Goal: Task Accomplishment & Management: Use online tool/utility

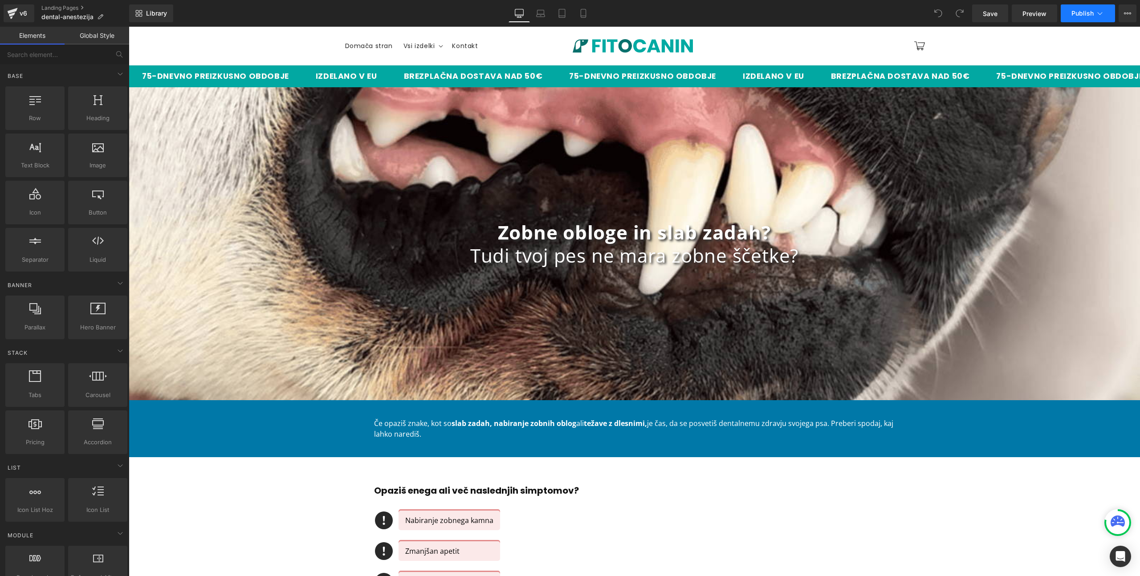
click at [1099, 17] on icon at bounding box center [1099, 13] width 9 height 9
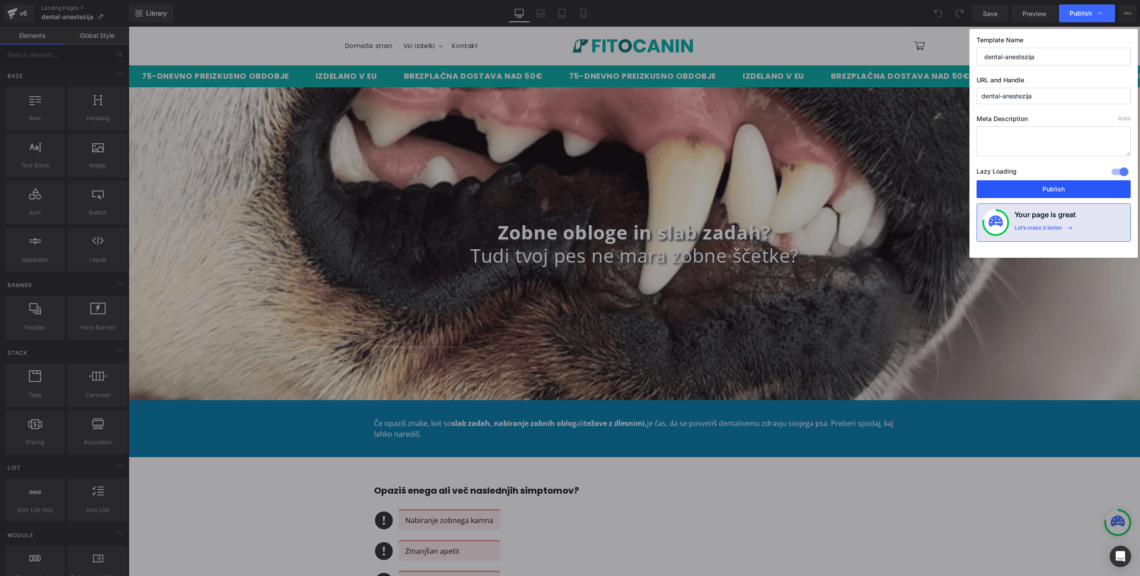
click at [1039, 187] on button "Publish" at bounding box center [1053, 189] width 154 height 18
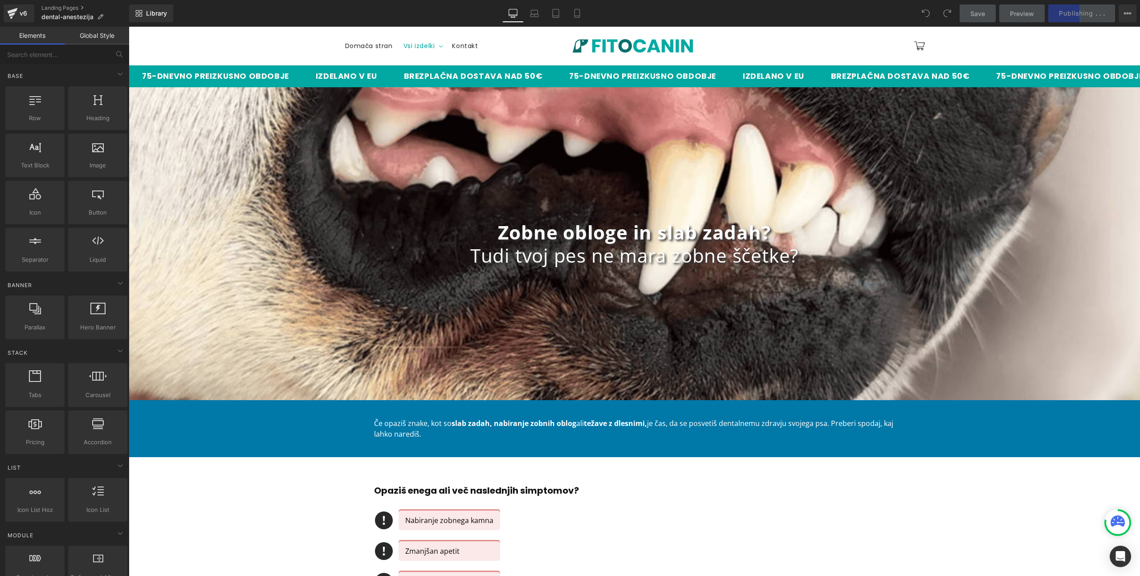
click at [419, 47] on span "Vsi izdelki" at bounding box center [419, 46] width 32 height 8
click at [381, 48] on span "Domača stran" at bounding box center [369, 46] width 48 height 8
click at [536, 16] on icon at bounding box center [540, 13] width 9 height 9
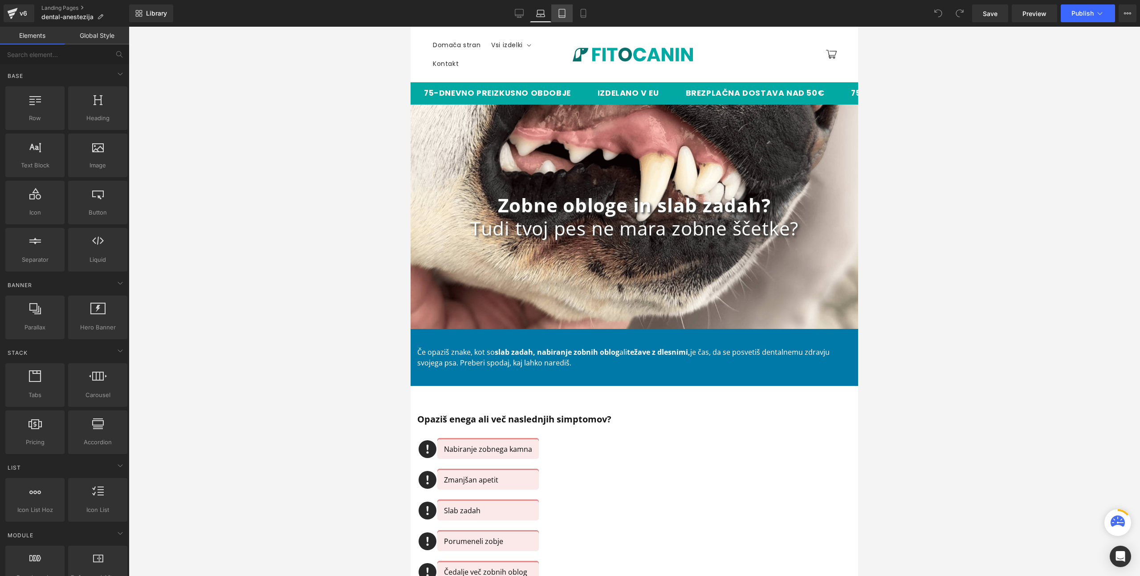
click at [561, 14] on icon at bounding box center [561, 13] width 9 height 9
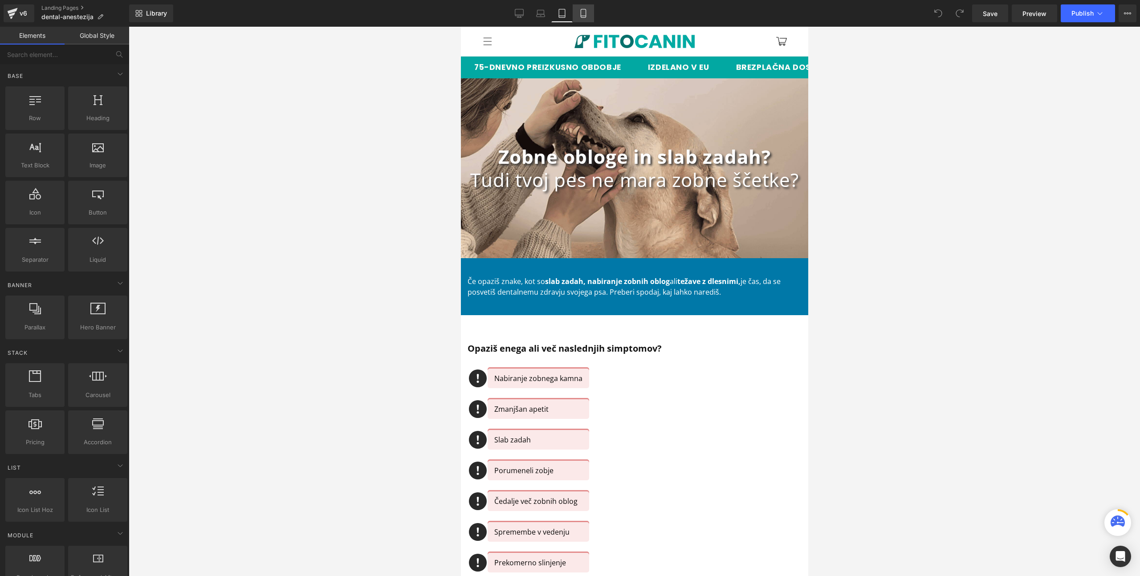
scroll to position [52, 0]
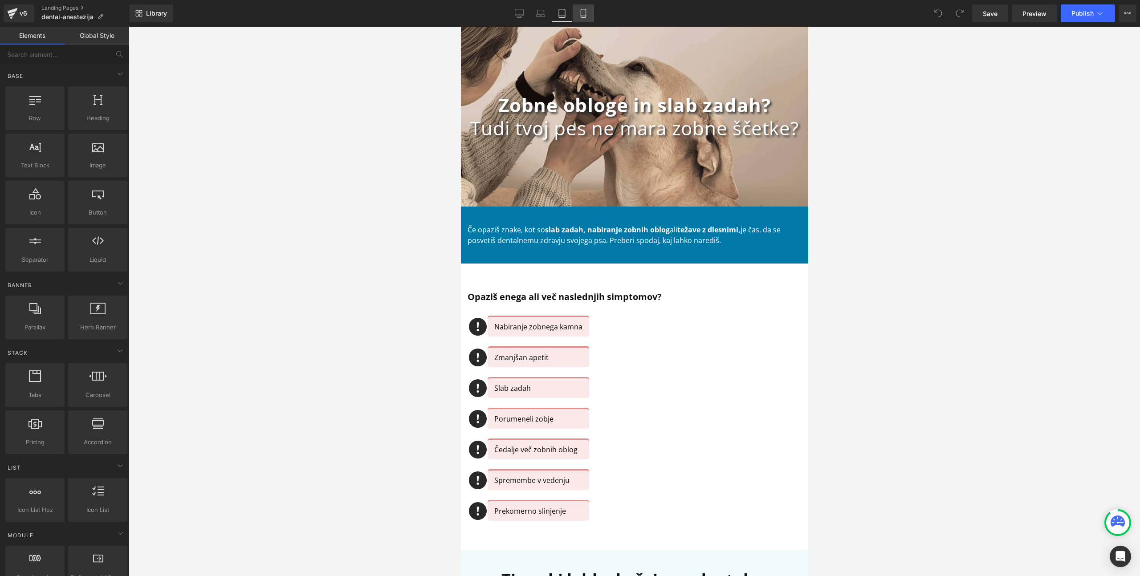
click at [585, 12] on icon at bounding box center [583, 13] width 9 height 9
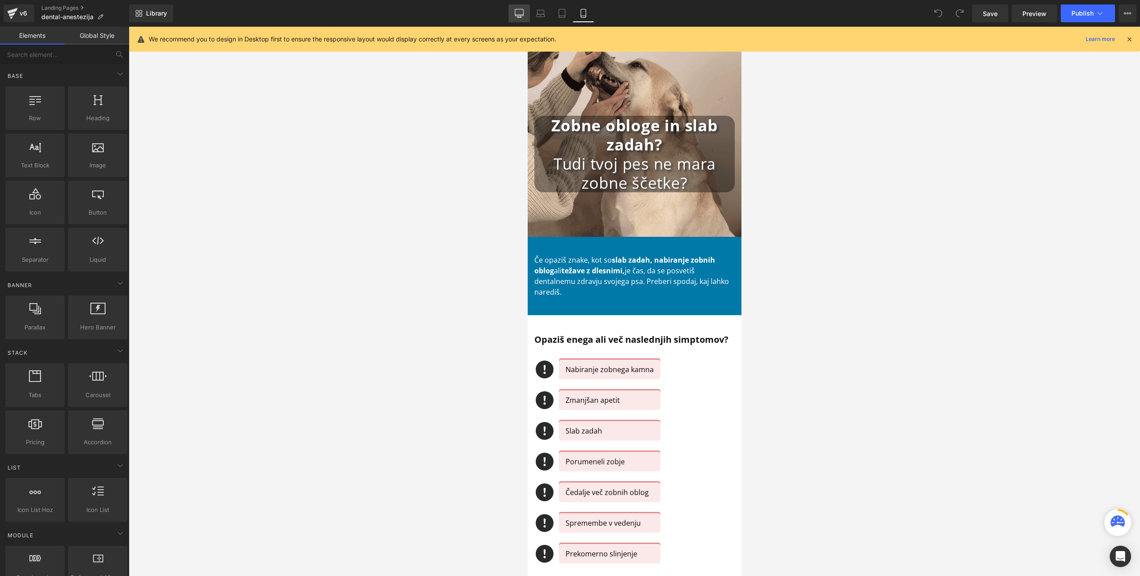
click at [519, 15] on icon at bounding box center [519, 15] width 8 height 0
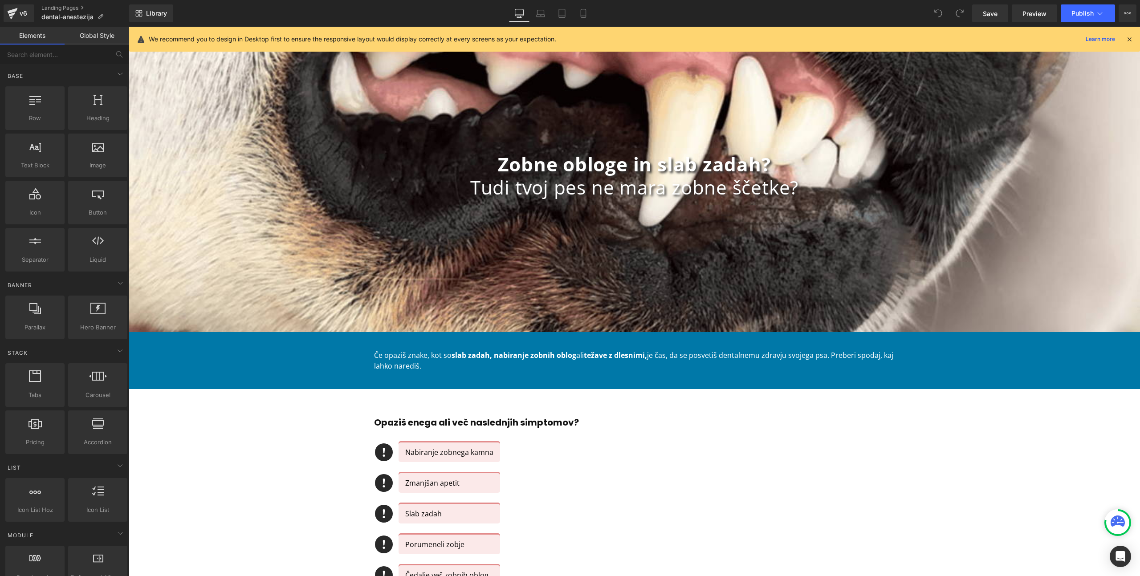
scroll to position [72, 0]
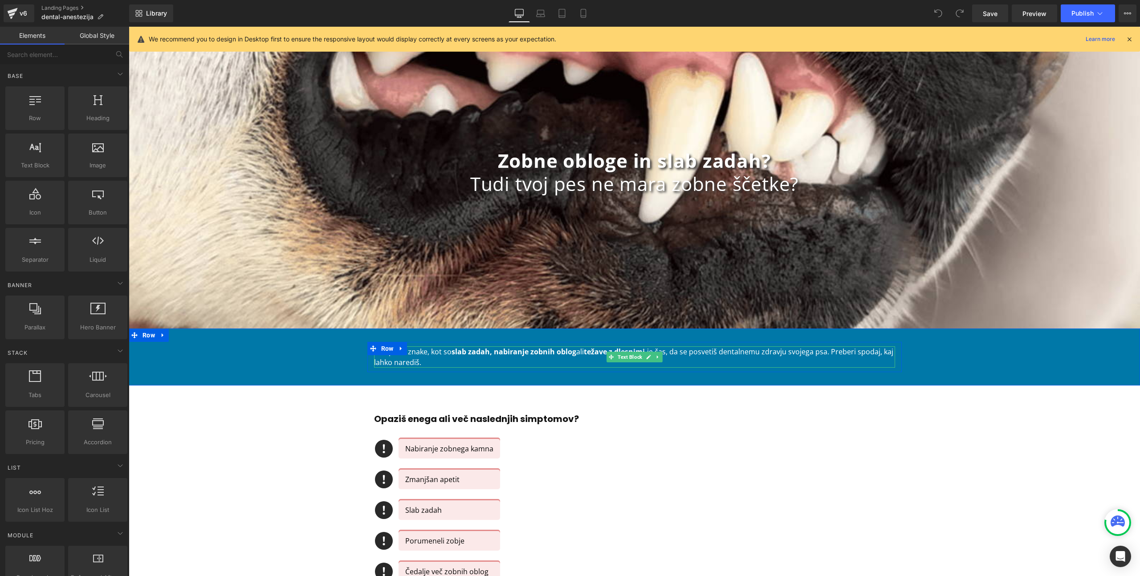
click at [446, 358] on p "Če opaziš znake, kot so slab zadah, nabiranje zobnih oblog ali težave z dlesnim…" at bounding box center [634, 356] width 521 height 21
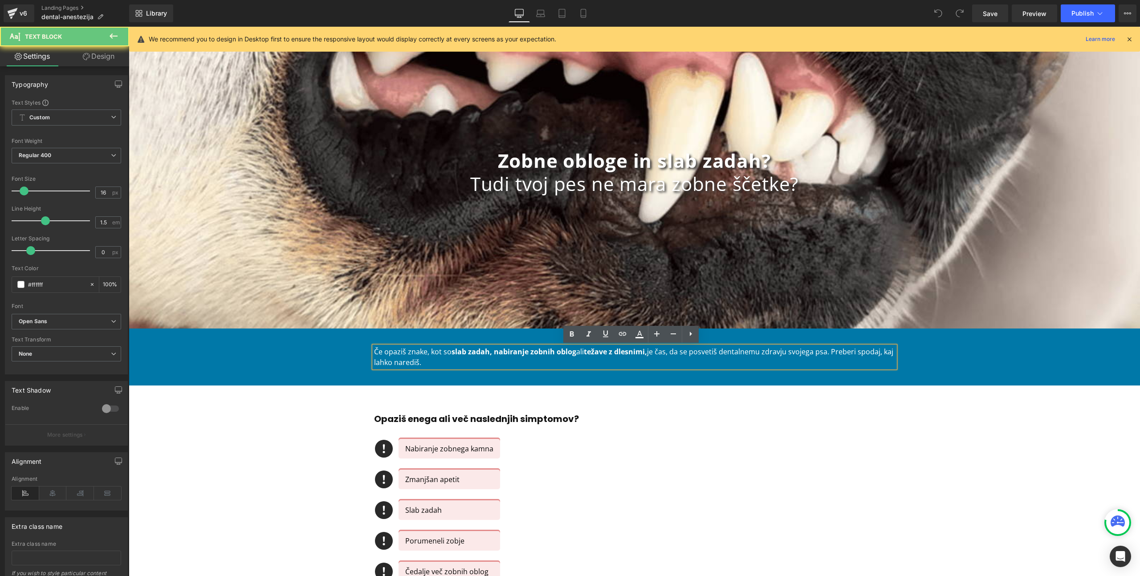
click at [446, 358] on p "Če opaziš znake, kot so slab zadah, nabiranje zobnih oblog ali težave z dlesnim…" at bounding box center [634, 356] width 521 height 21
click at [831, 353] on p "Če opaziš znake, kot so slab zadah, nabiranje zobnih oblog ali težave z dlesnim…" at bounding box center [634, 356] width 521 height 21
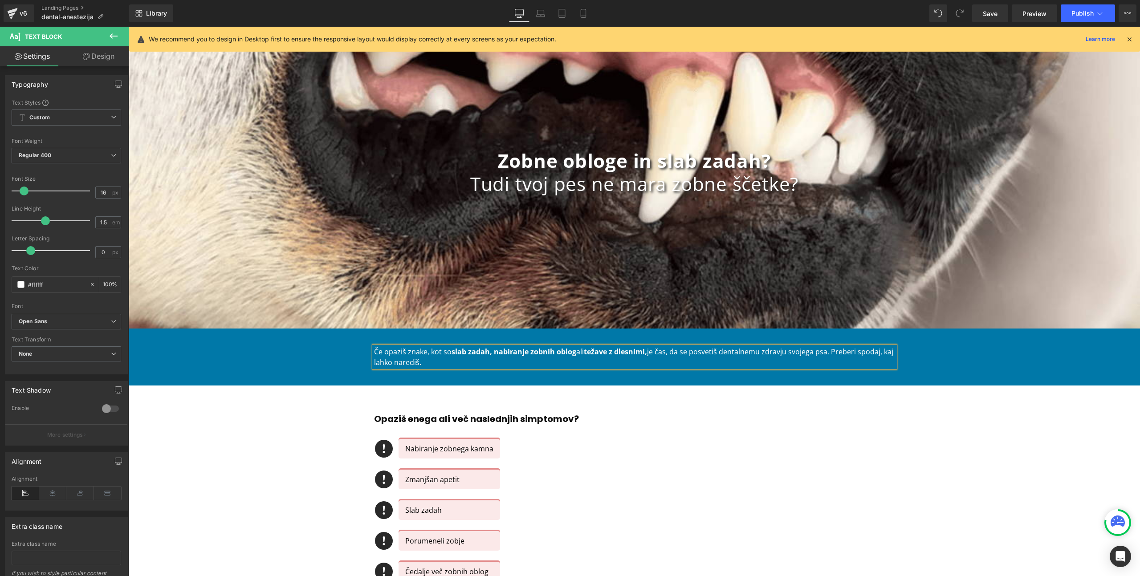
click at [460, 360] on p "Če opaziš znake, kot so slab zadah, nabiranje zobnih oblog ali težave z dlesnim…" at bounding box center [634, 356] width 521 height 21
click at [283, 454] on div "Opaziš enega ali več naslednjih simptomov? Heading Icon Nabiranje zobnega kamna…" at bounding box center [634, 535] width 1011 height 273
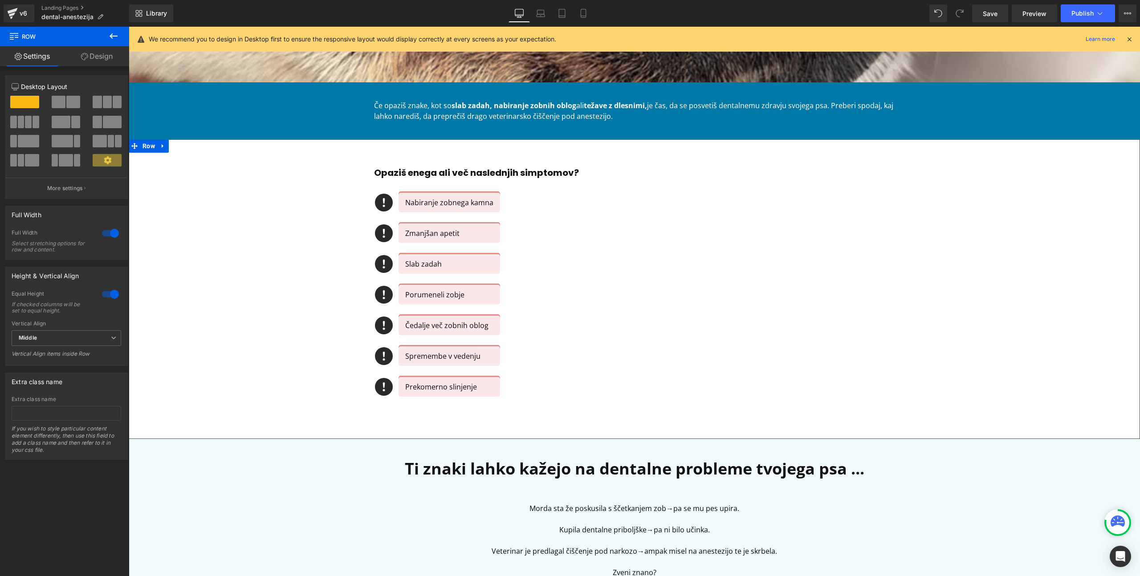
scroll to position [347, 0]
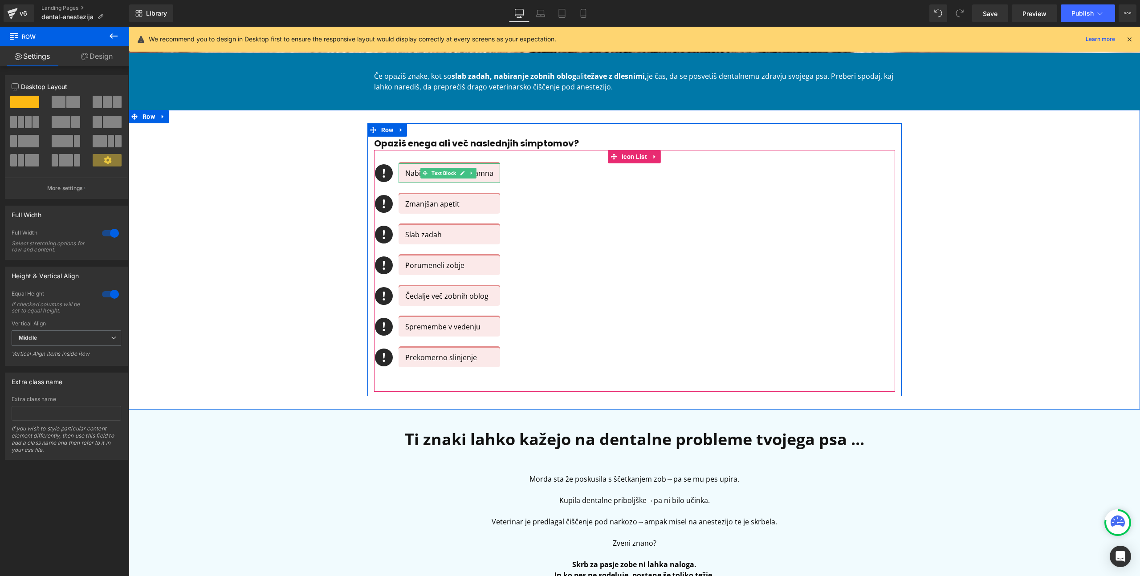
click at [407, 173] on p "Nabiranje zobnega kamna" at bounding box center [449, 173] width 88 height 11
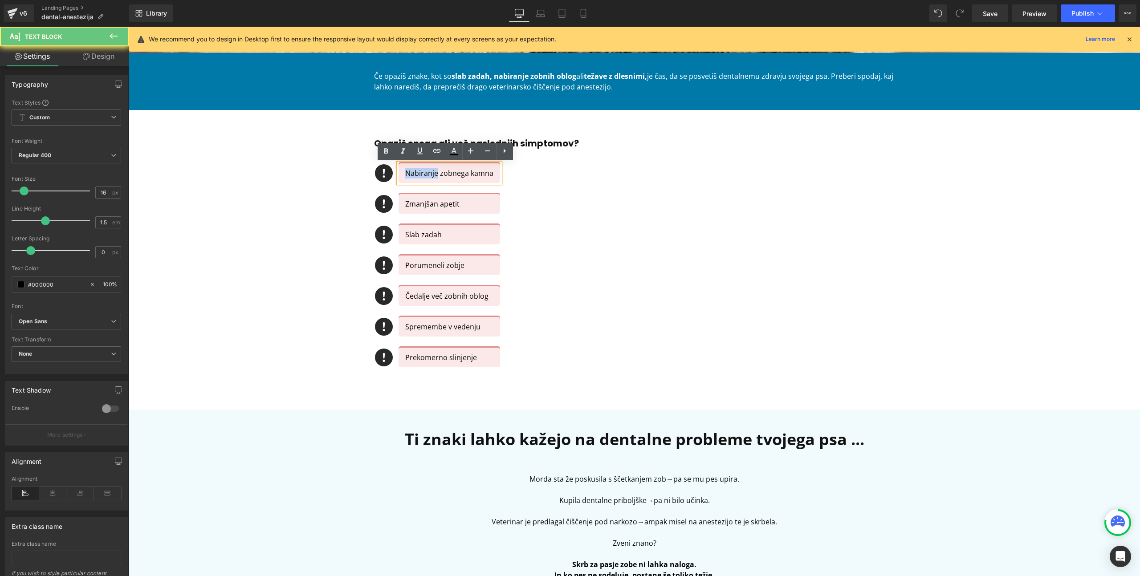
click at [407, 173] on p "Nabiranje zobnega kamna" at bounding box center [449, 173] width 88 height 11
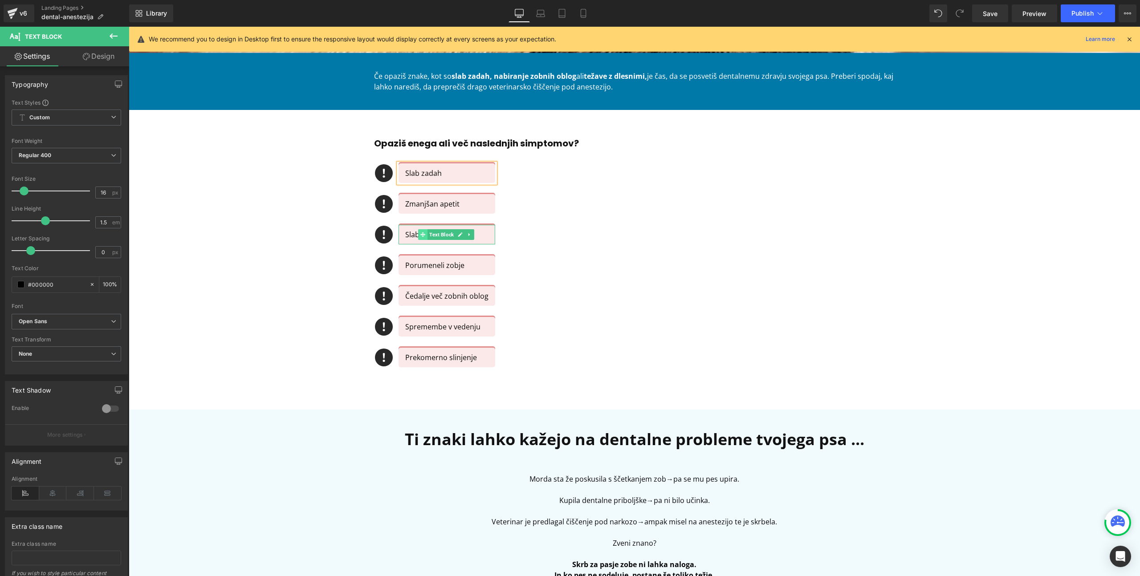
click at [418, 238] on span at bounding box center [422, 234] width 9 height 11
click at [405, 232] on p "Slab zadah" at bounding box center [446, 234] width 83 height 11
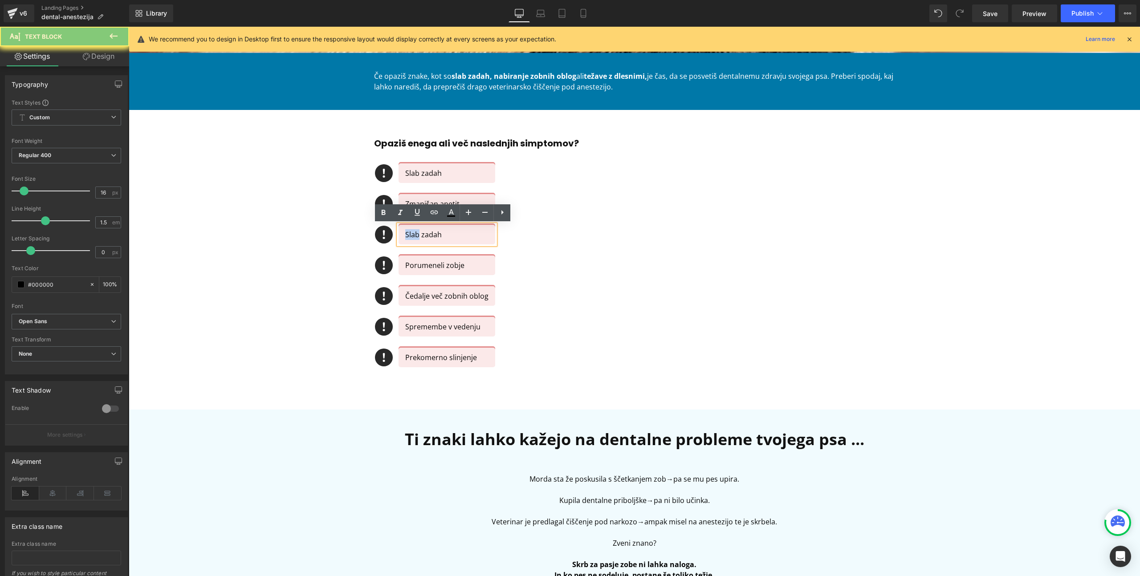
click at [405, 232] on p "Slab zadah" at bounding box center [446, 234] width 83 height 11
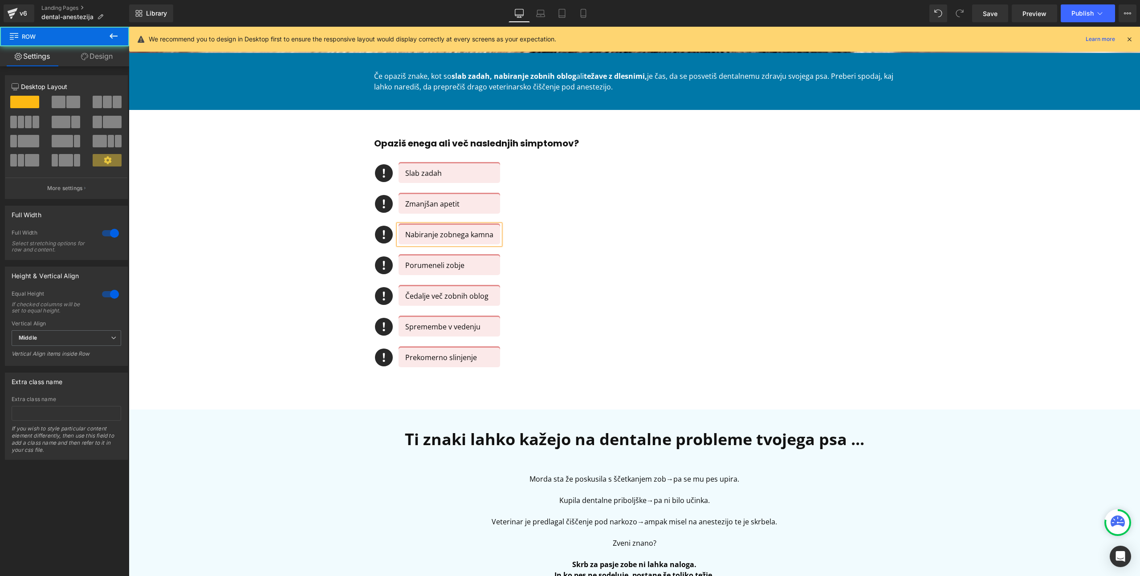
click at [259, 349] on div "Opaziš enega ali več naslednjih simptomov? Heading Icon Slab zadah Text Block I…" at bounding box center [634, 259] width 1011 height 273
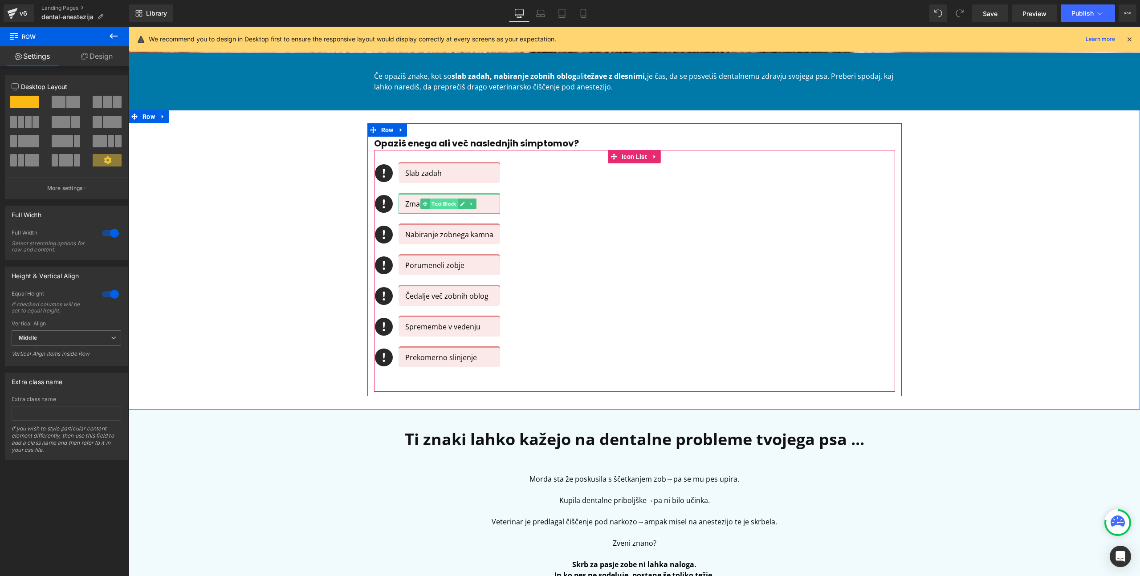
click at [434, 204] on span "Text Block" at bounding box center [444, 204] width 28 height 11
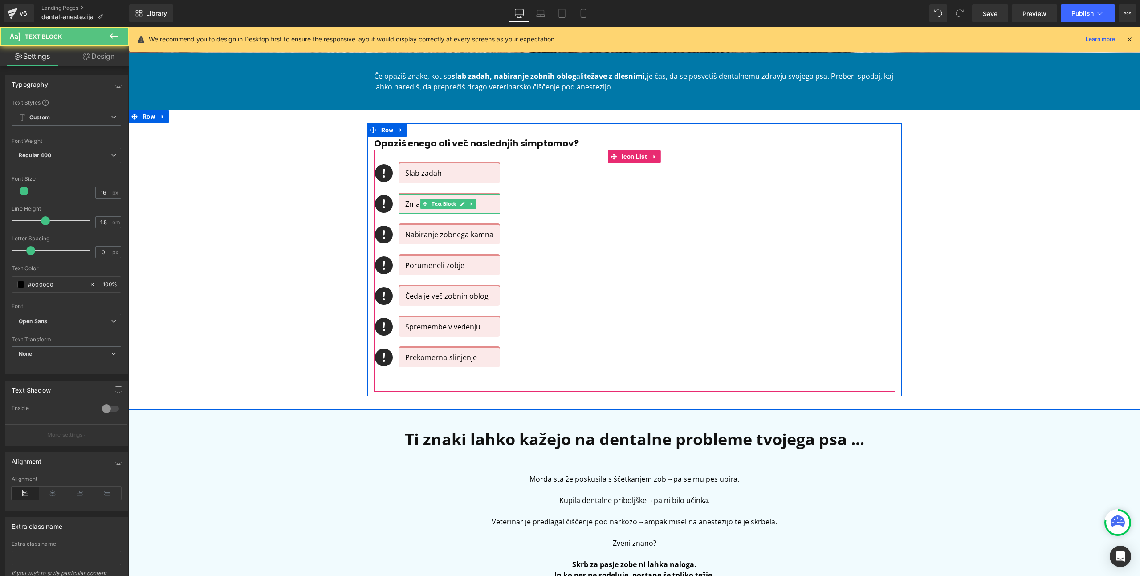
click at [405, 205] on p "Zmanjšan apetit" at bounding box center [449, 204] width 88 height 11
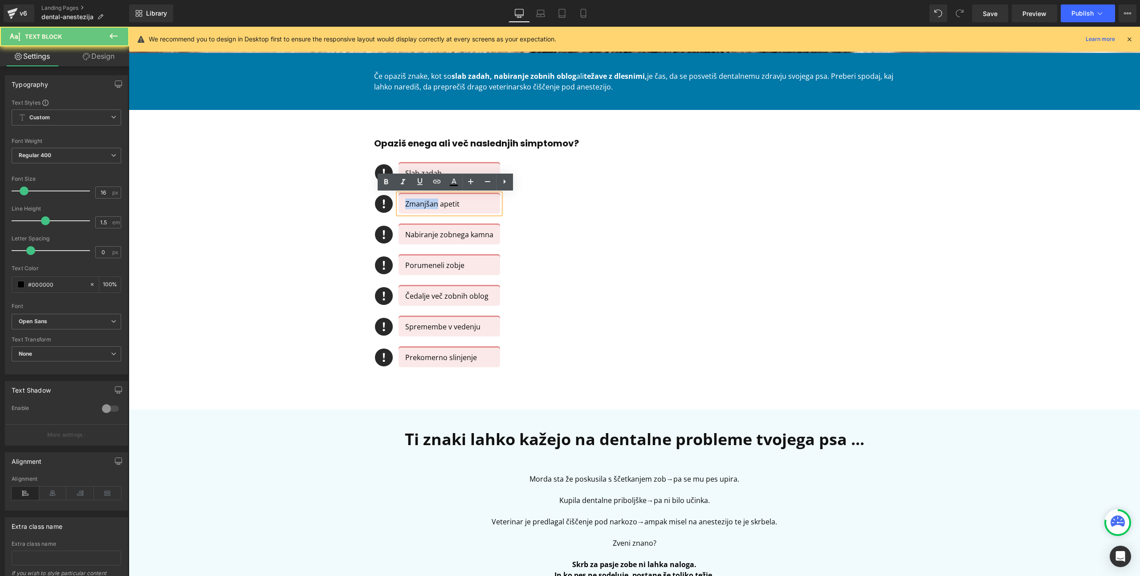
click at [405, 205] on p "Zmanjšan apetit" at bounding box center [449, 204] width 88 height 11
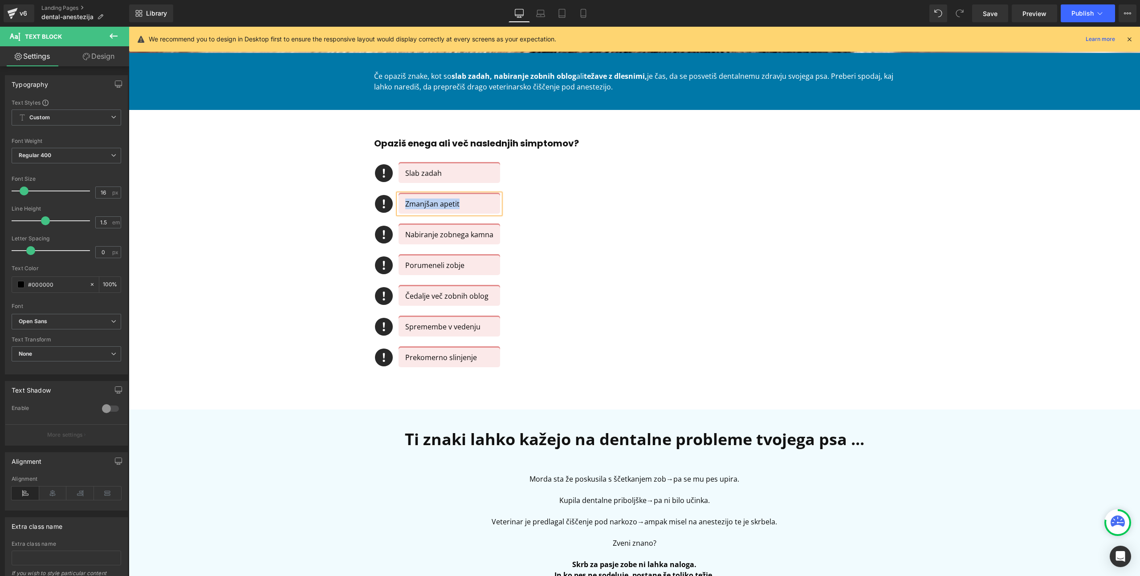
copy p "Zmanjšan apetit"
click at [405, 298] on p "Čedalje več zobnih oblog" at bounding box center [449, 296] width 88 height 11
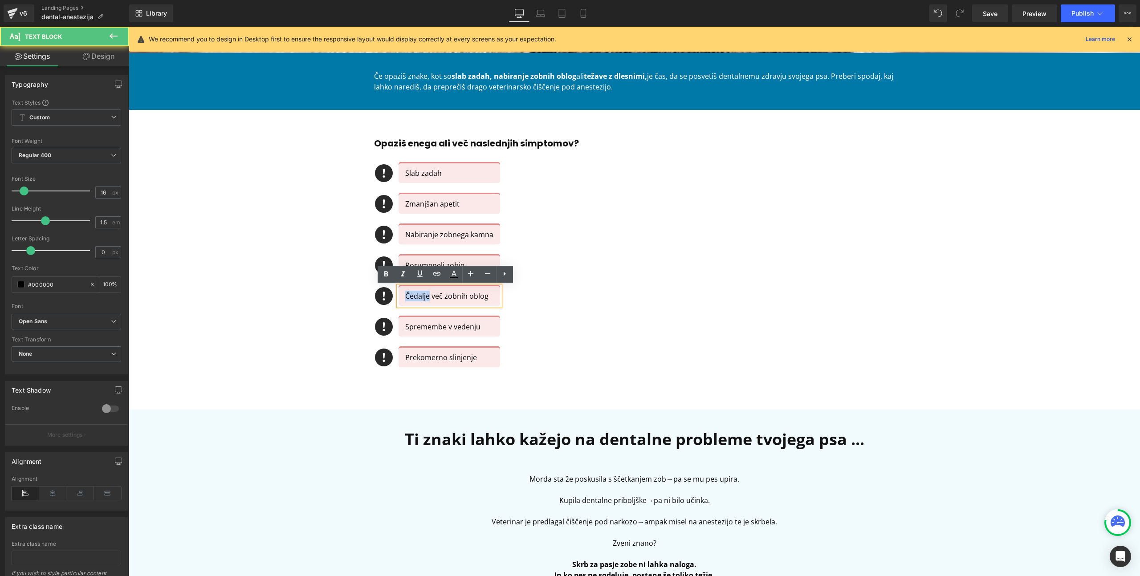
click at [405, 298] on p "Čedalje več zobnih oblog" at bounding box center [449, 296] width 88 height 11
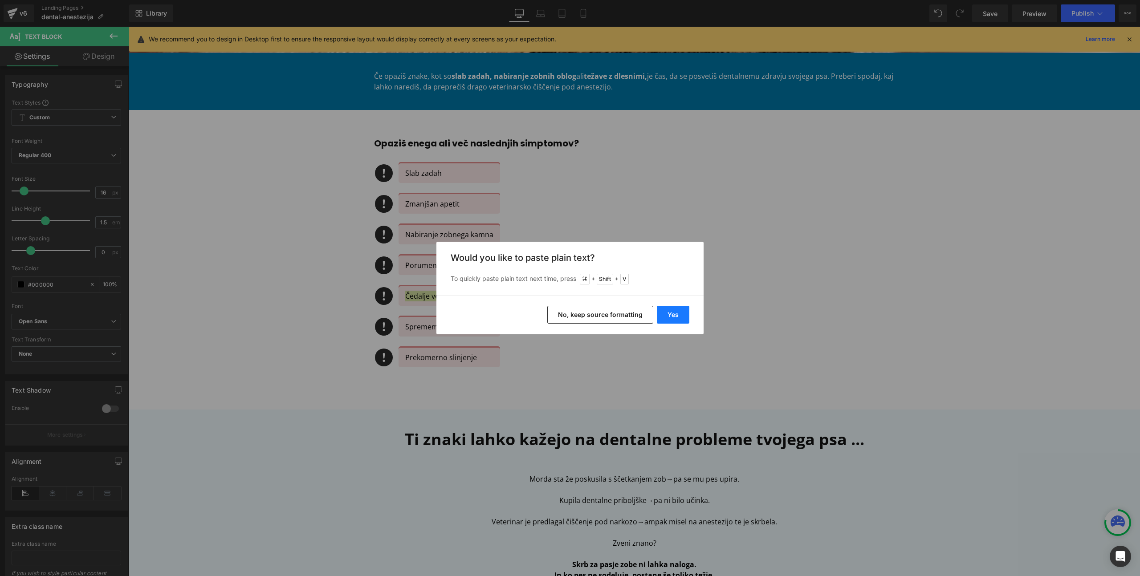
drag, startPoint x: 667, startPoint y: 312, endPoint x: 341, endPoint y: 215, distance: 340.9
click at [667, 312] on button "Yes" at bounding box center [673, 315] width 33 height 18
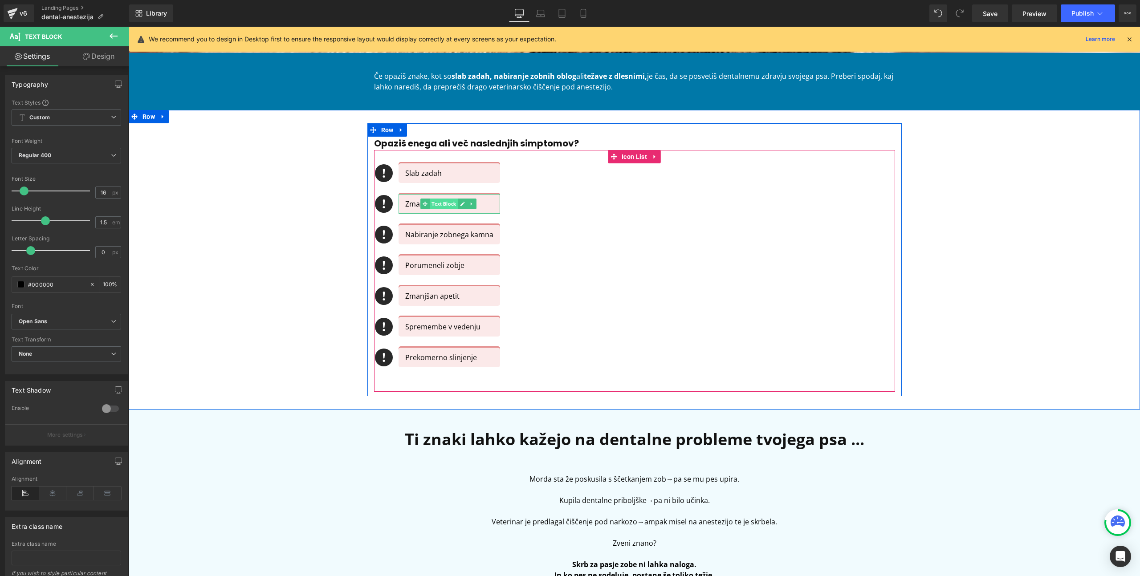
click at [435, 203] on span "Text Block" at bounding box center [444, 204] width 28 height 11
click at [405, 202] on p "Zmanjšan apetit" at bounding box center [449, 204] width 88 height 11
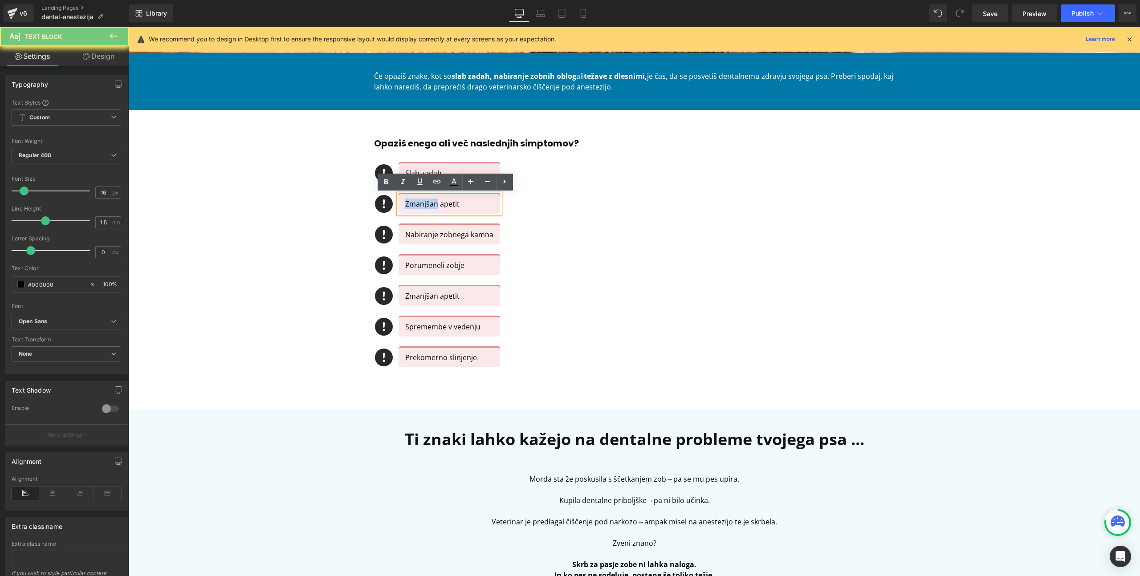
click at [405, 202] on p "Zmanjšan apetit" at bounding box center [449, 204] width 88 height 11
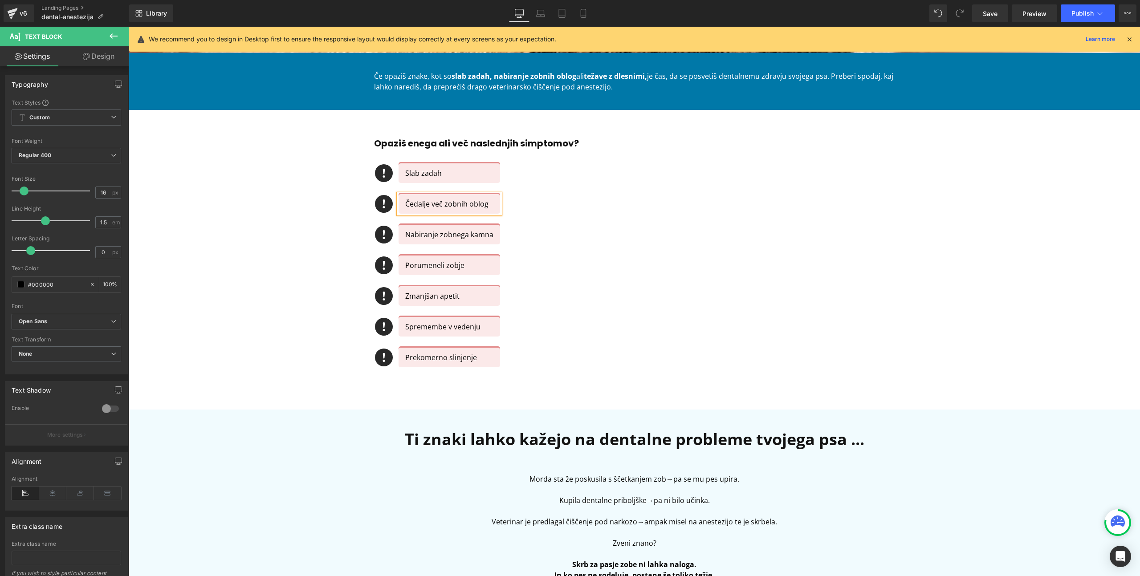
click at [254, 338] on div "Opaziš enega ali več naslednjih simptomov? Heading Icon Slab zadah Text Block I…" at bounding box center [634, 259] width 1011 height 273
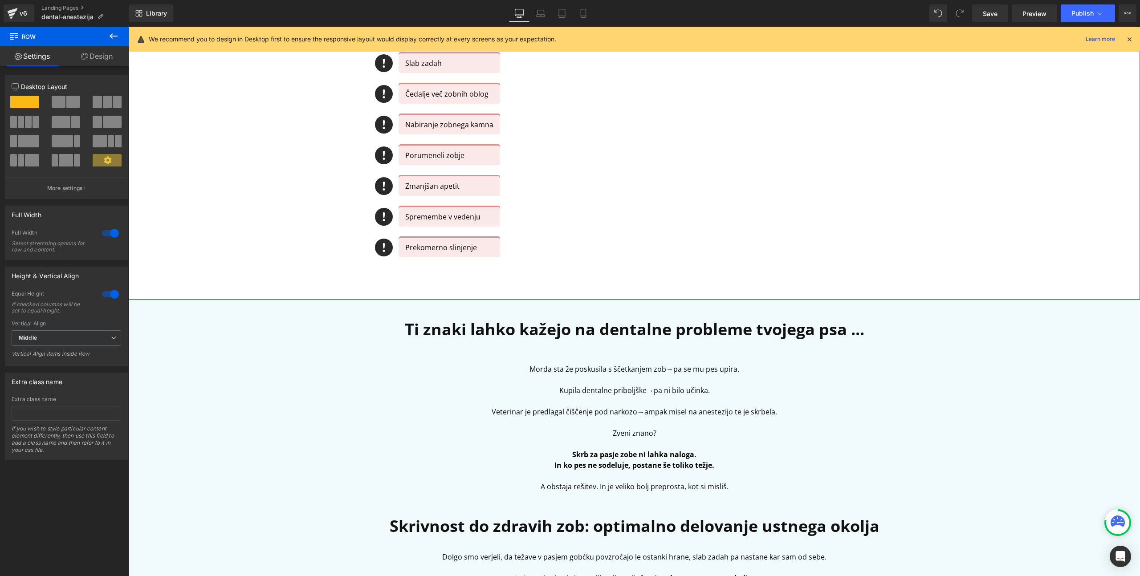
scroll to position [458, 0]
click at [577, 393] on p "Kupila dentalne priboljške → pa ni bilo učinka." at bounding box center [634, 390] width 521 height 11
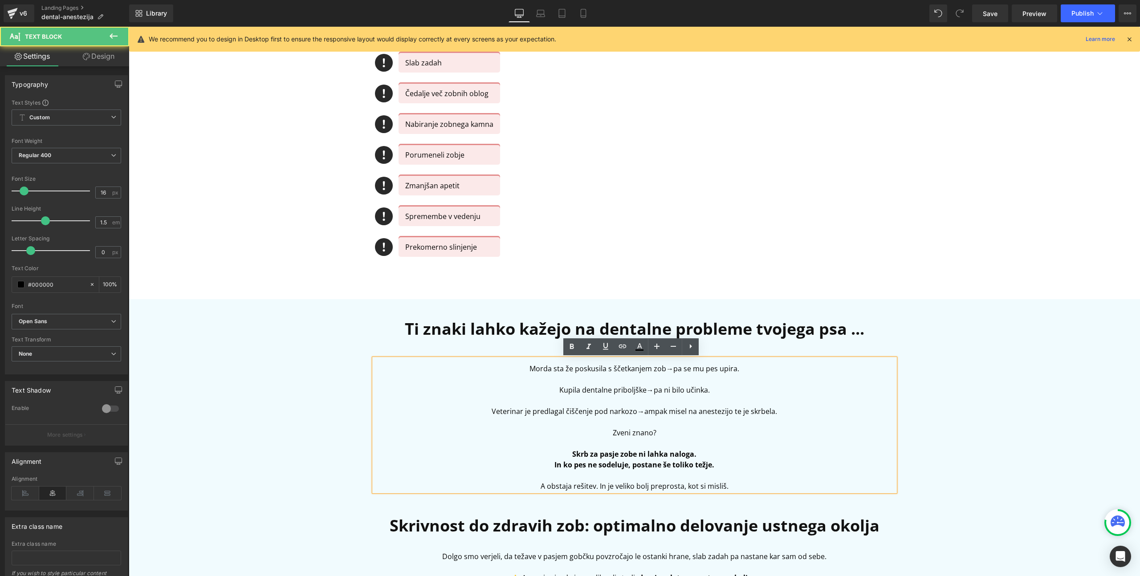
click at [780, 419] on p at bounding box center [634, 422] width 521 height 11
click at [680, 435] on p "Zveni znano?" at bounding box center [634, 432] width 521 height 11
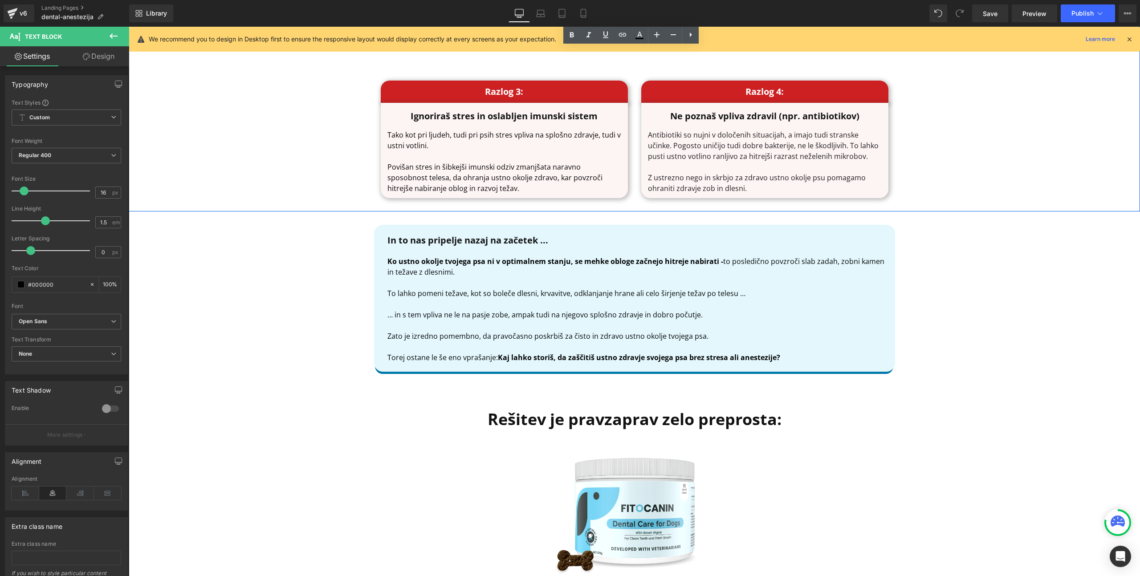
scroll to position [1933, 0]
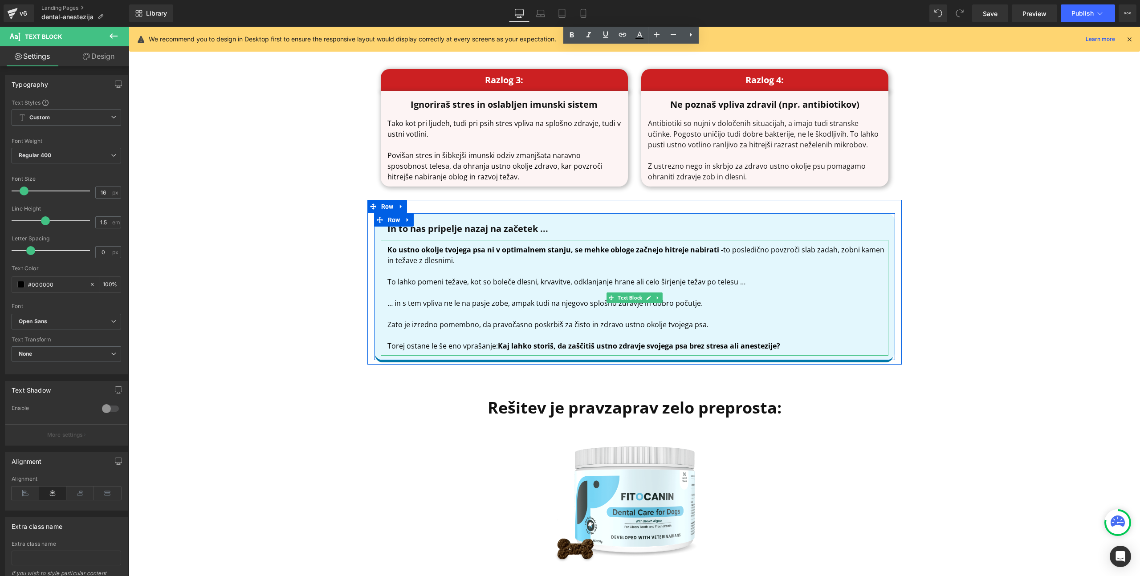
click at [759, 346] on strong "vojega psa brez stresa ali anestezije?" at bounding box center [715, 346] width 130 height 10
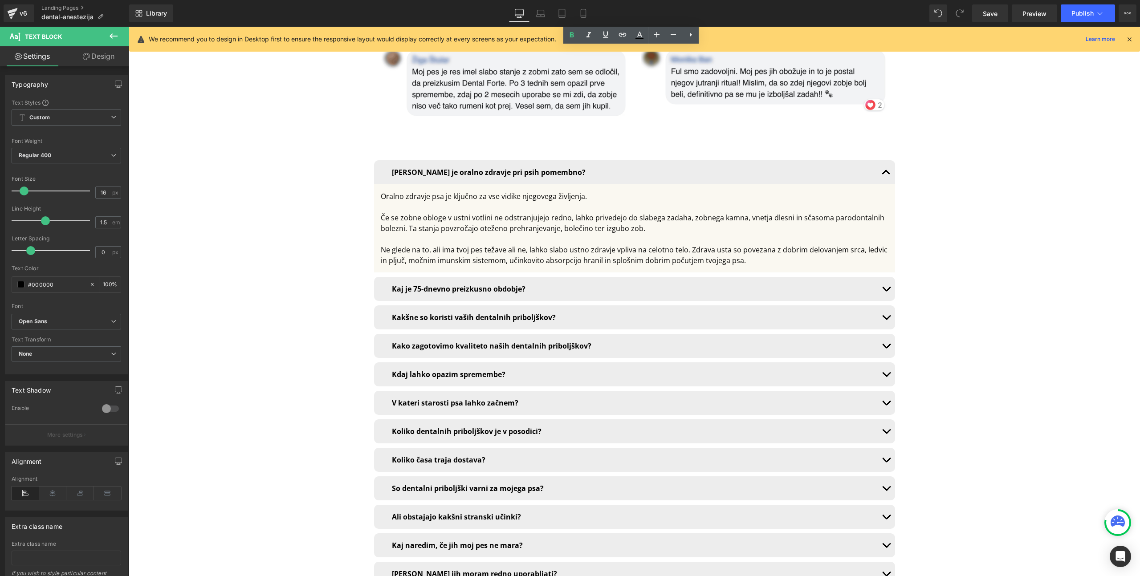
scroll to position [5763, 0]
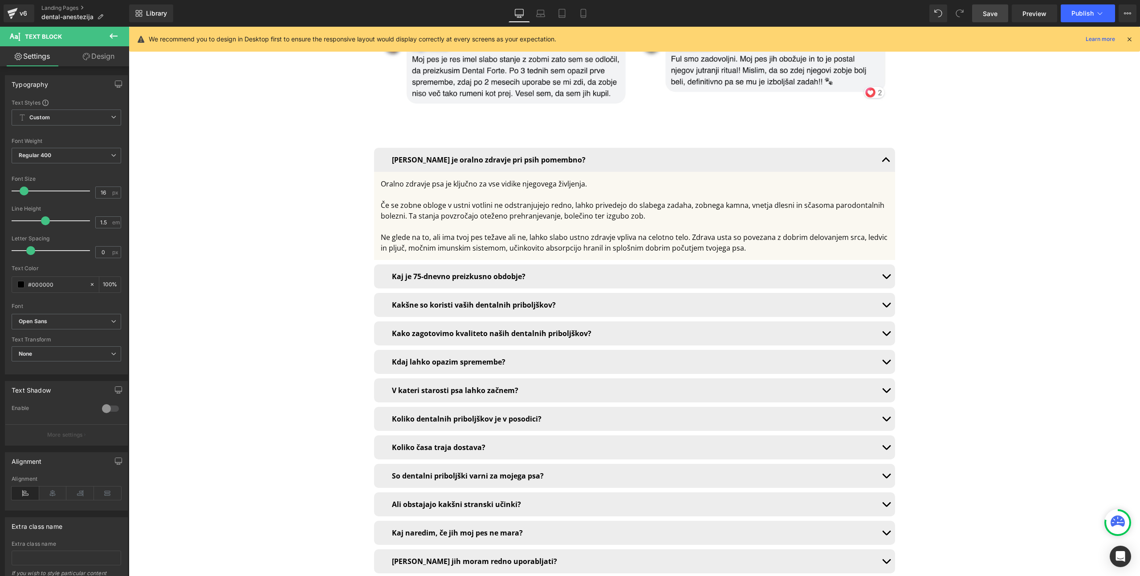
click at [989, 12] on span "Save" at bounding box center [990, 13] width 15 height 9
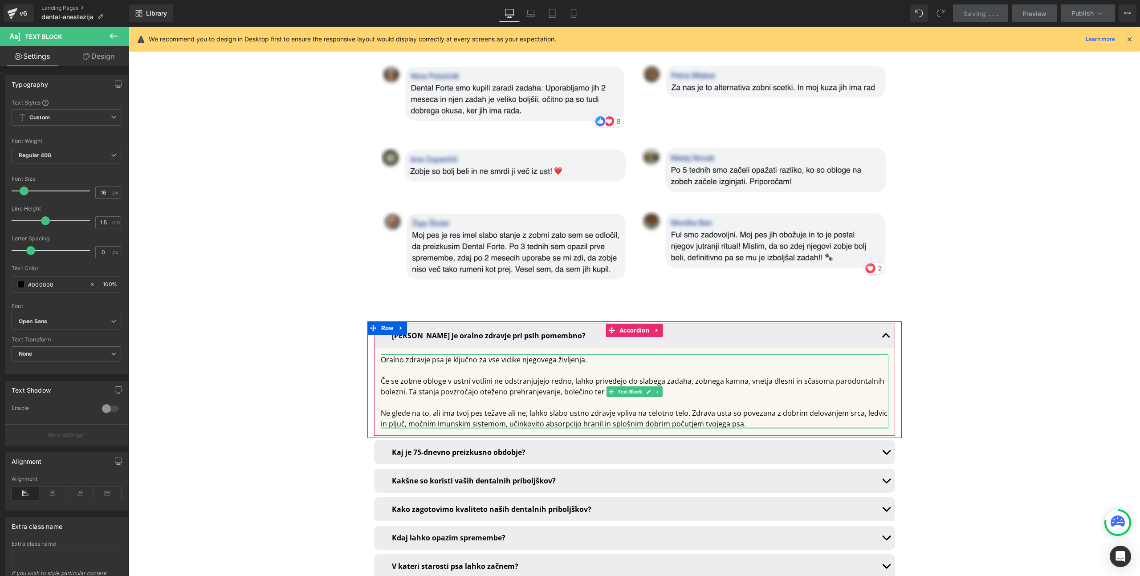
scroll to position [5587, 0]
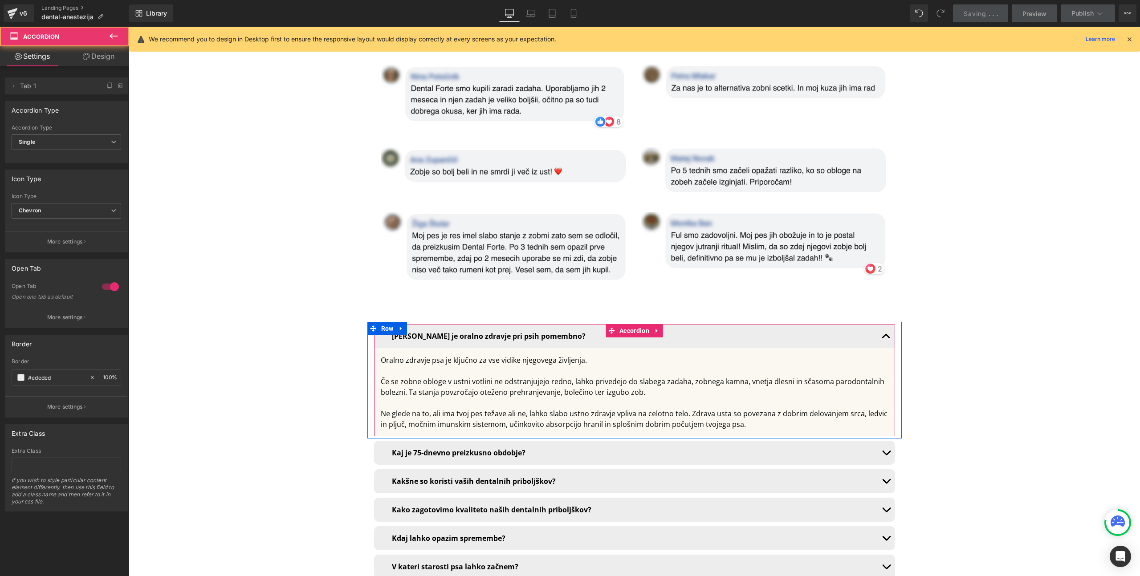
click at [886, 324] on button "button" at bounding box center [886, 336] width 18 height 24
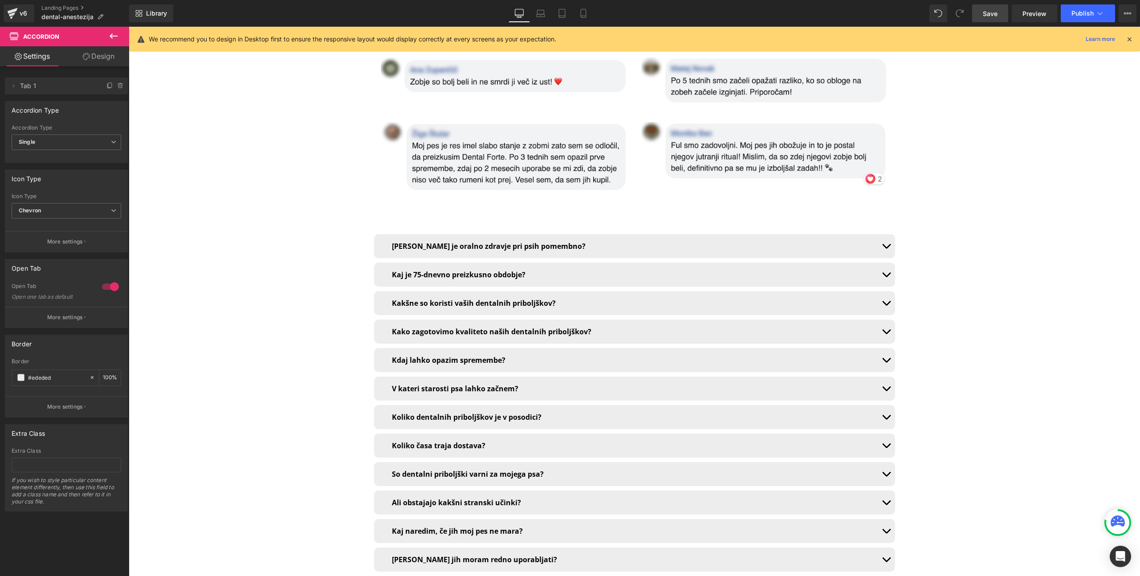
scroll to position [5660, 0]
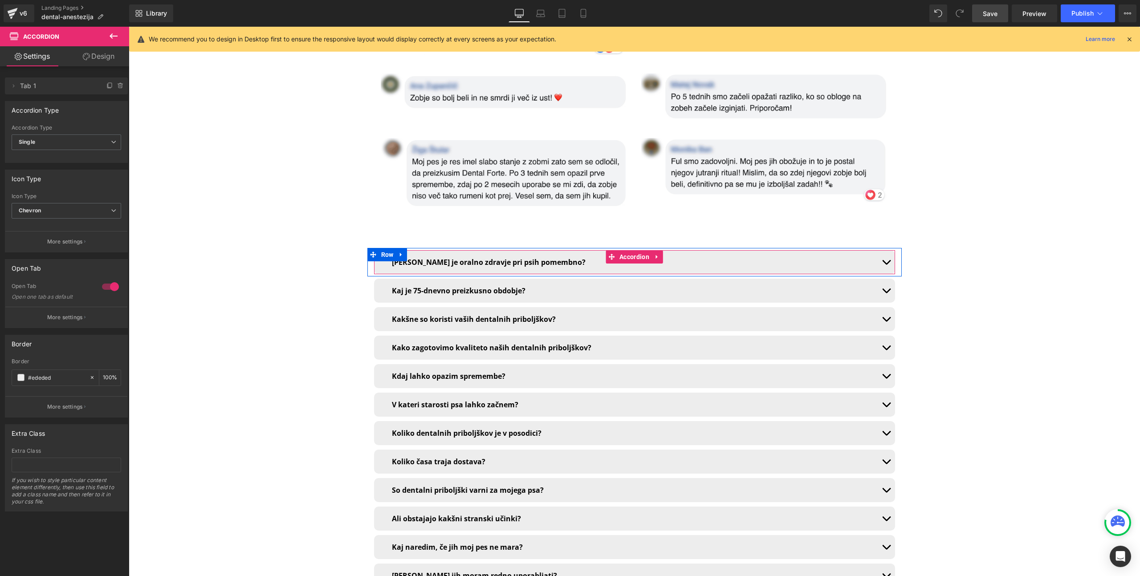
click at [886, 264] on span "button" at bounding box center [886, 264] width 0 height 0
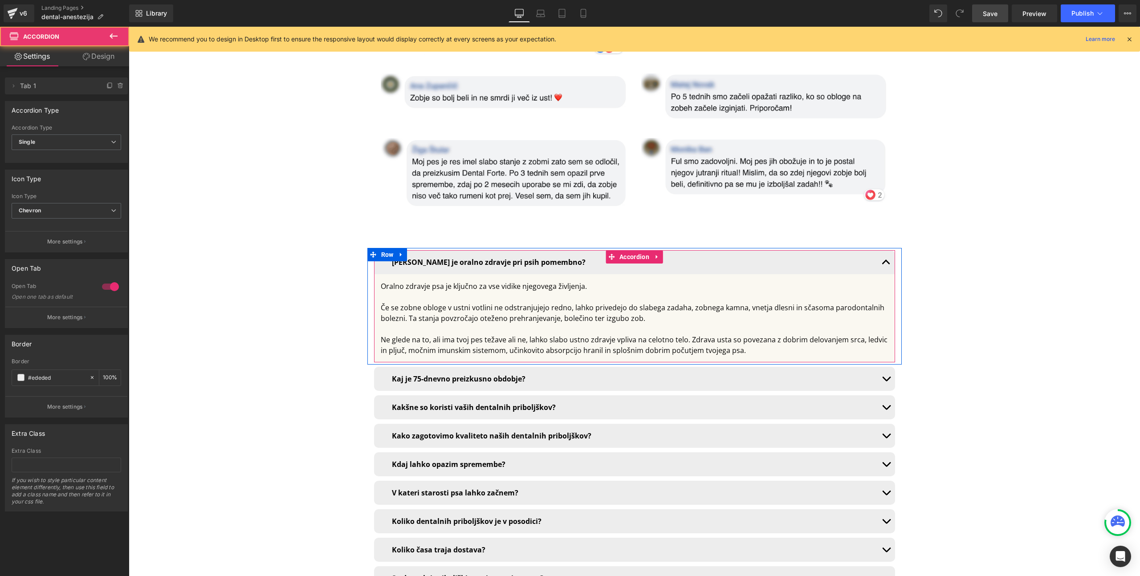
click at [886, 264] on span "button" at bounding box center [886, 264] width 0 height 0
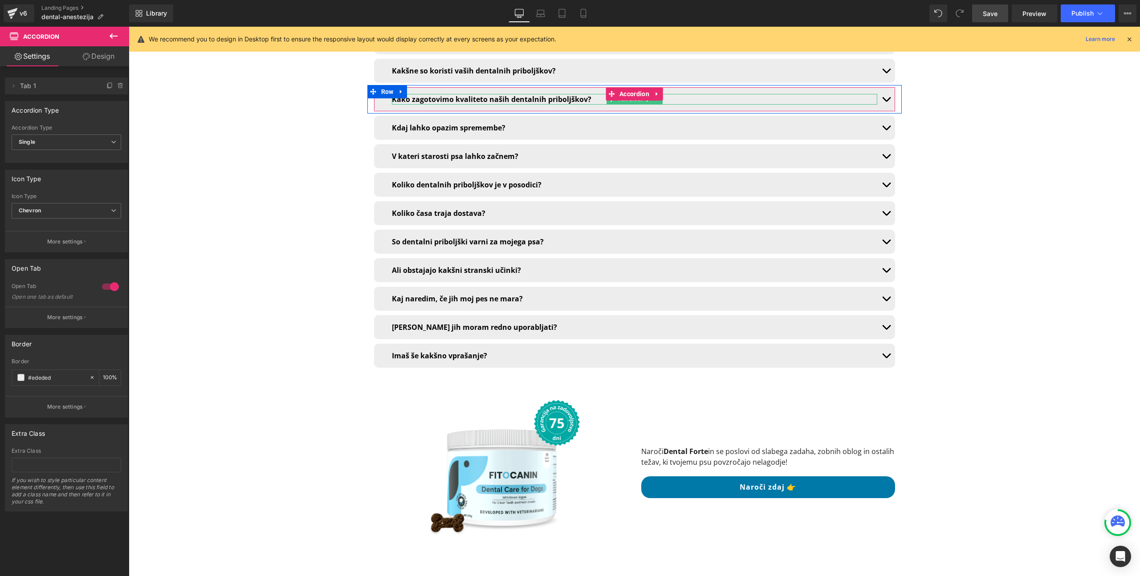
scroll to position [5909, 0]
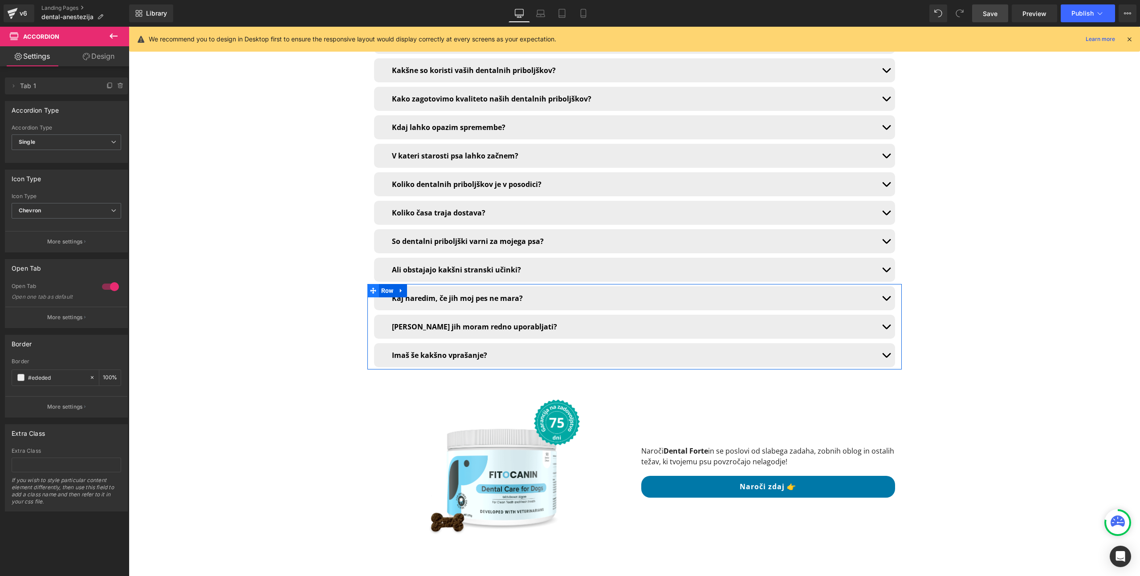
click at [374, 284] on span at bounding box center [373, 290] width 12 height 13
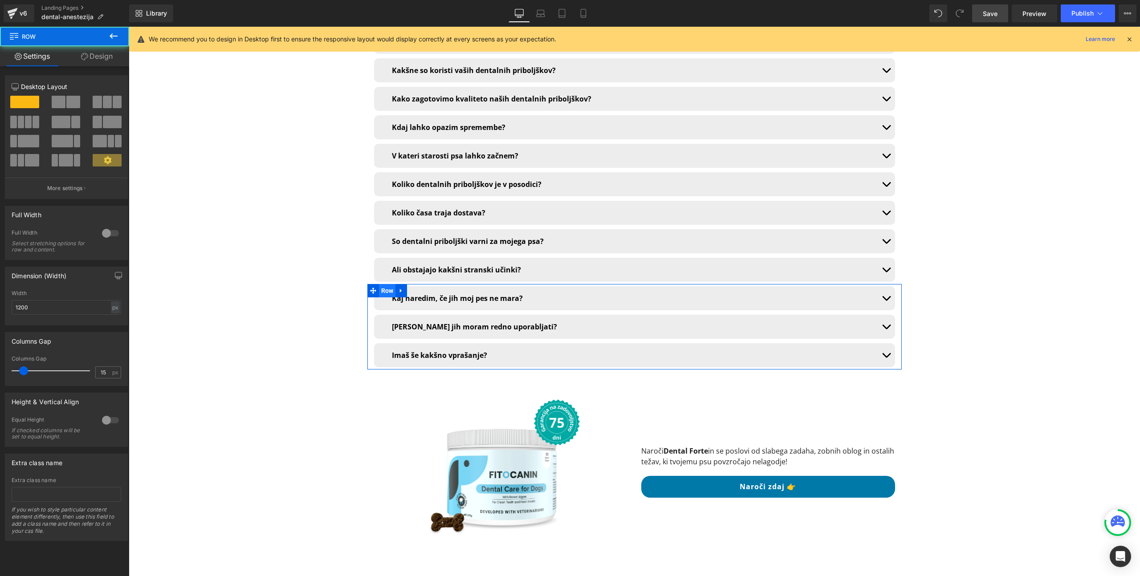
click at [381, 284] on span "Row" at bounding box center [387, 290] width 17 height 13
click at [399, 288] on icon at bounding box center [401, 291] width 6 height 7
click at [410, 288] on icon at bounding box center [413, 291] width 6 height 6
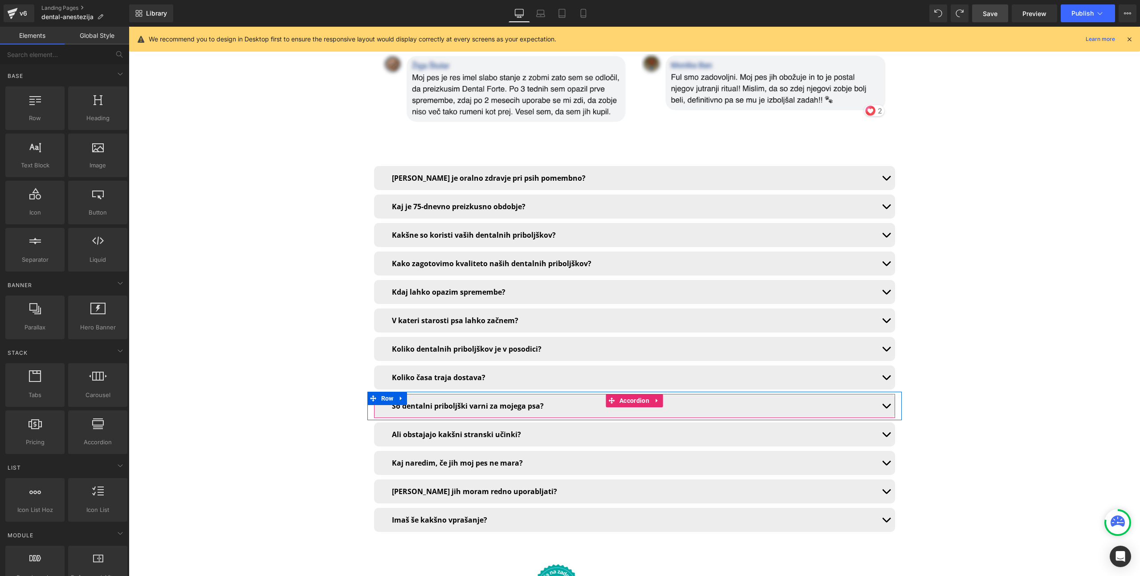
scroll to position [5743, 0]
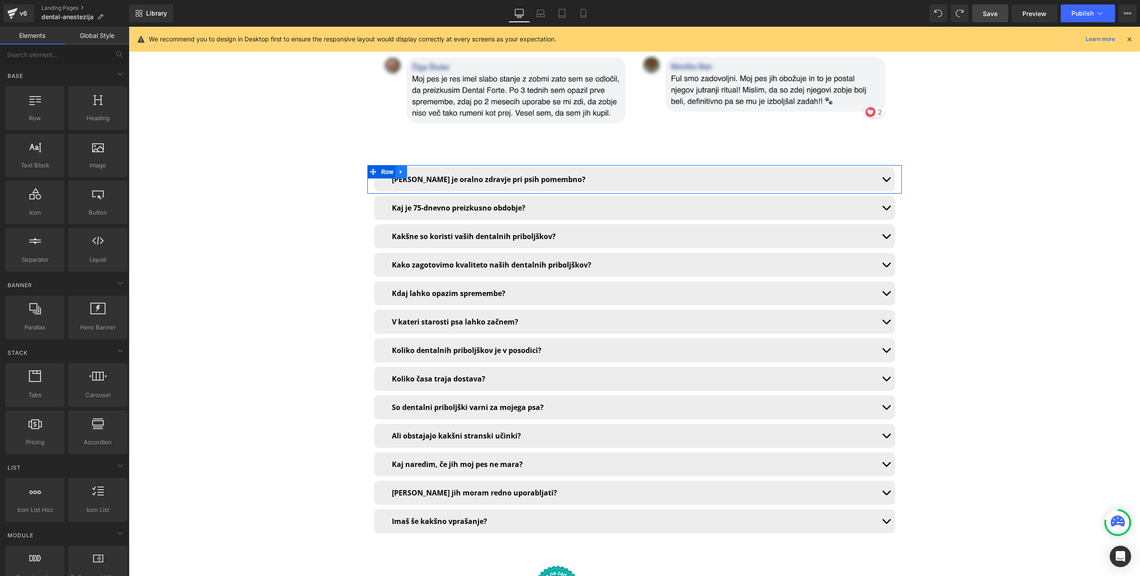
click at [398, 169] on icon at bounding box center [401, 172] width 6 height 7
click at [410, 169] on icon at bounding box center [413, 172] width 6 height 6
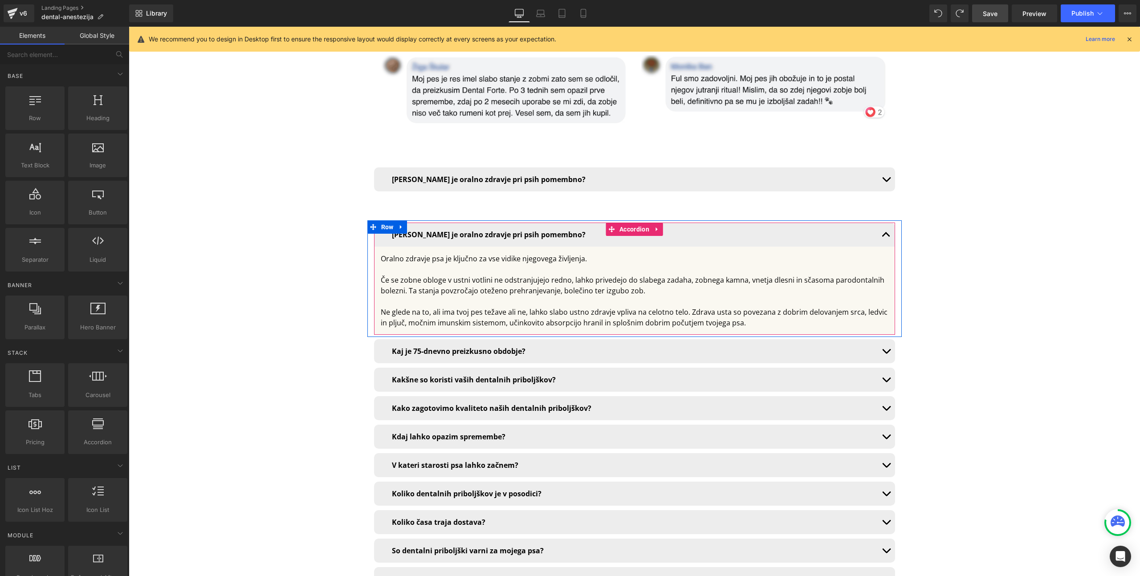
click at [886, 237] on span "button" at bounding box center [886, 237] width 0 height 0
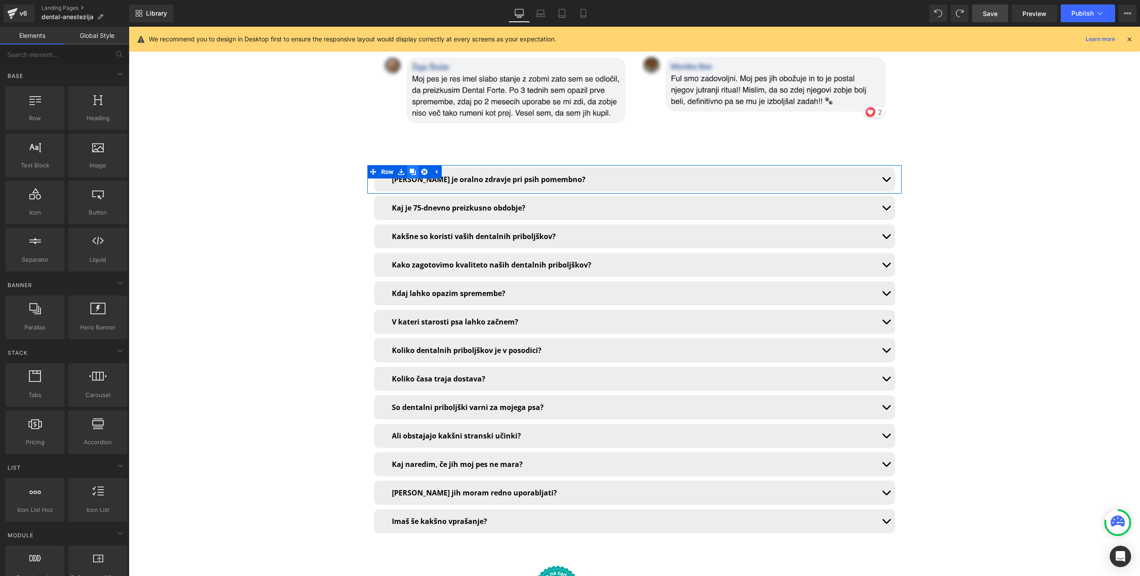
click at [410, 169] on icon at bounding box center [413, 172] width 6 height 6
click at [500, 175] on b "[PERSON_NAME] je oralno zdravje pri psih pomembno?" at bounding box center [489, 180] width 194 height 10
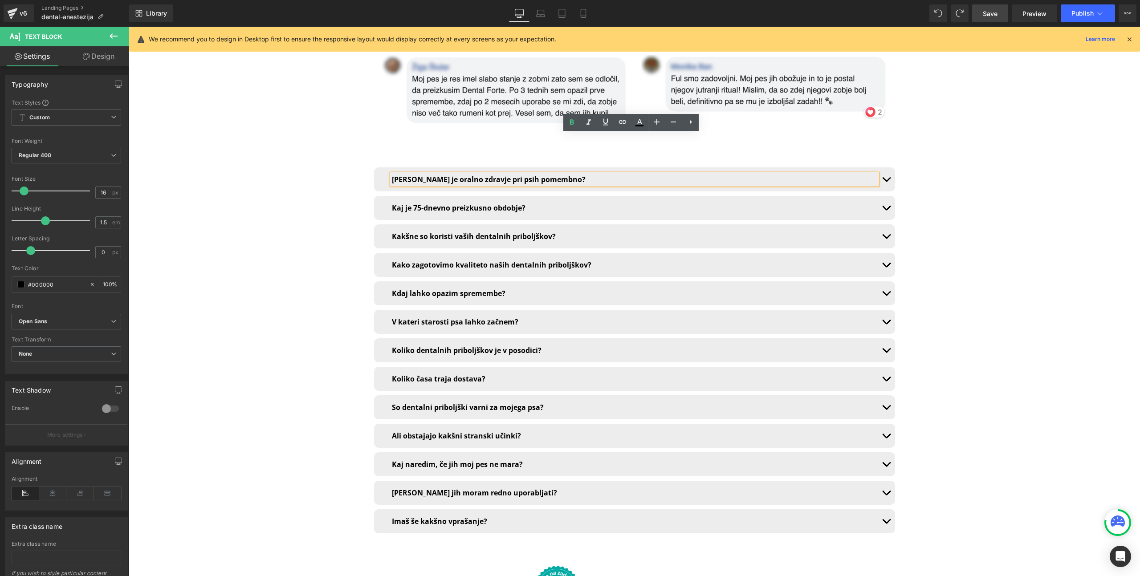
click at [379, 167] on div "Zakaj je oralno zdravje pri psih pomembno? Text Block" at bounding box center [634, 179] width 521 height 24
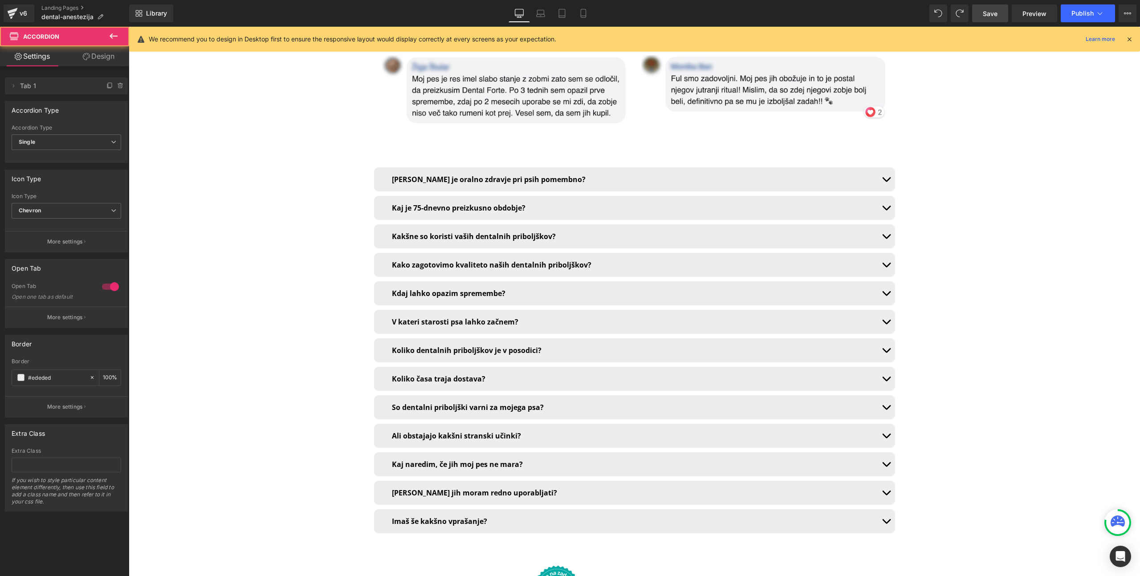
click at [379, 165] on div "Zakaj je oralno zdravje pri psih pomembno? Text Block Oralno zdravje psa je klj…" at bounding box center [634, 179] width 534 height 28
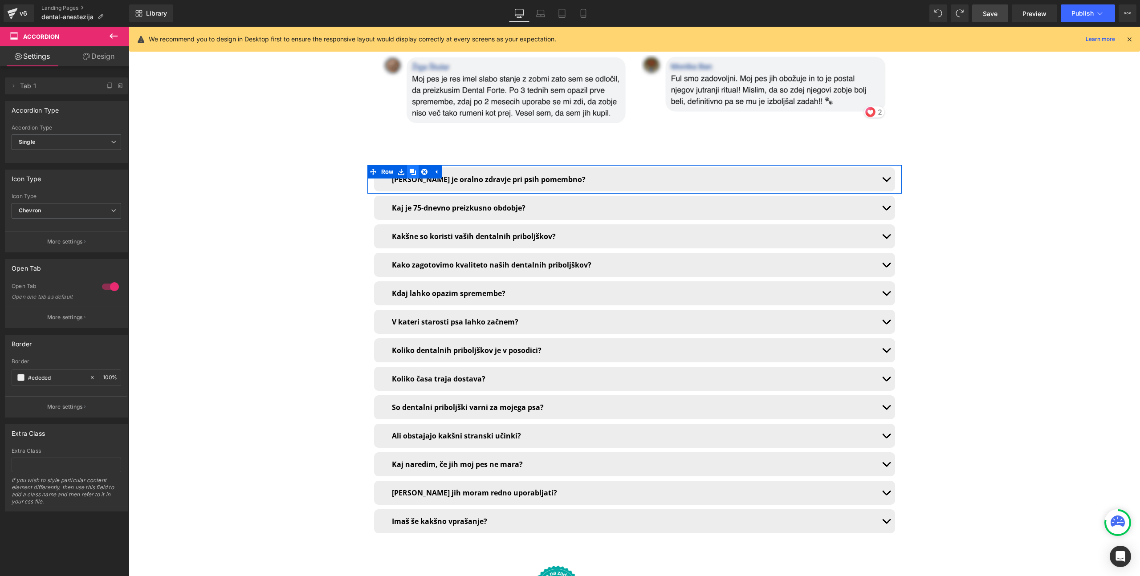
click at [410, 169] on icon at bounding box center [413, 172] width 6 height 6
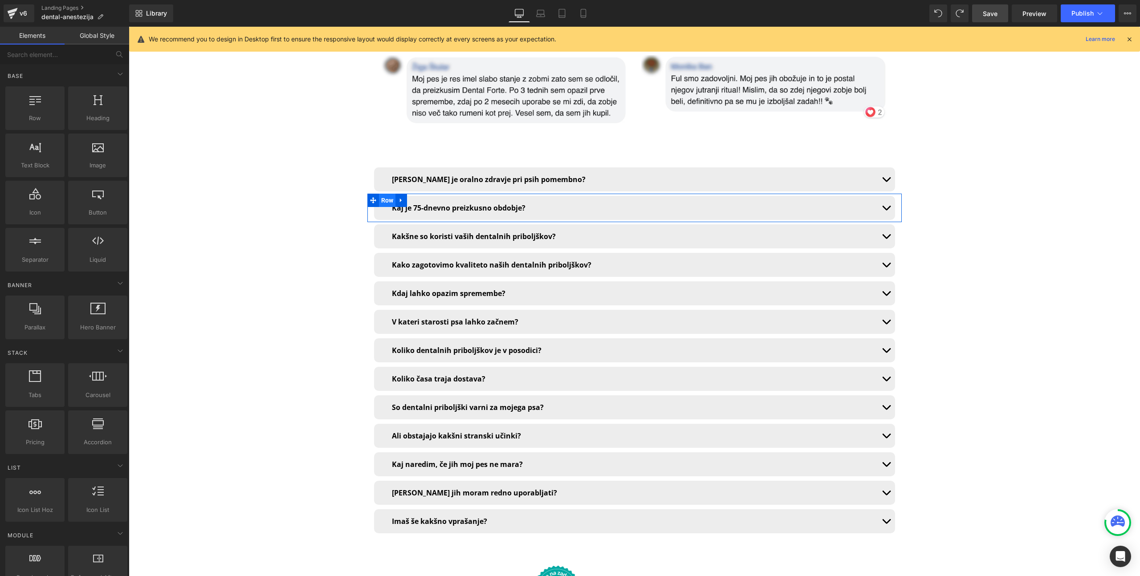
click at [379, 194] on span "Row" at bounding box center [387, 200] width 17 height 13
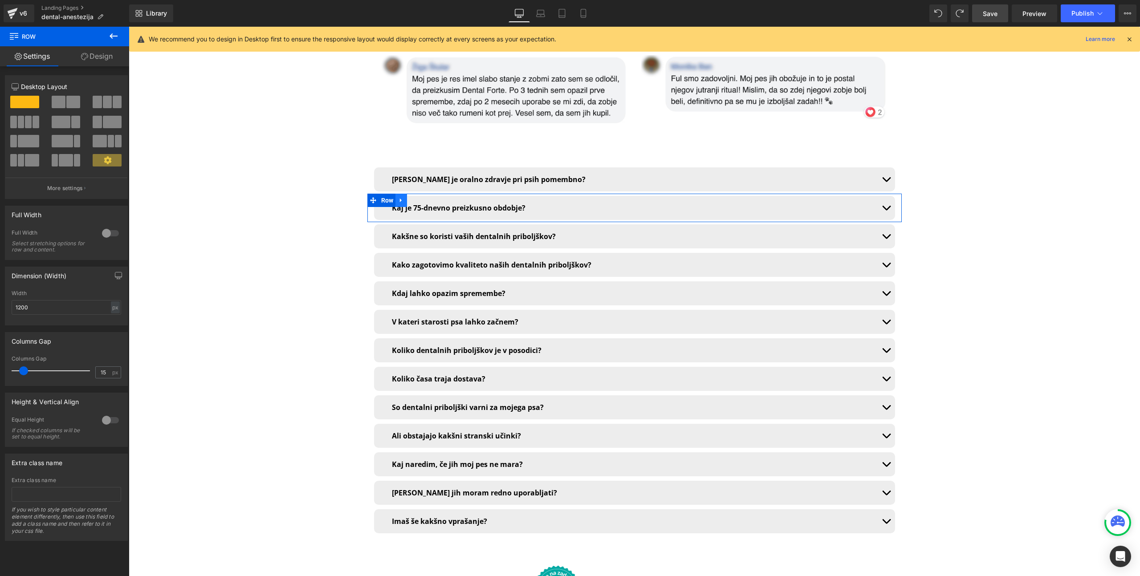
click at [398, 197] on icon at bounding box center [401, 200] width 6 height 7
click at [411, 197] on icon at bounding box center [413, 200] width 6 height 7
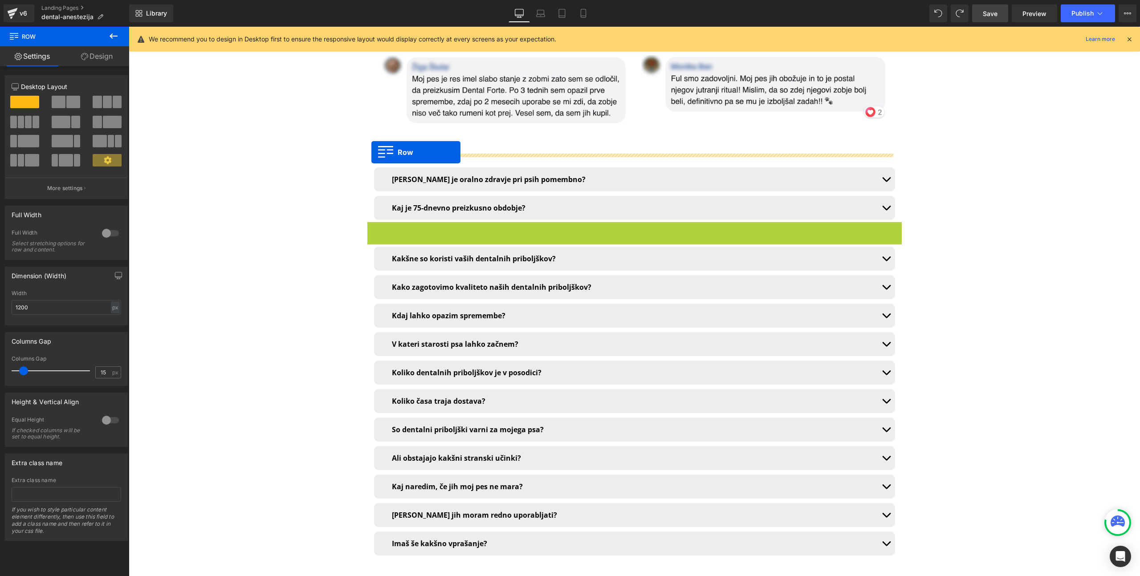
drag, startPoint x: 368, startPoint y: 188, endPoint x: 371, endPoint y: 151, distance: 36.7
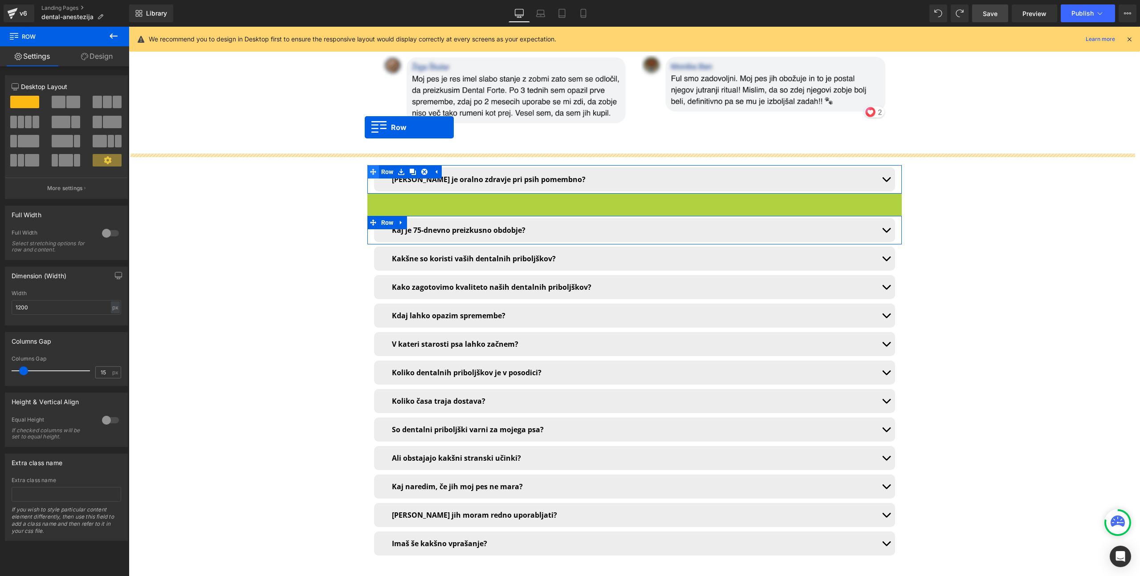
drag, startPoint x: 368, startPoint y: 159, endPoint x: 365, endPoint y: 127, distance: 32.3
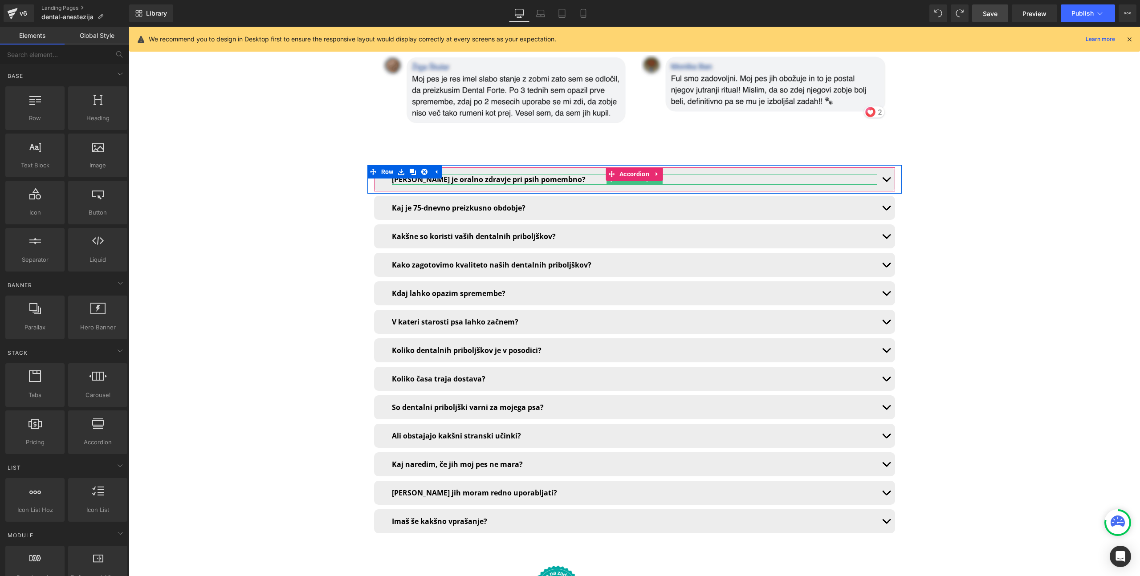
click at [472, 175] on b "[PERSON_NAME] je oralno zdravje pri psih pomembno?" at bounding box center [489, 180] width 194 height 10
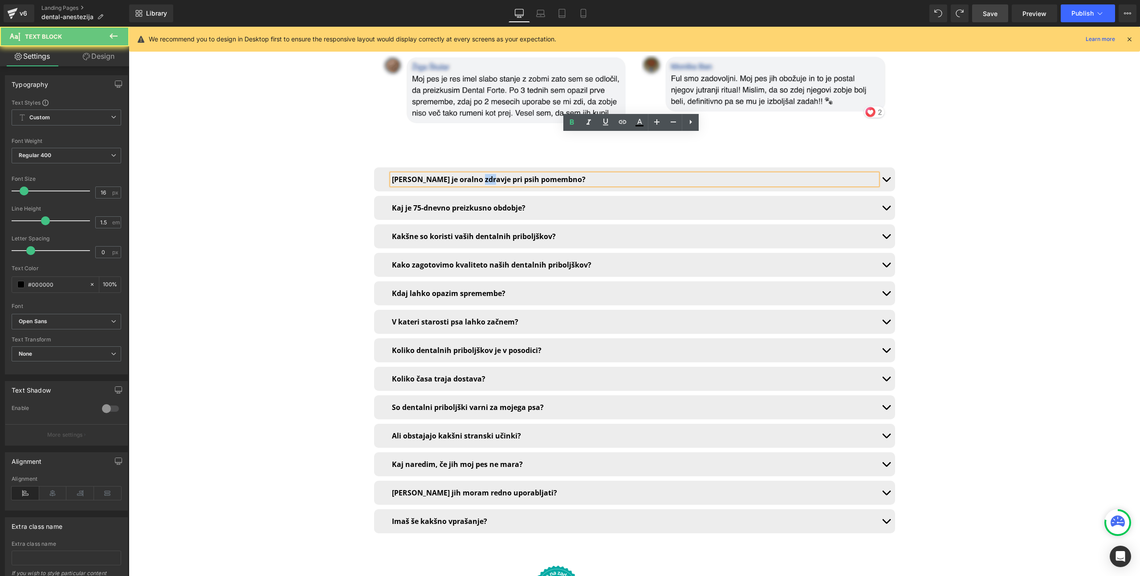
click at [472, 175] on b "[PERSON_NAME] je oralno zdravje pri psih pomembno?" at bounding box center [489, 180] width 194 height 10
copy b "[PERSON_NAME] je oralno zdravje pri psih pomembno?"
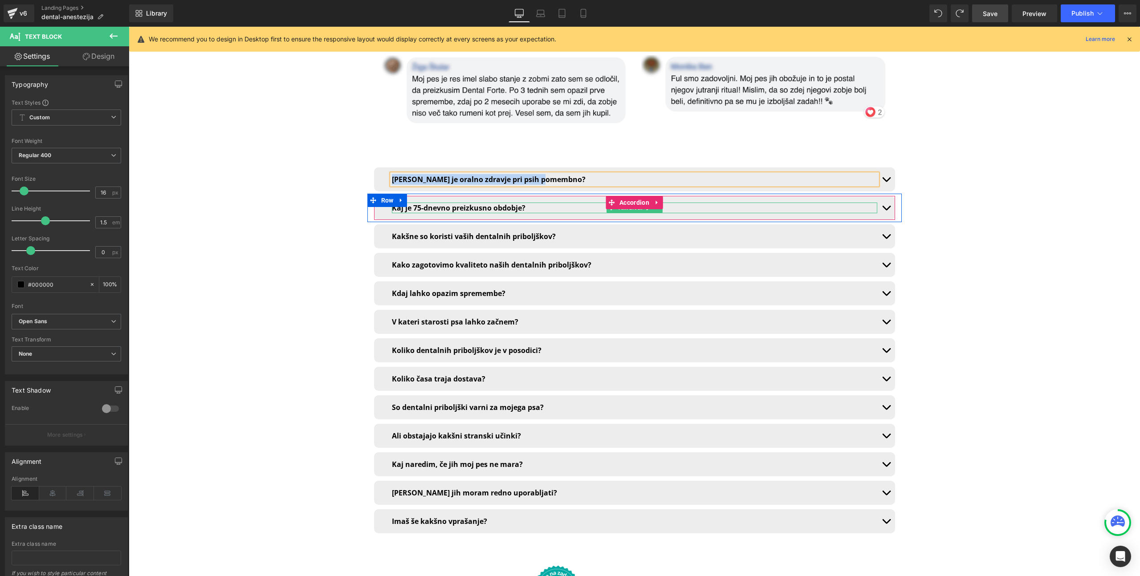
click at [450, 203] on b "Kaj je 75-dnevno preizkusno obdobje?" at bounding box center [459, 208] width 134 height 10
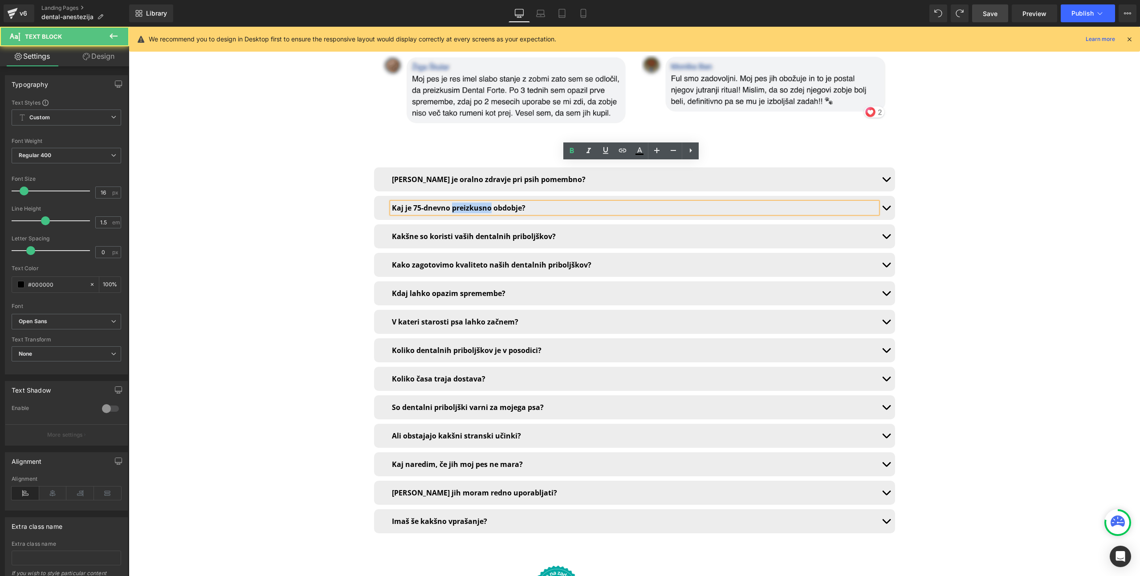
click at [450, 203] on b "Kaj je 75-dnevno preizkusno obdobje?" at bounding box center [459, 208] width 134 height 10
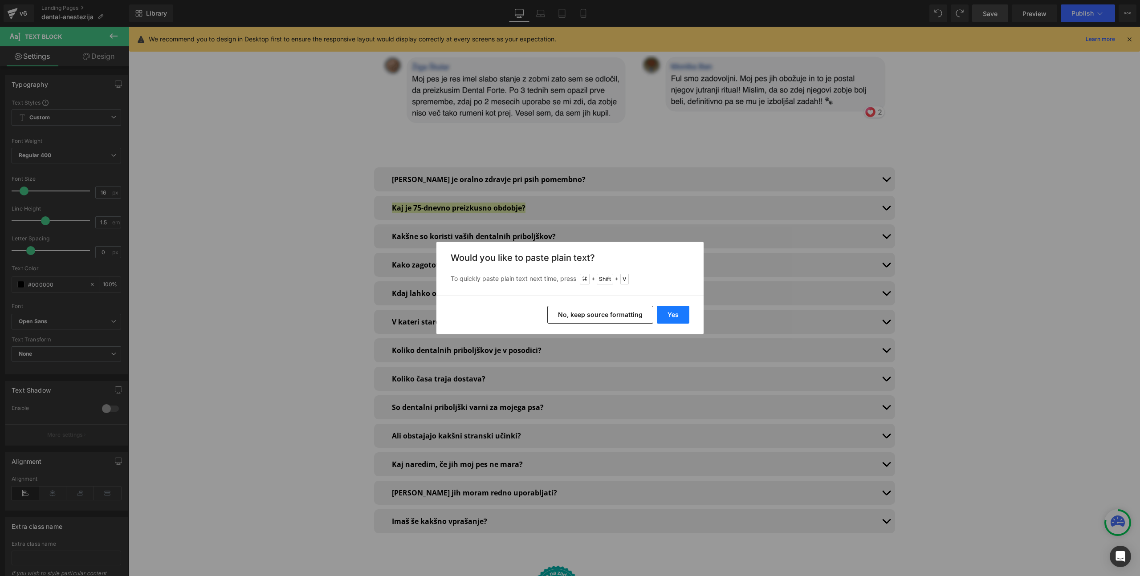
click at [675, 314] on button "Yes" at bounding box center [673, 315] width 33 height 18
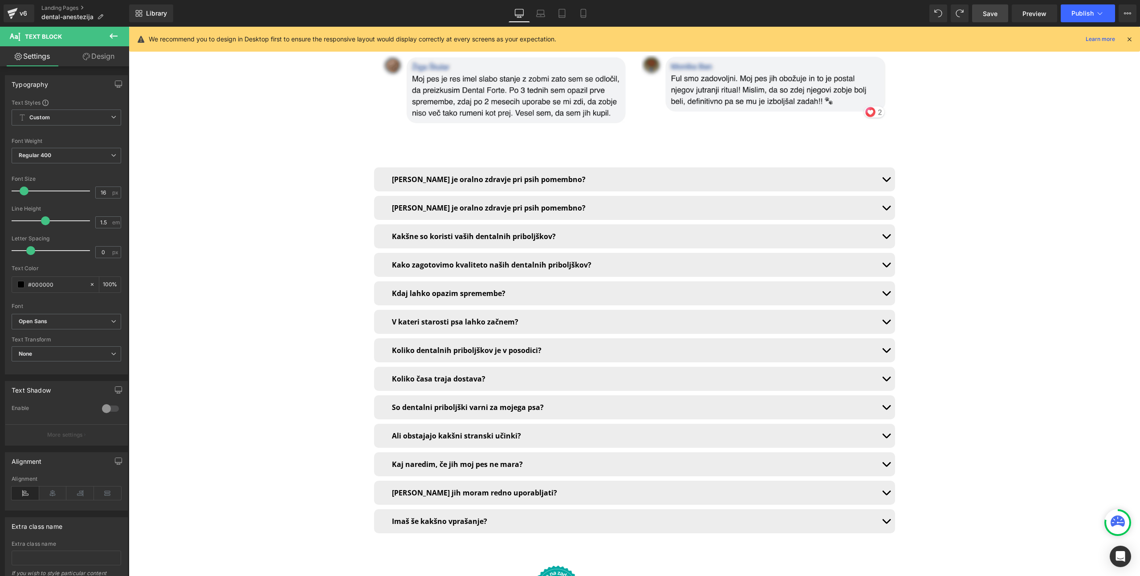
click at [886, 182] on span "button" at bounding box center [886, 182] width 0 height 0
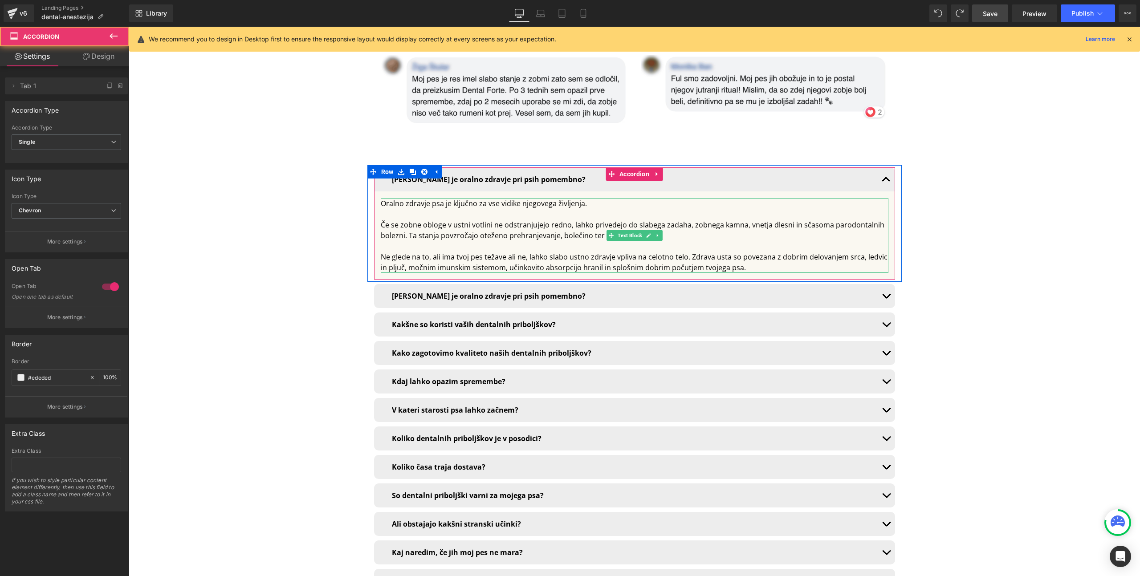
click at [464, 220] on div "Če se zobne obloge v ustni votlini ne odstranjujejo redno, lahko privedejo do s…" at bounding box center [635, 230] width 508 height 21
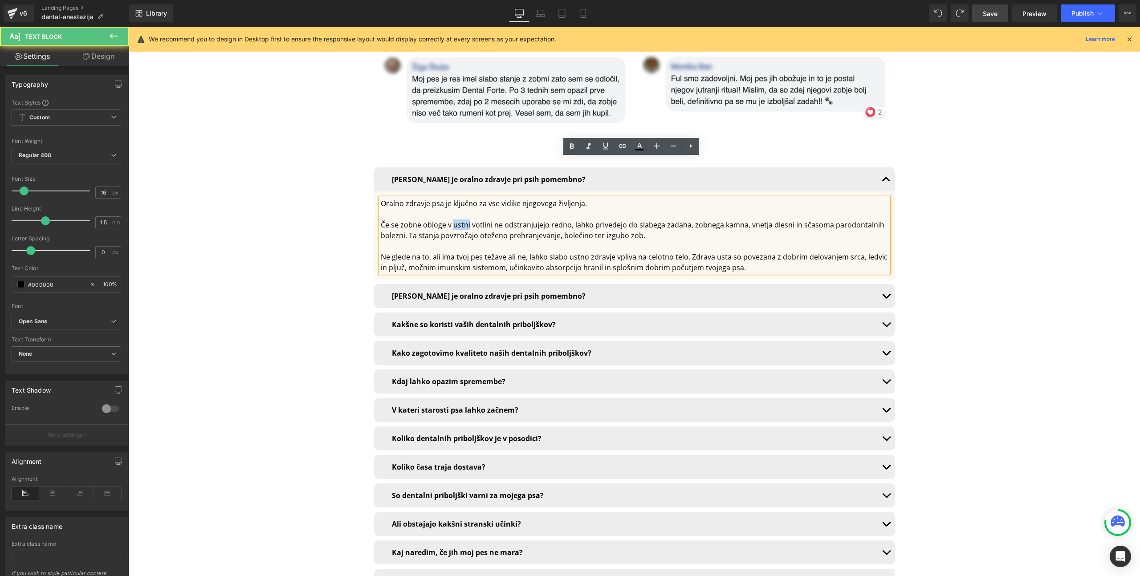
click at [464, 220] on div "Če se zobne obloge v ustni votlini ne odstranjujejo redno, lahko privedejo do s…" at bounding box center [635, 230] width 508 height 21
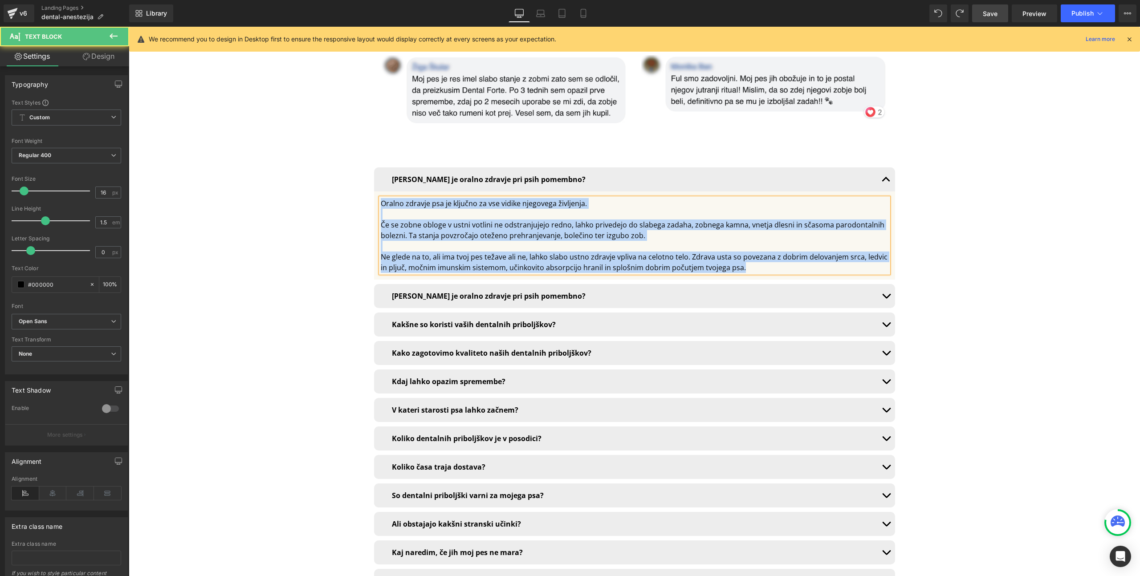
copy div "Oralno zdravje psa je ključno za vse vidike njegovega življenja. Če se zobne ob…"
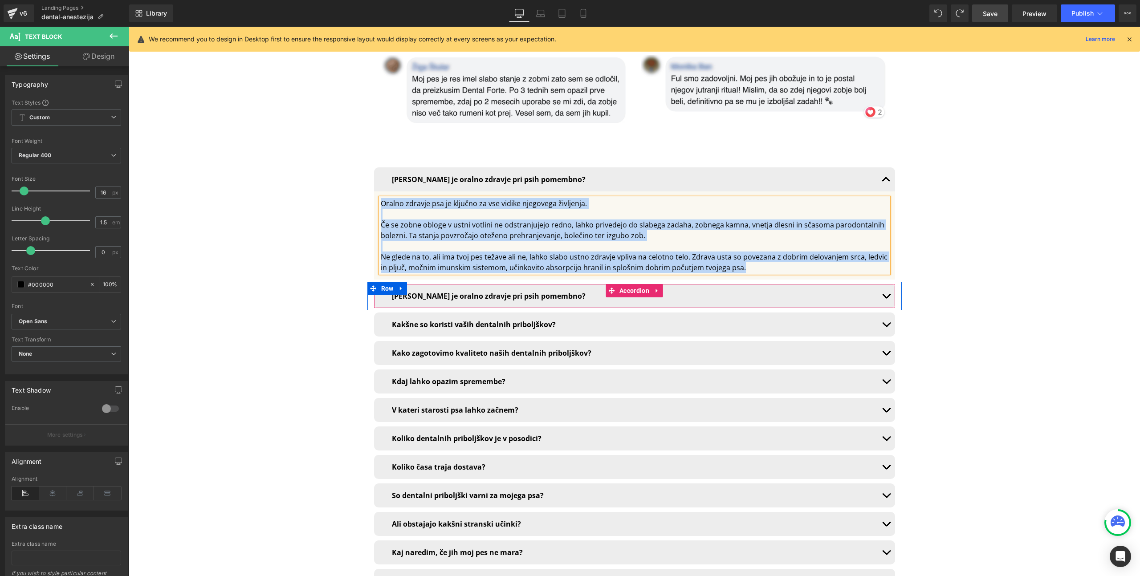
click at [882, 284] on button "button" at bounding box center [886, 296] width 18 height 24
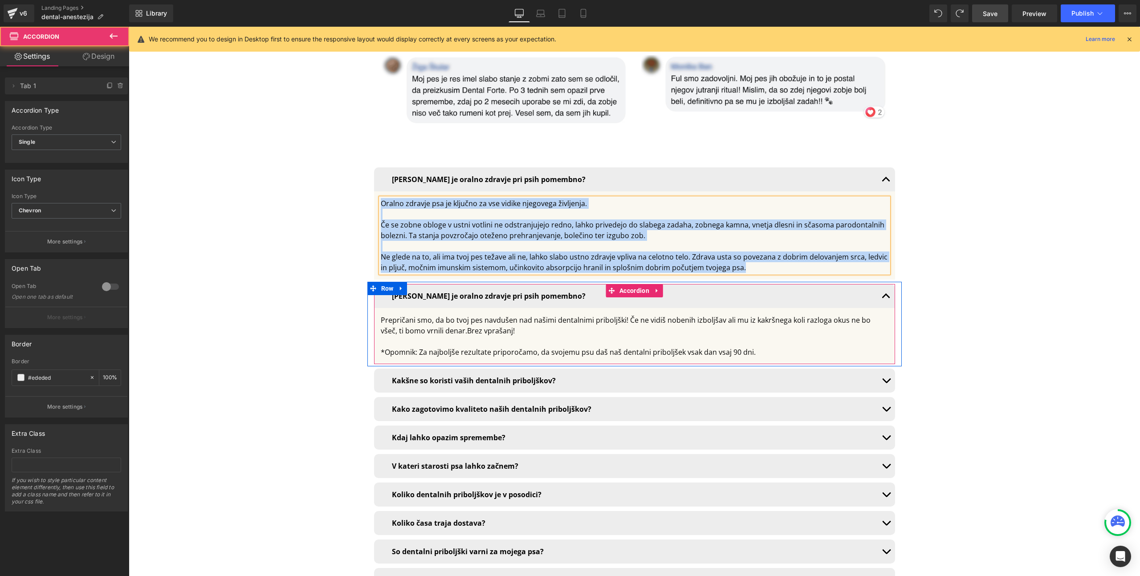
click at [471, 326] on span "Brez vprašanj!" at bounding box center [491, 331] width 48 height 10
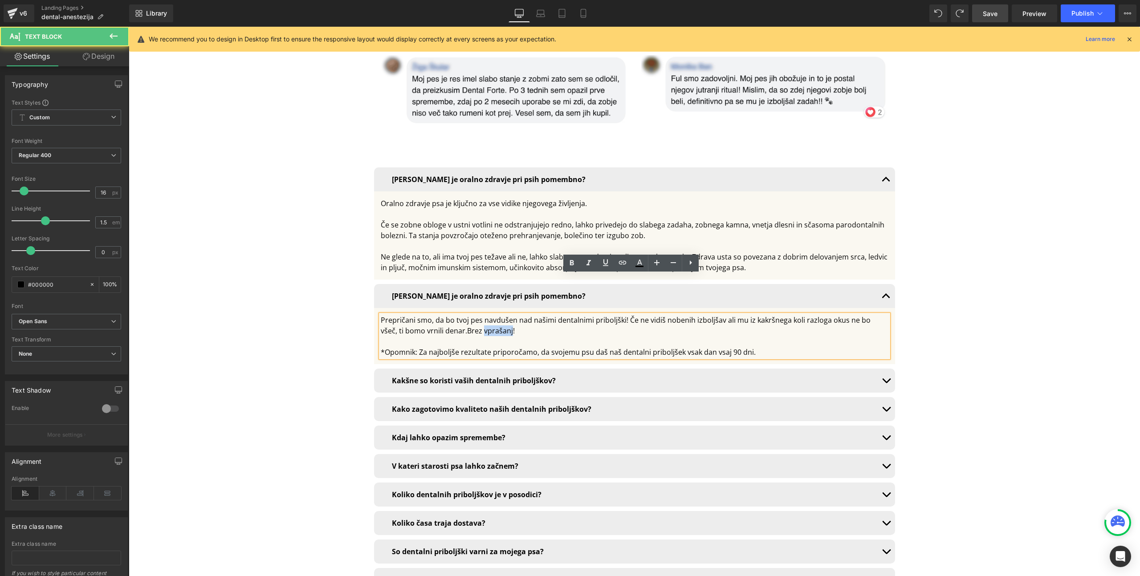
click at [471, 326] on span "Brez vprašanj!" at bounding box center [491, 331] width 48 height 10
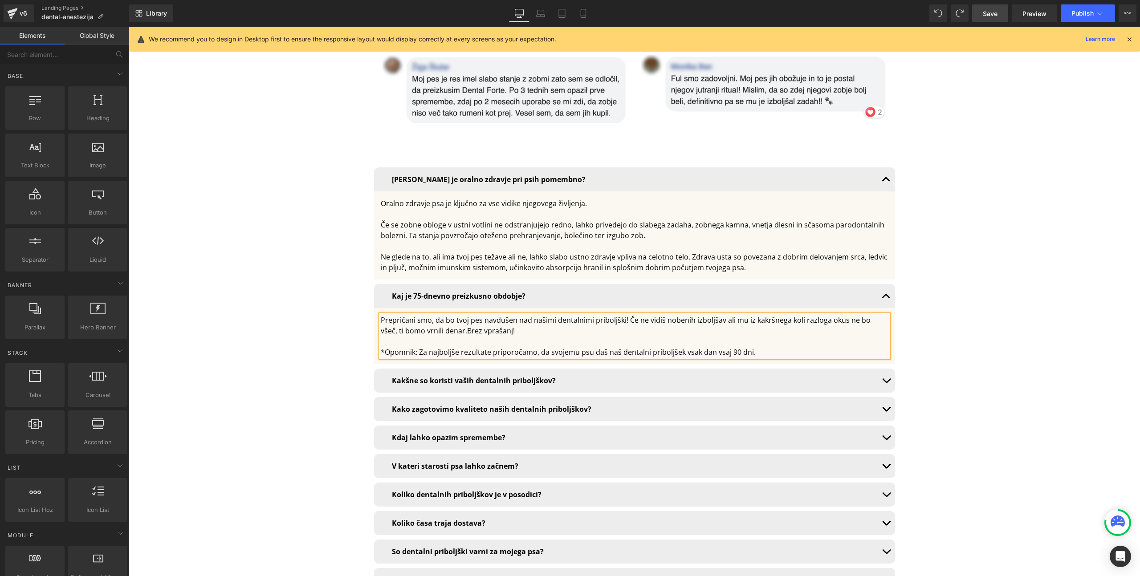
click at [382, 165] on span "Row" at bounding box center [387, 171] width 17 height 13
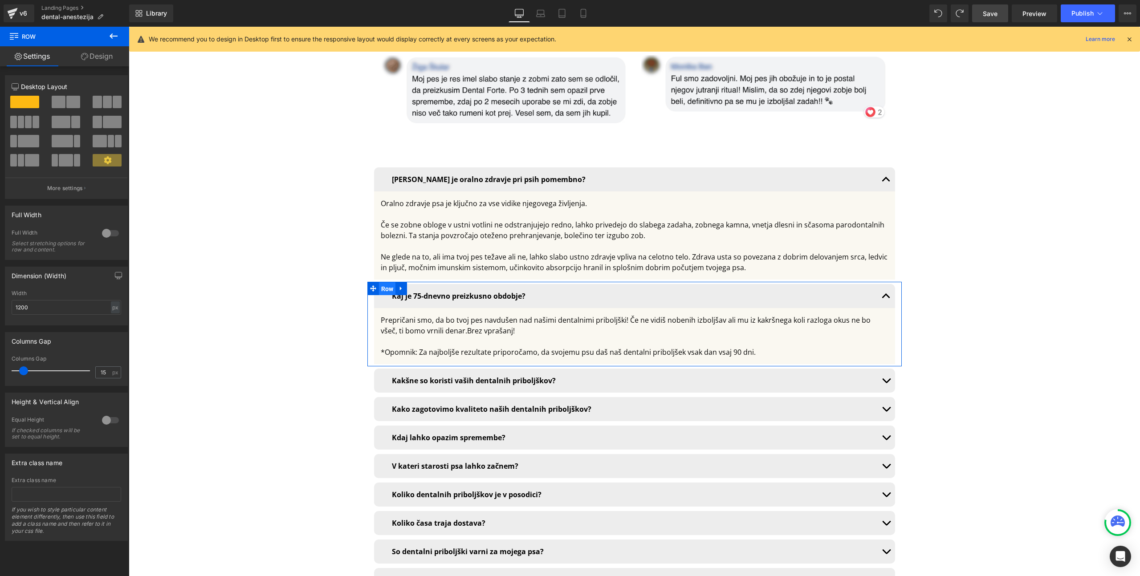
click at [383, 282] on span "Row" at bounding box center [387, 288] width 17 height 13
click at [400, 287] on icon at bounding box center [401, 289] width 2 height 4
click at [410, 285] on icon at bounding box center [413, 288] width 6 height 6
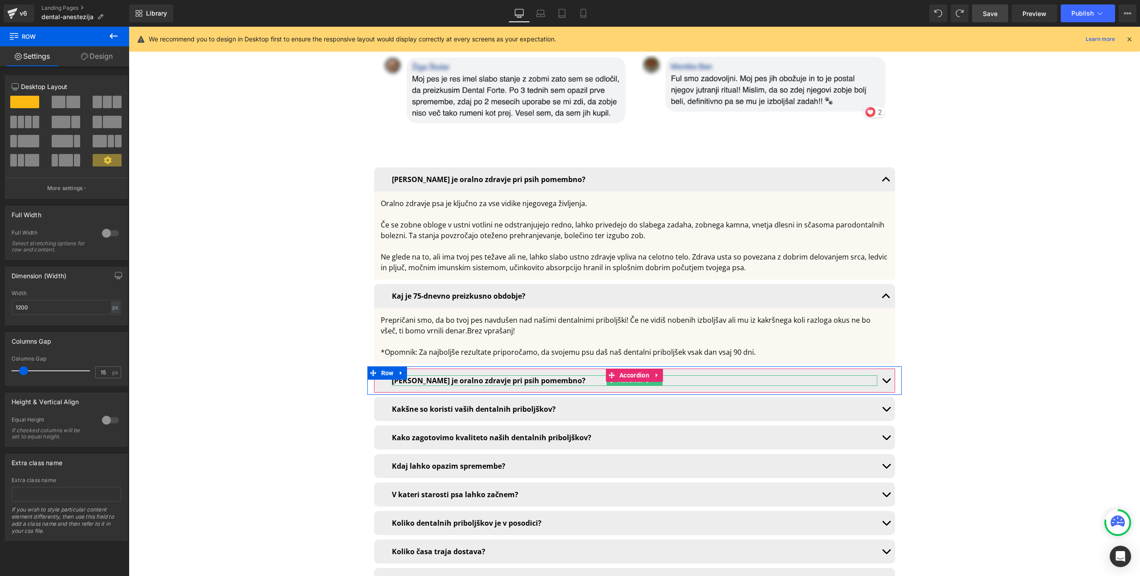
click at [457, 376] on b "[PERSON_NAME] je oralno zdravje pri psih pomembno?" at bounding box center [489, 381] width 194 height 10
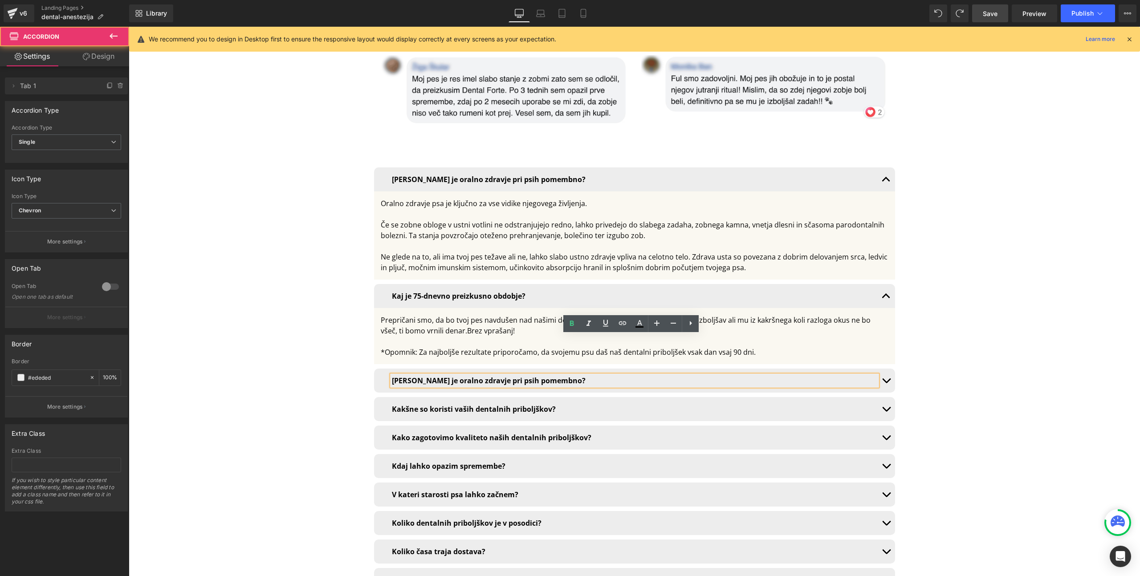
click at [885, 369] on button "button" at bounding box center [886, 381] width 18 height 24
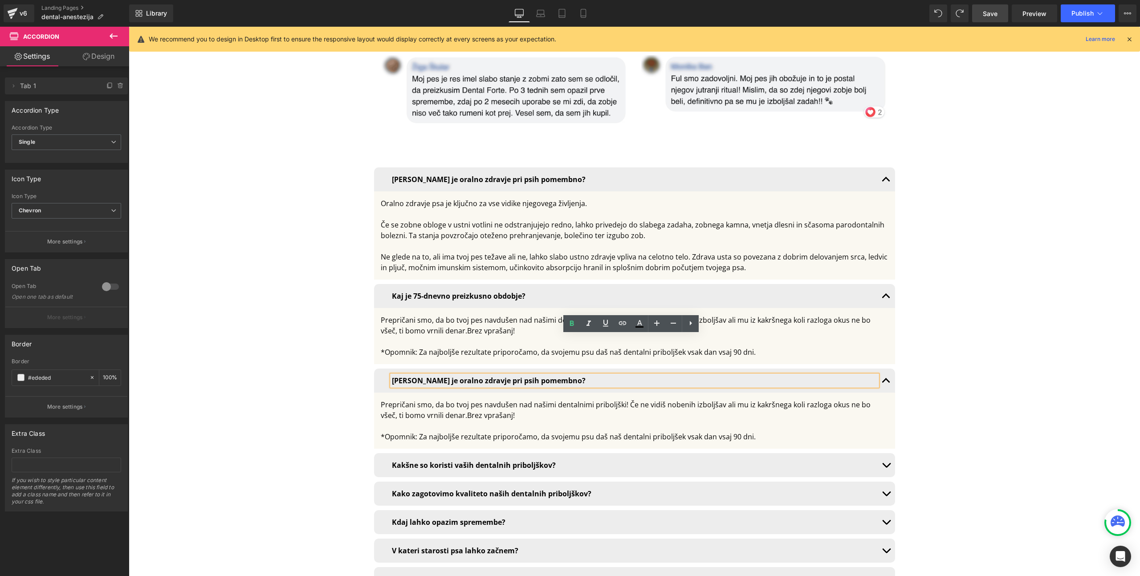
click at [444, 291] on b "Kaj je 75-dnevno preizkusno obdobje?" at bounding box center [459, 296] width 134 height 10
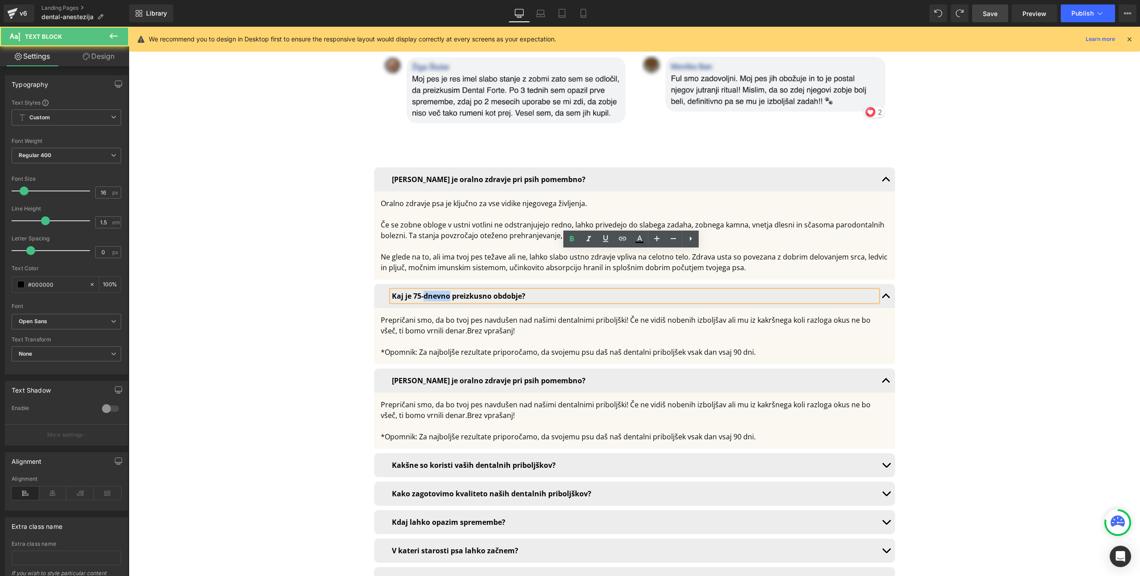
click at [444, 291] on b "Kaj je 75-dnevno preizkusno obdobje?" at bounding box center [459, 296] width 134 height 10
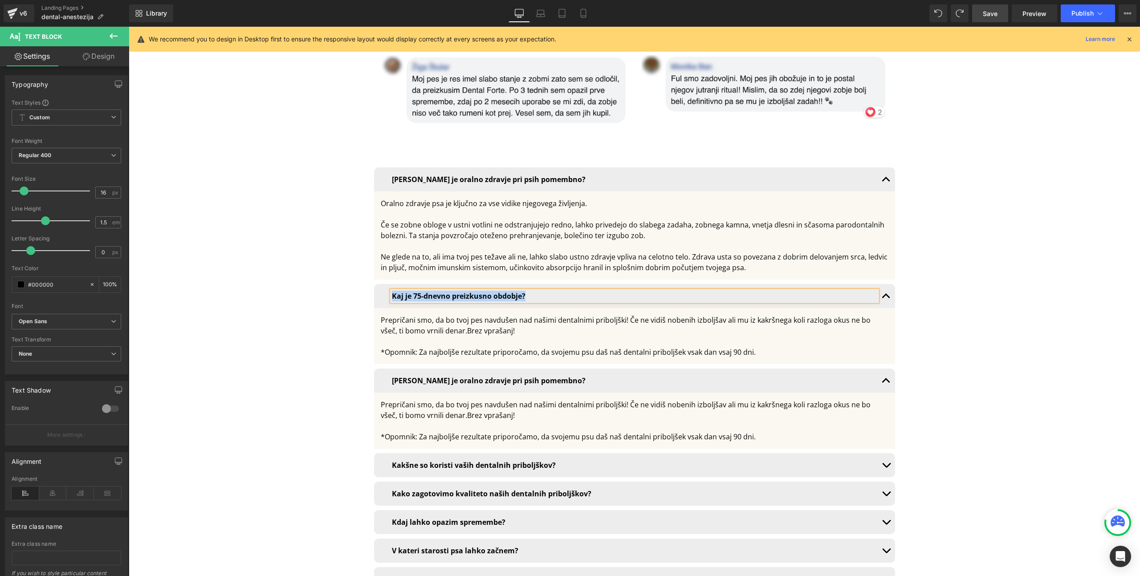
copy b "Kaj je 75-dnevno preizkusno obdobje?"
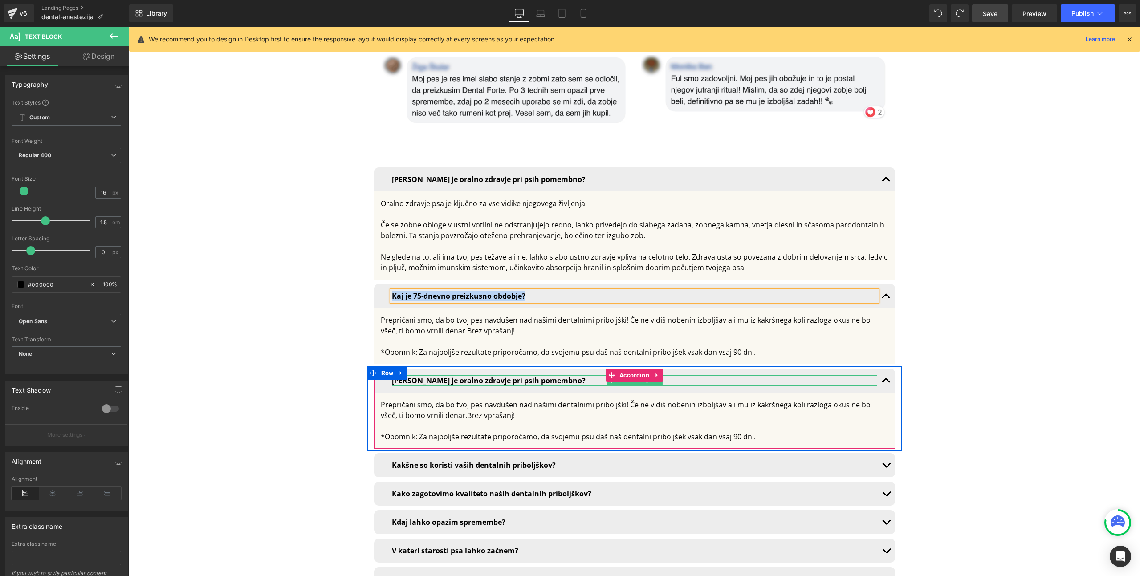
click at [425, 376] on b "[PERSON_NAME] je oralno zdravje pri psih pomembno?" at bounding box center [489, 381] width 194 height 10
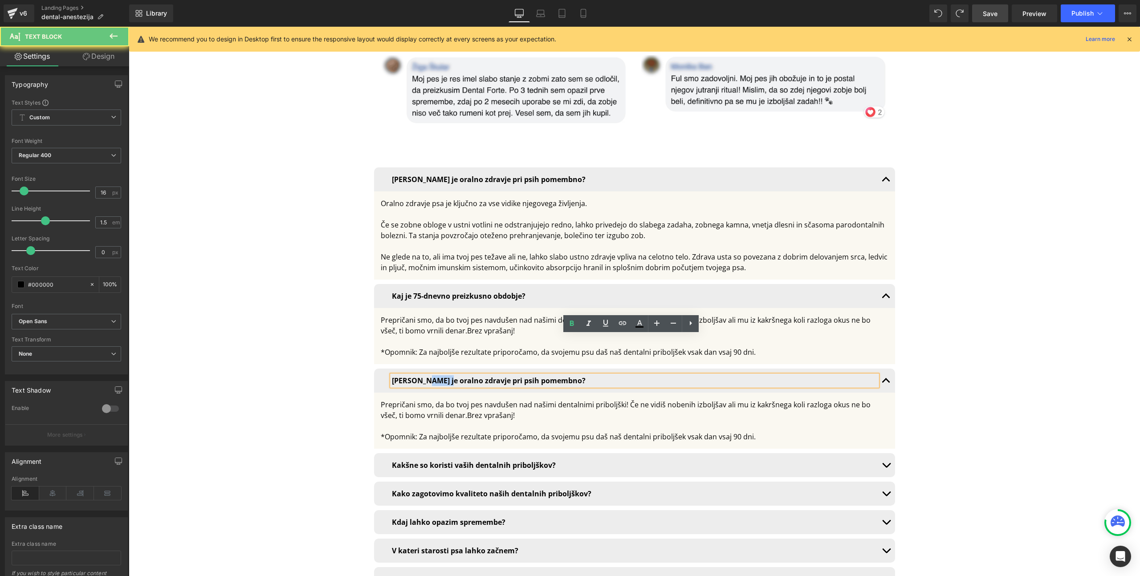
click at [425, 376] on b "[PERSON_NAME] je oralno zdravje pri psih pomembno?" at bounding box center [489, 381] width 194 height 10
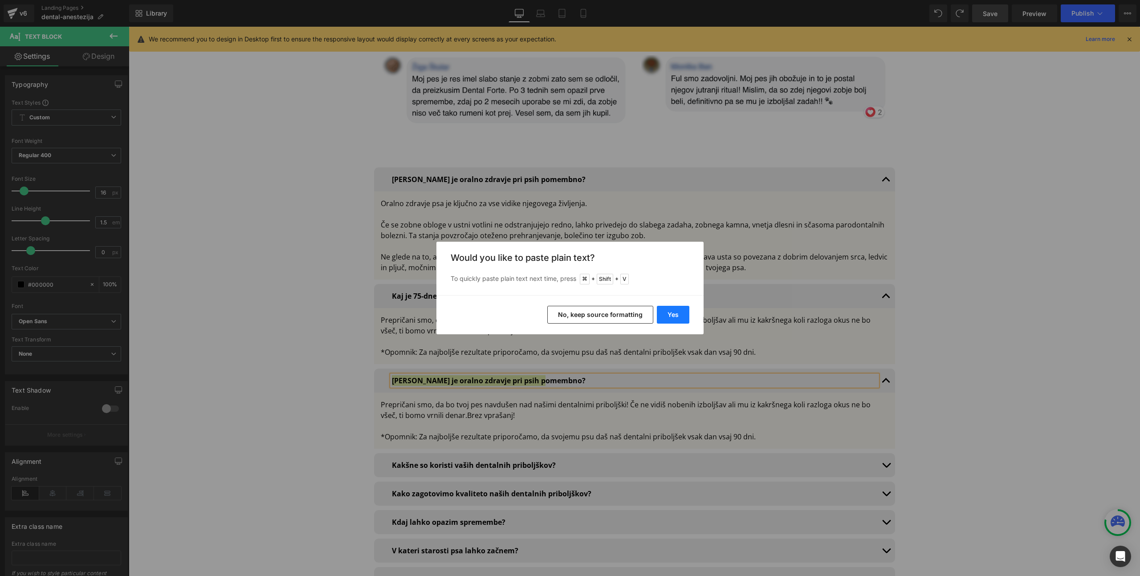
click at [675, 318] on button "Yes" at bounding box center [673, 315] width 33 height 18
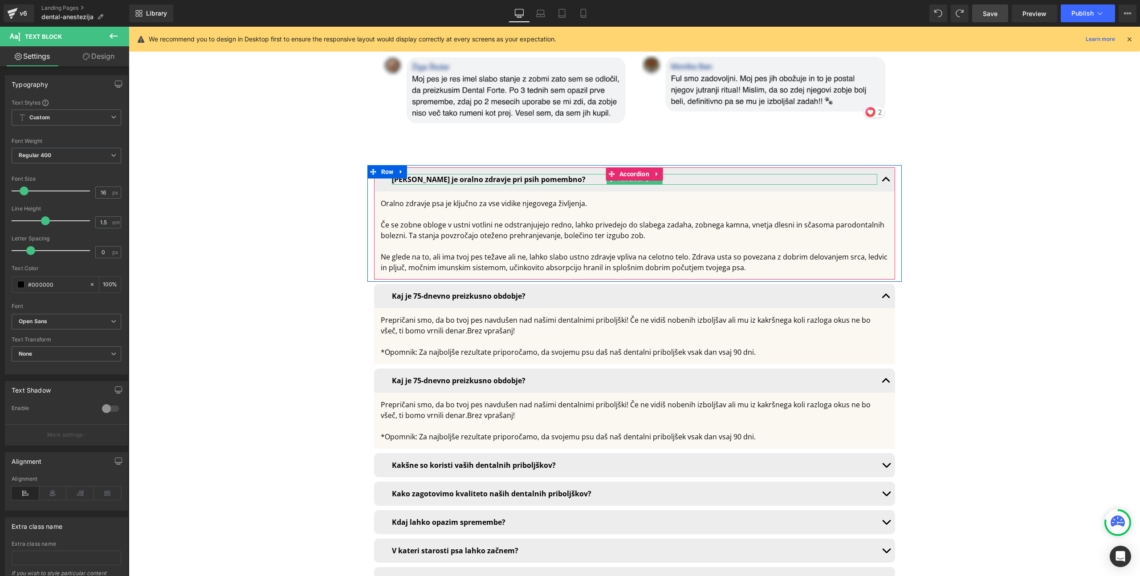
click at [431, 175] on b "[PERSON_NAME] je oralno zdravje pri psih pomembno?" at bounding box center [489, 180] width 194 height 10
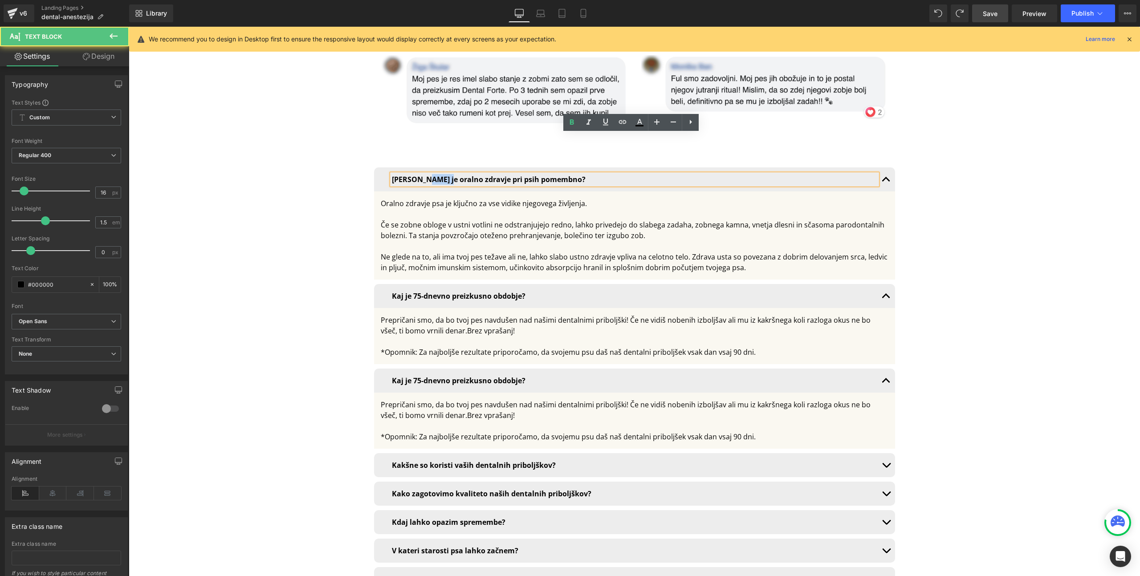
click at [431, 175] on b "[PERSON_NAME] je oralno zdravje pri psih pomembno?" at bounding box center [489, 180] width 194 height 10
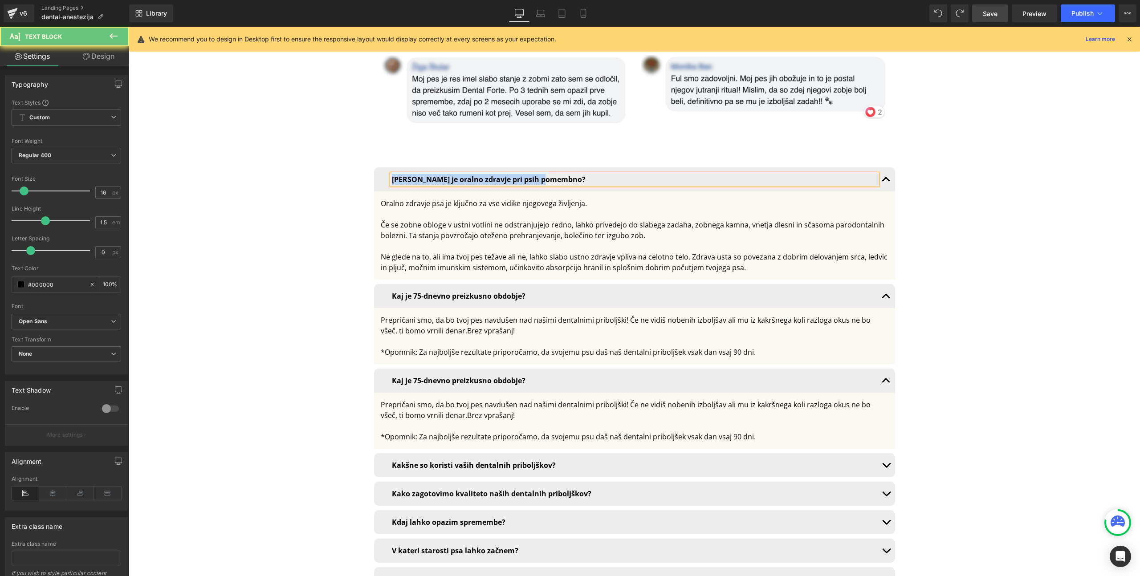
copy b "[PERSON_NAME] je oralno zdravje pri psih pomembno?"
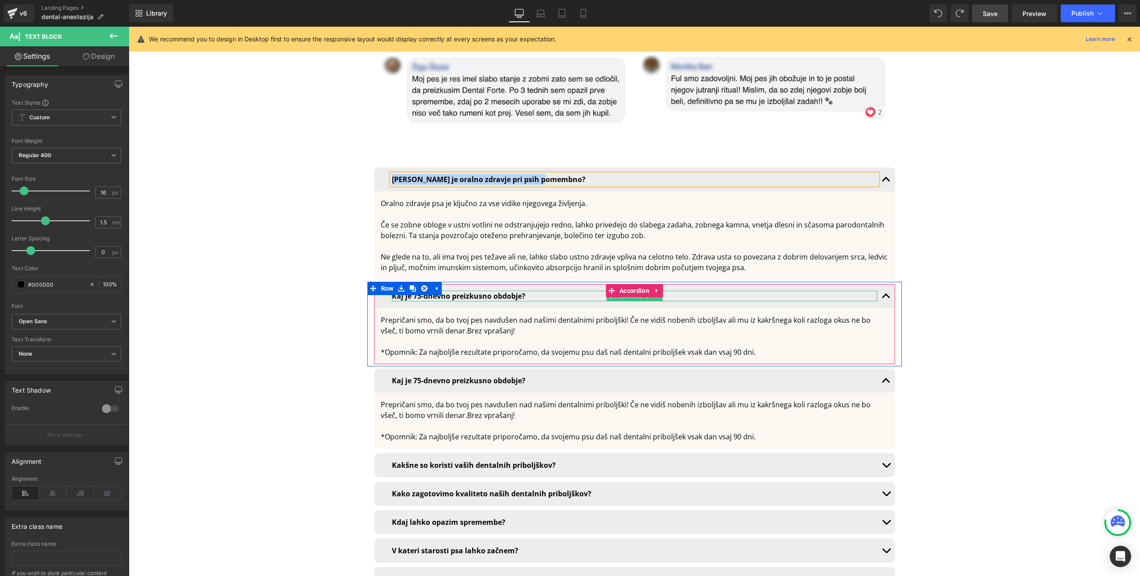
click at [473, 291] on b "Kaj je 75-dnevno preizkusno obdobje?" at bounding box center [459, 296] width 134 height 10
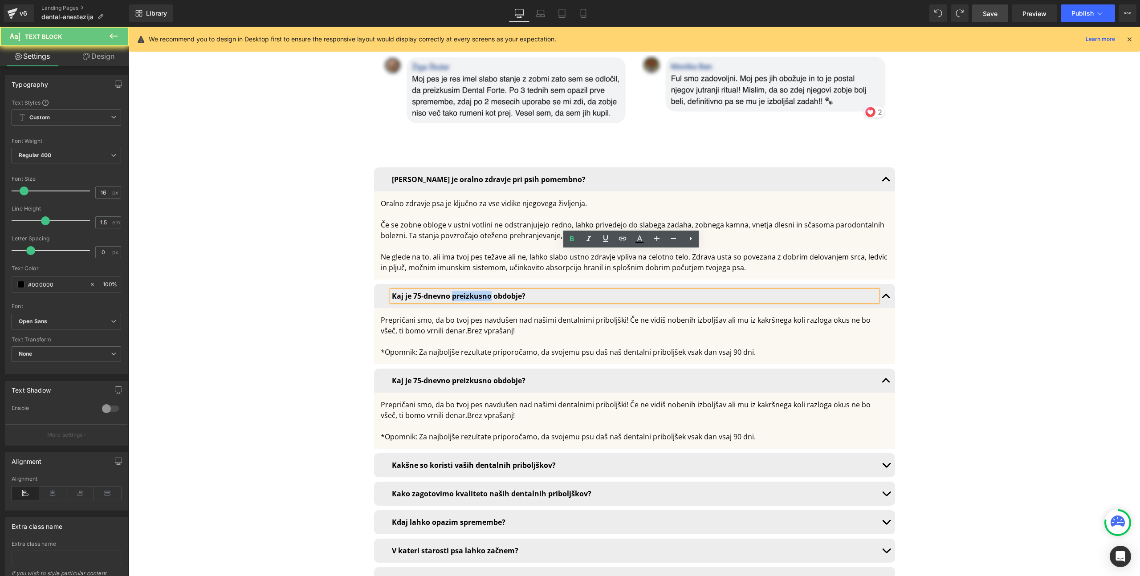
click at [473, 291] on b "Kaj je 75-dnevno preizkusno obdobje?" at bounding box center [459, 296] width 134 height 10
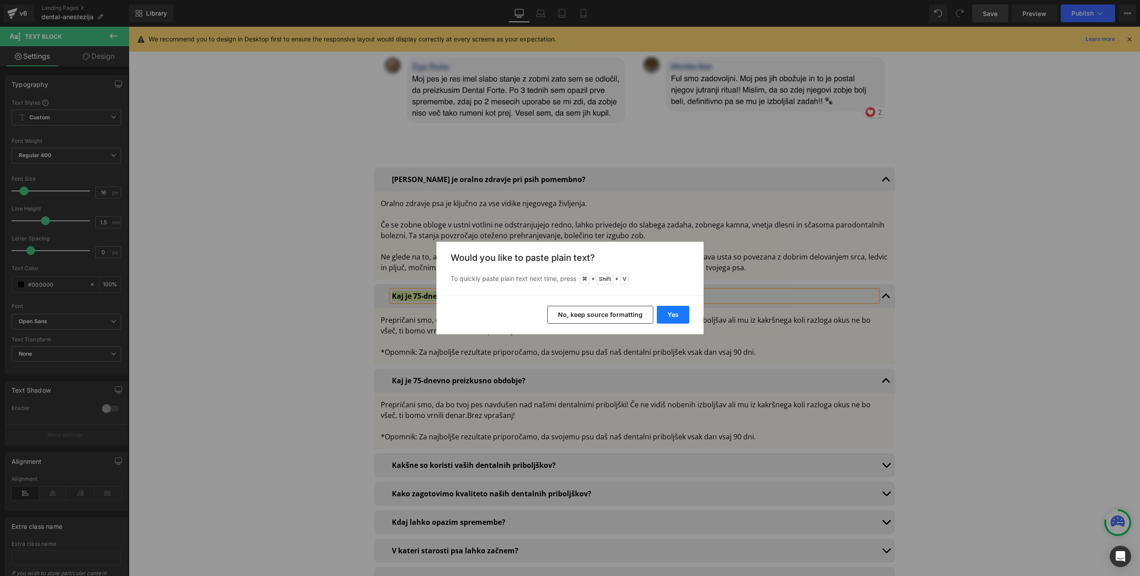
click at [677, 318] on button "Yes" at bounding box center [673, 315] width 33 height 18
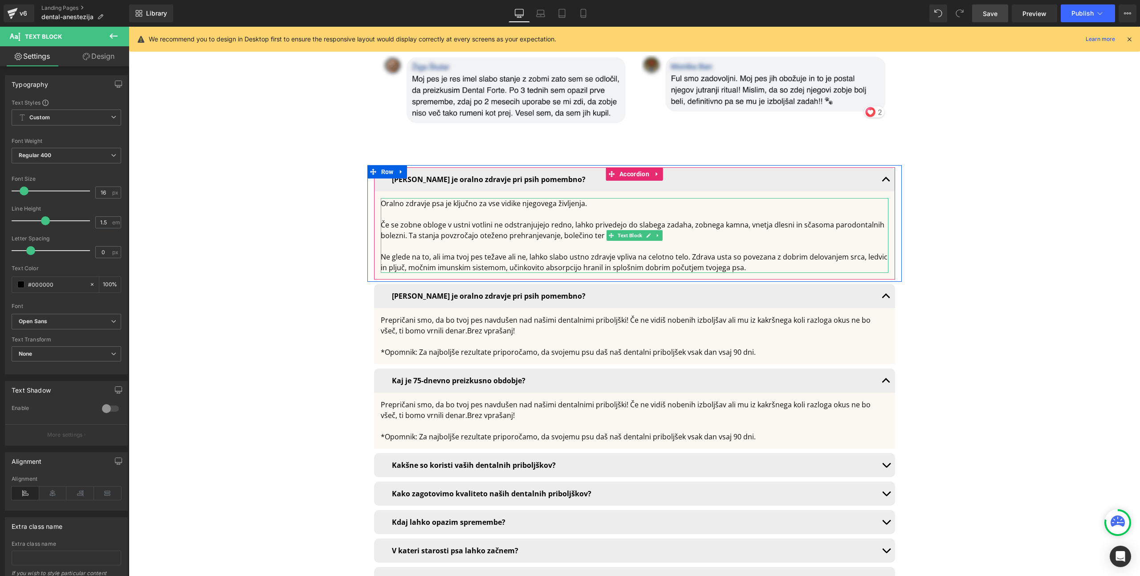
click at [459, 220] on div "Če se zobne obloge v ustni votlini ne odstranjujejo redno, lahko privedejo do s…" at bounding box center [635, 230] width 508 height 21
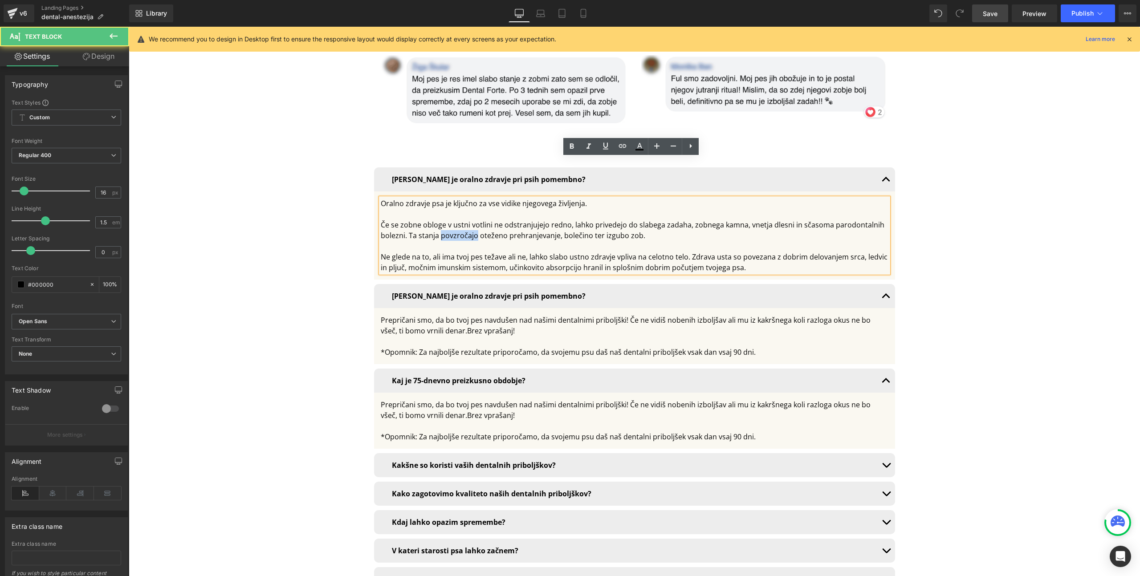
click at [459, 220] on div "Če se zobne obloge v ustni votlini ne odstranjujejo redno, lahko privedejo do s…" at bounding box center [635, 230] width 508 height 21
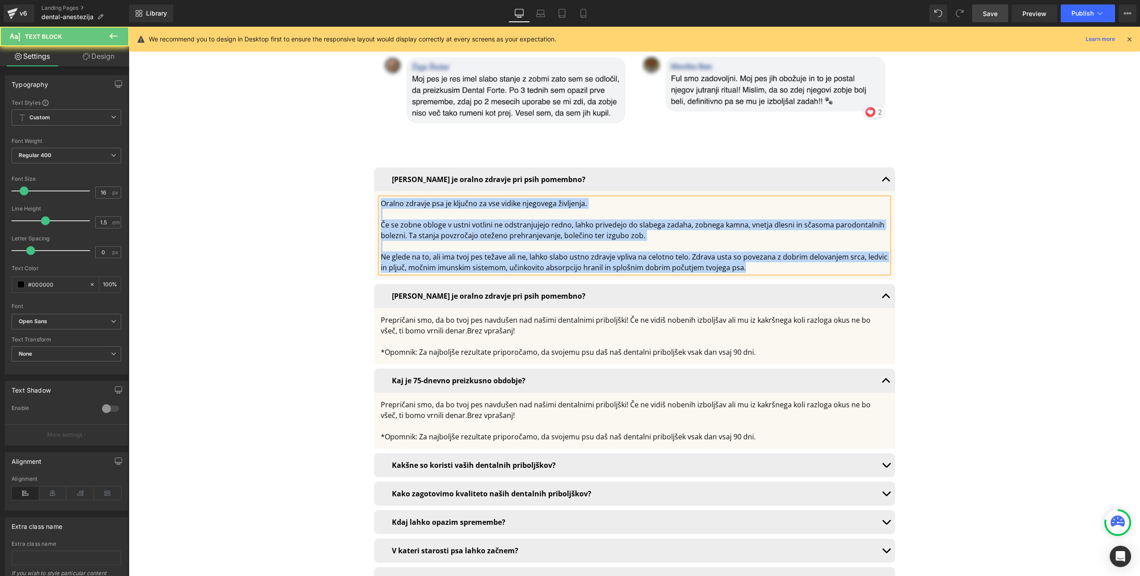
copy div "Oralno zdravje psa je ključno za vse vidike njegovega življenja. Če se zobne ob…"
click at [432, 336] on div at bounding box center [635, 341] width 508 height 11
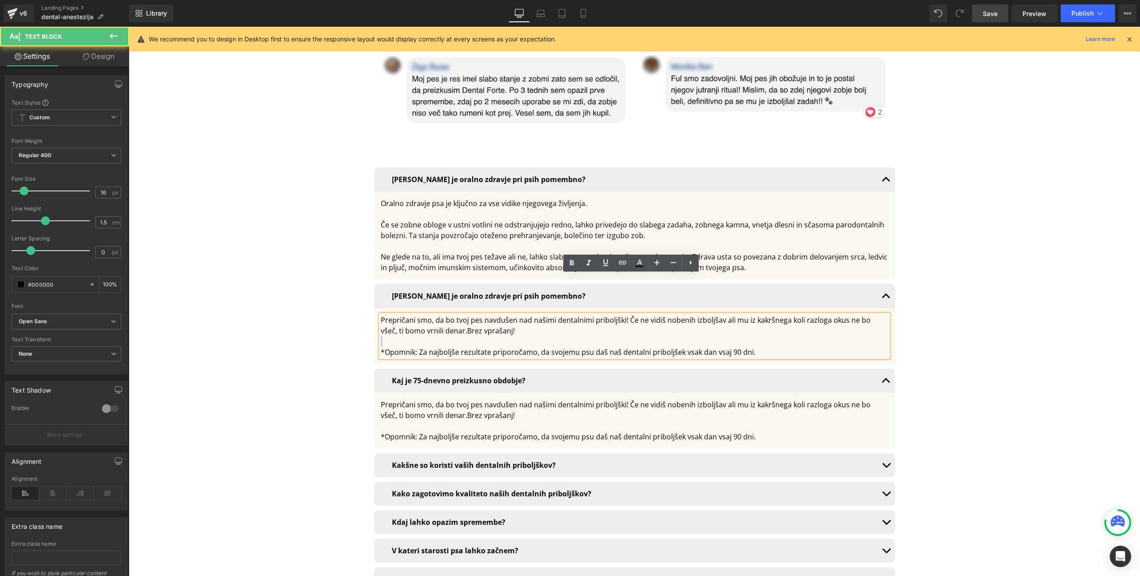
click at [432, 336] on div at bounding box center [635, 341] width 508 height 11
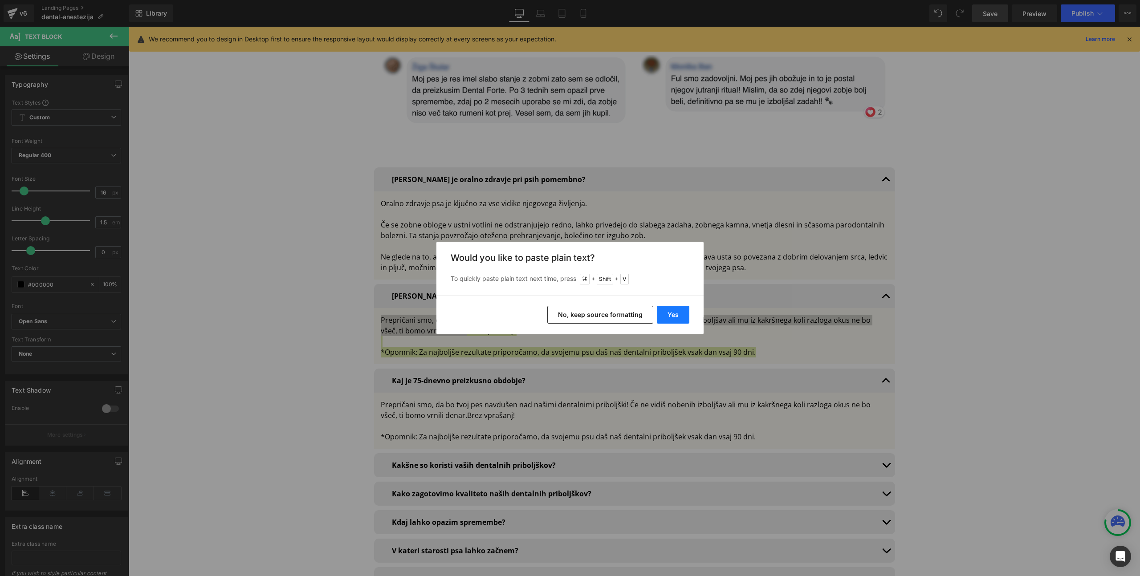
click at [675, 316] on button "Yes" at bounding box center [673, 315] width 33 height 18
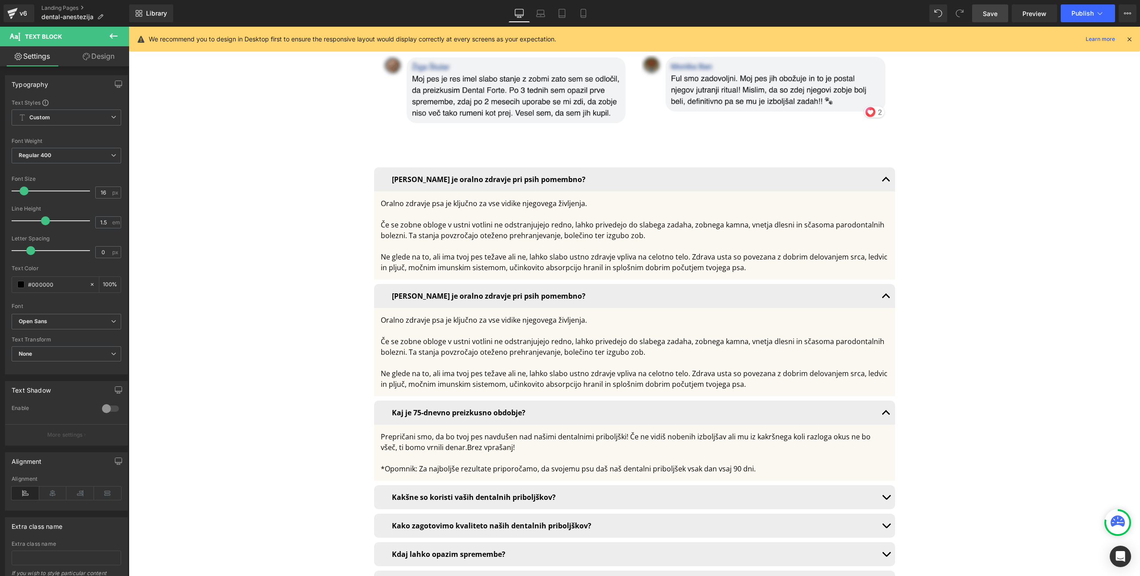
click at [487, 209] on div at bounding box center [635, 214] width 508 height 11
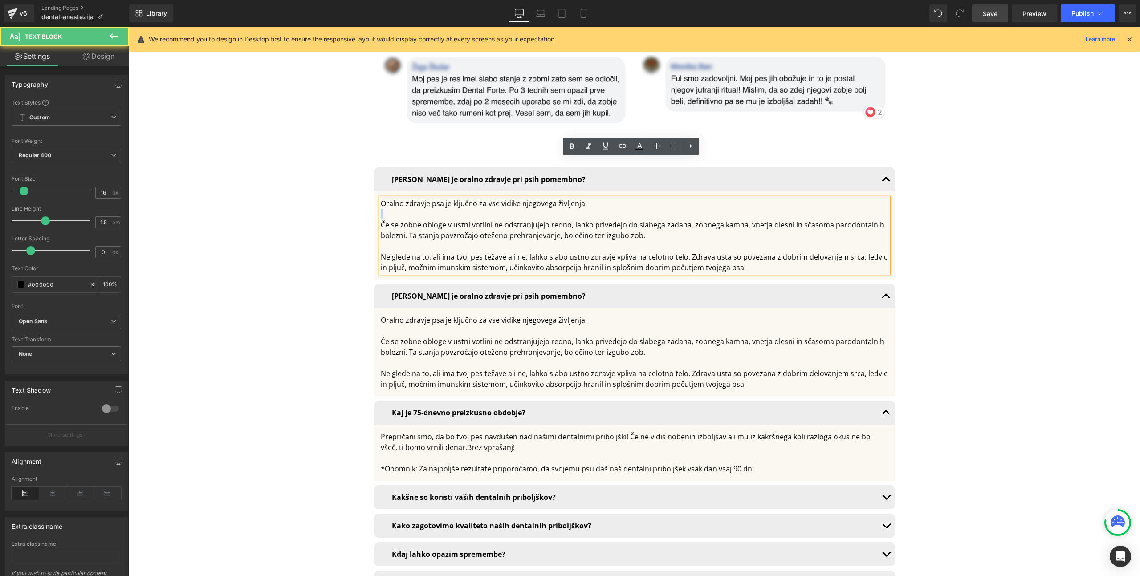
click at [487, 209] on div at bounding box center [635, 214] width 508 height 11
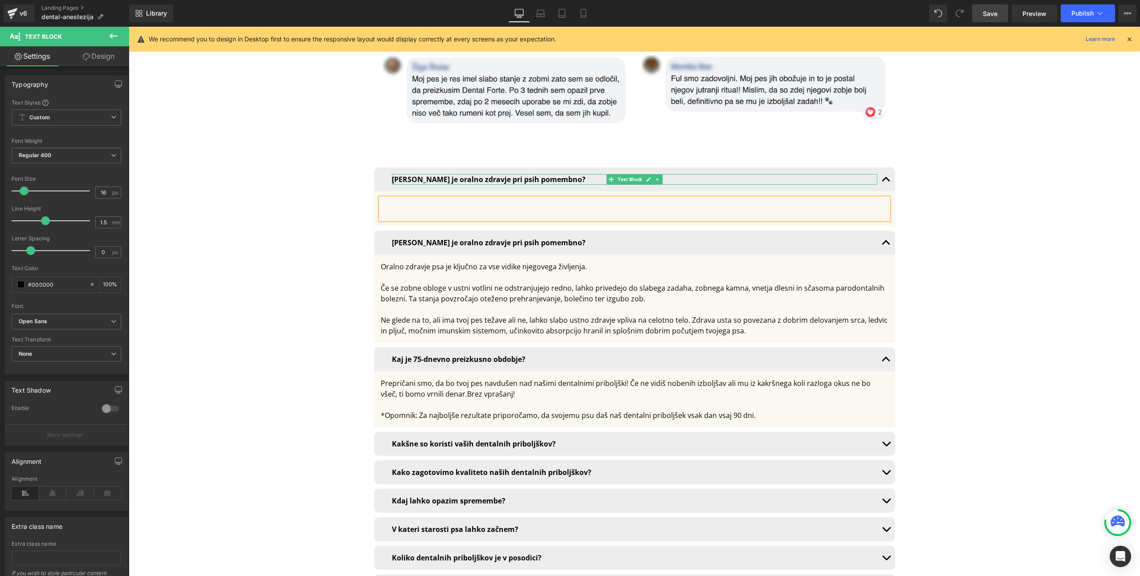
click at [430, 175] on b "[PERSON_NAME] je oralno zdravje pri psih pomembno?" at bounding box center [489, 180] width 194 height 10
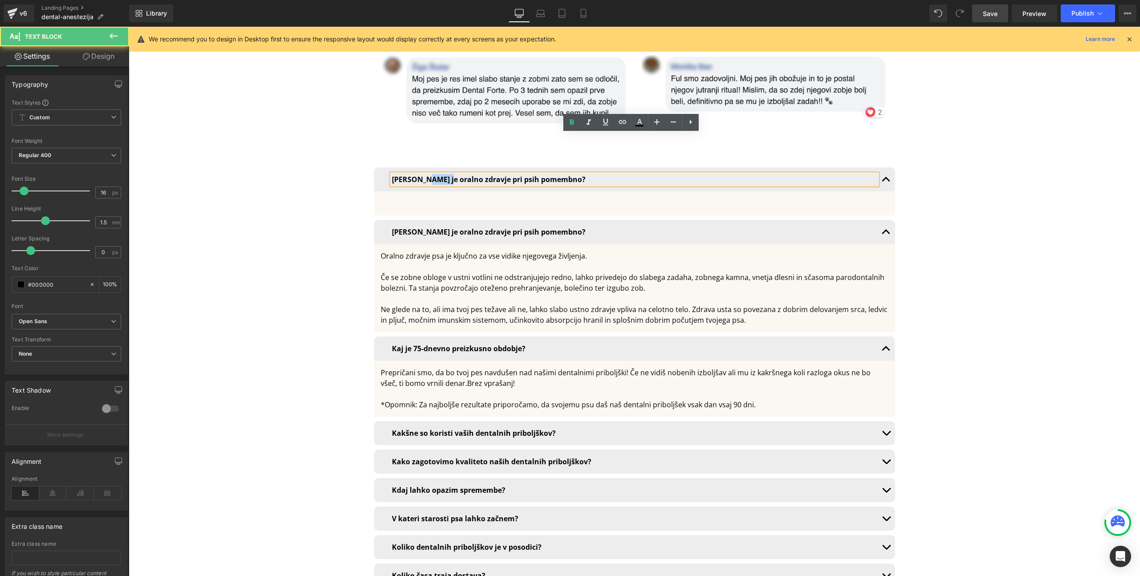
click at [430, 175] on b "[PERSON_NAME] je oralno zdravje pri psih pomembno?" at bounding box center [489, 180] width 194 height 10
click at [395, 175] on b "Je čiščenje zob pod anestezijo tvegano za psa?" at bounding box center [473, 180] width 162 height 10
click at [435, 198] on div at bounding box center [635, 203] width 508 height 11
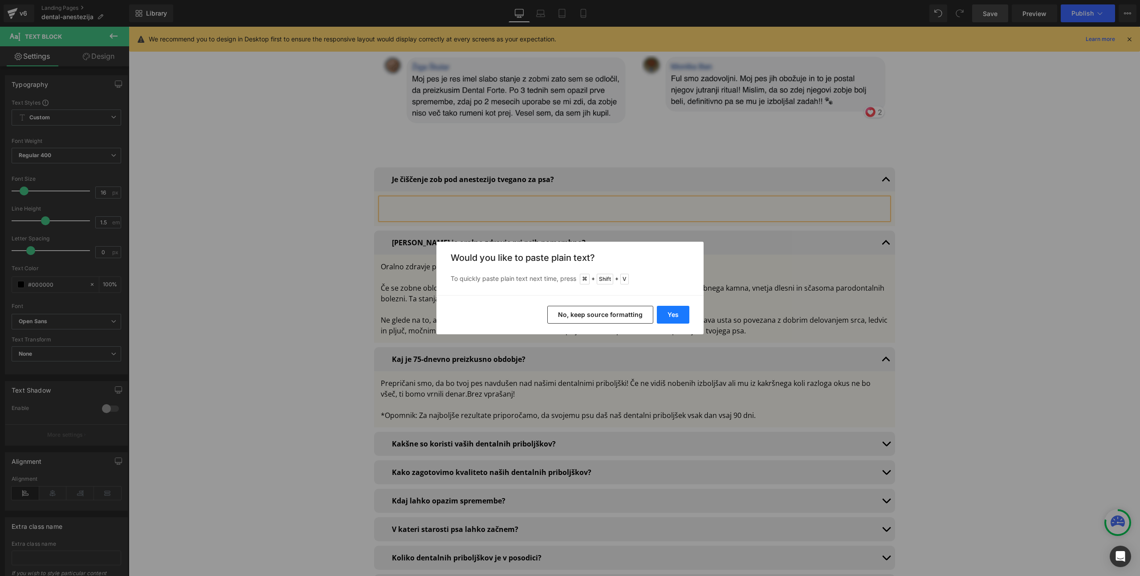
click at [675, 308] on button "Yes" at bounding box center [673, 315] width 33 height 18
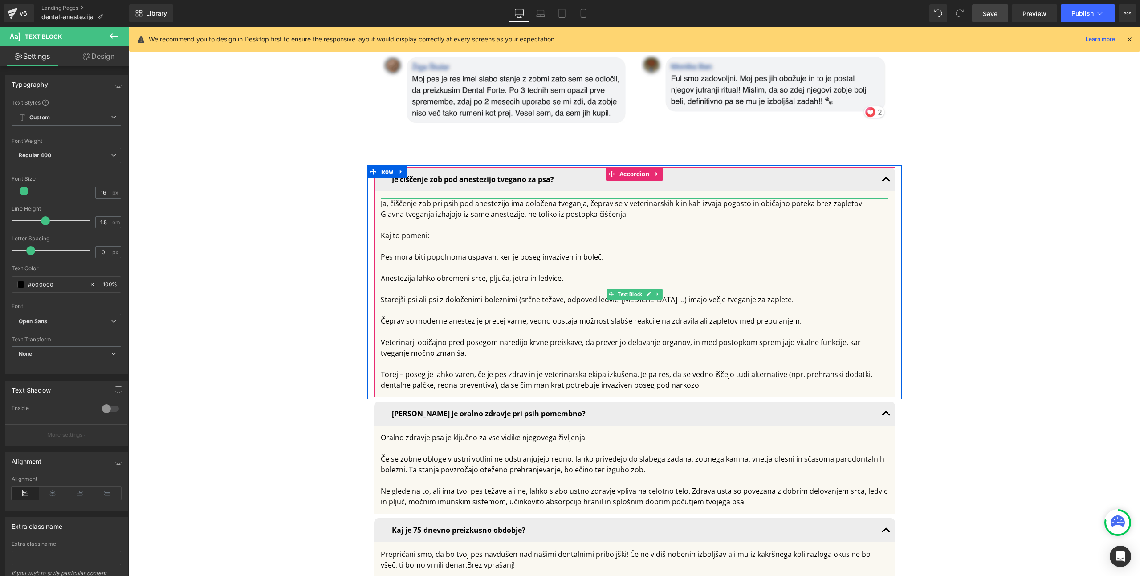
click at [504, 198] on div "Ja, čiščenje zob pri psih pod anestezijo ima določena tveganja, čeprav se v vet…" at bounding box center [635, 294] width 508 height 192
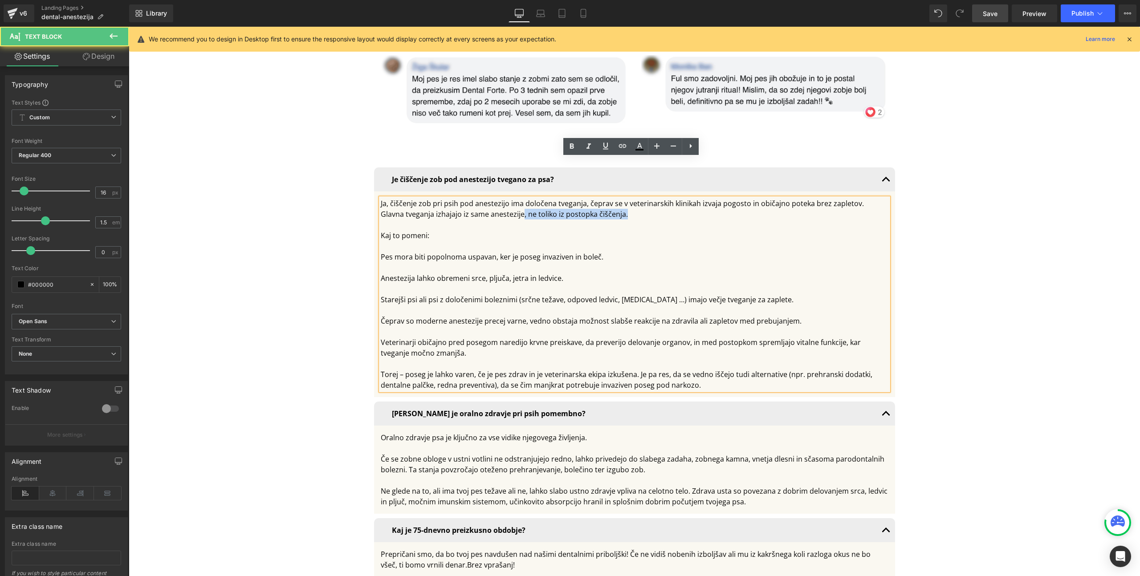
drag, startPoint x: 493, startPoint y: 175, endPoint x: 631, endPoint y: 177, distance: 138.5
click at [631, 198] on div "Ja, čiščenje zob pri psih pod anestezijo ima določena tveganja, čeprav se v vet…" at bounding box center [635, 294] width 508 height 192
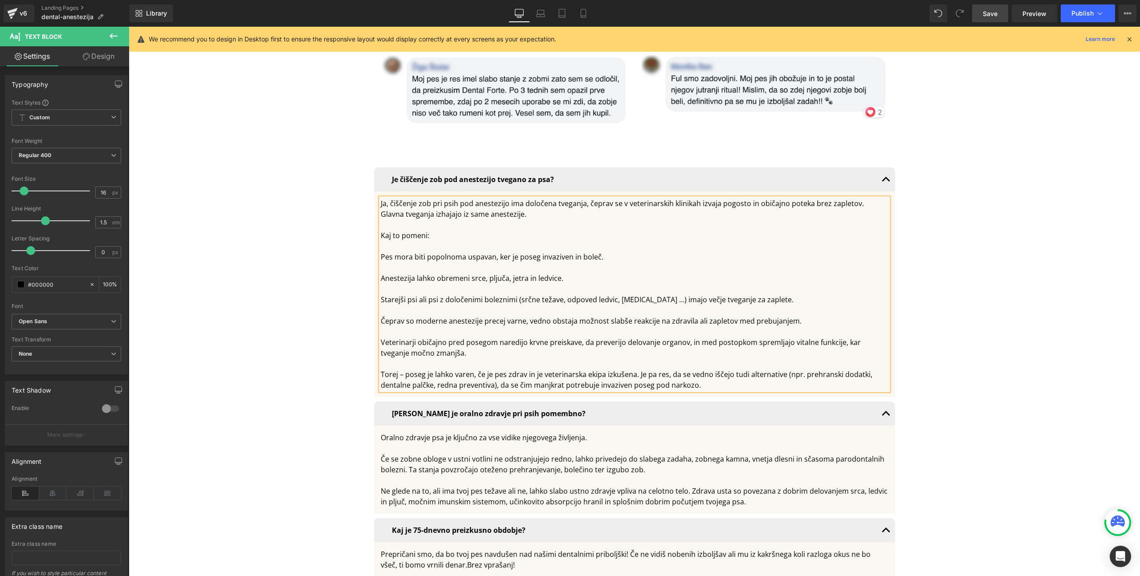
click at [390, 230] on div "Kaj to pomeni:" at bounding box center [635, 235] width 508 height 11
drag, startPoint x: 459, startPoint y: 201, endPoint x: 360, endPoint y: 191, distance: 99.7
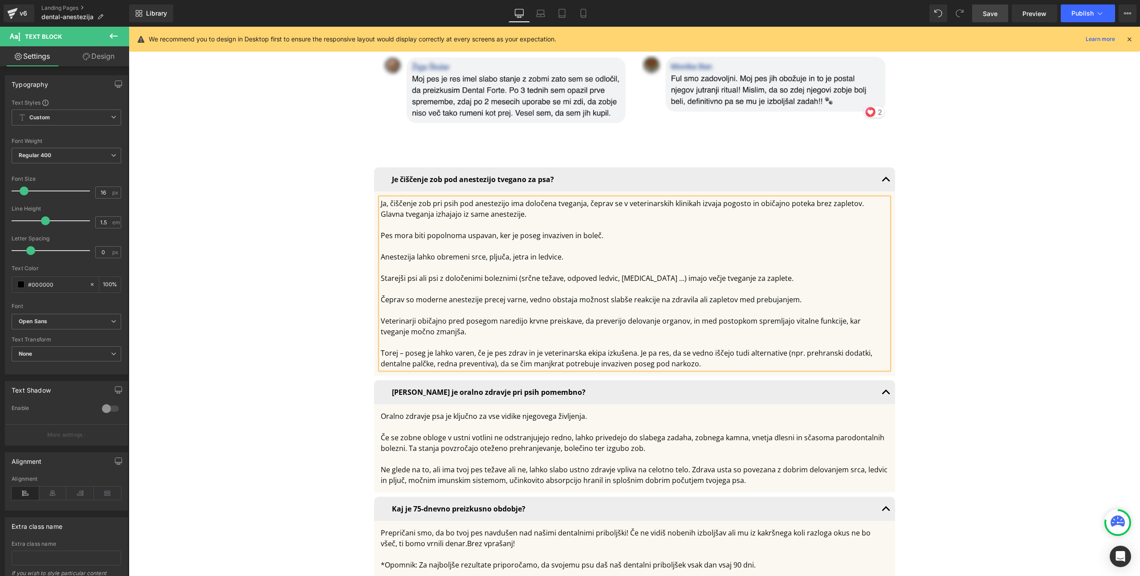
click at [404, 241] on div at bounding box center [635, 246] width 508 height 11
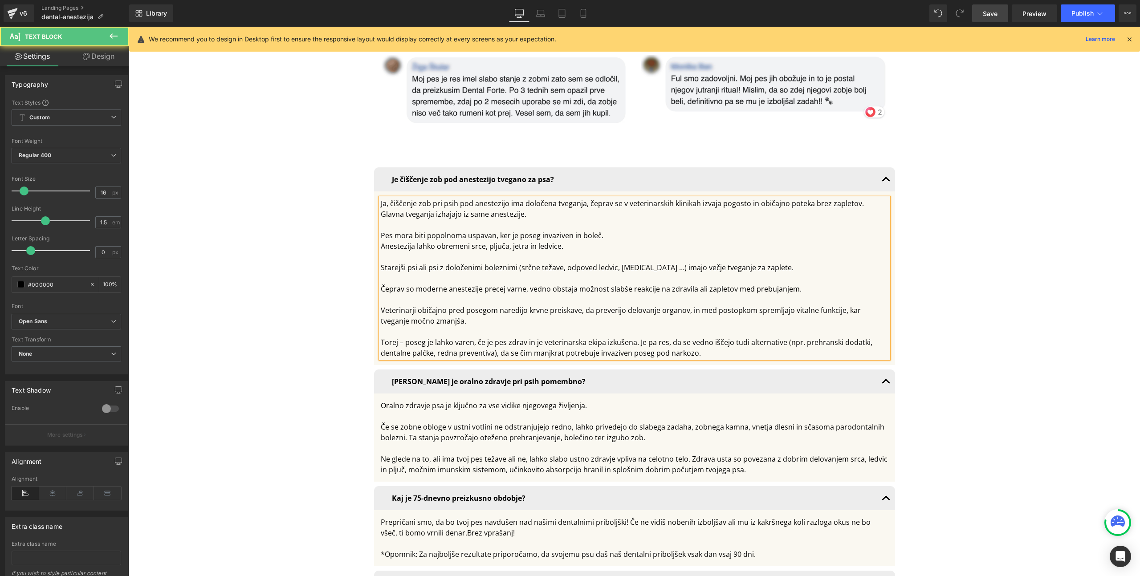
click at [397, 252] on div at bounding box center [635, 257] width 508 height 11
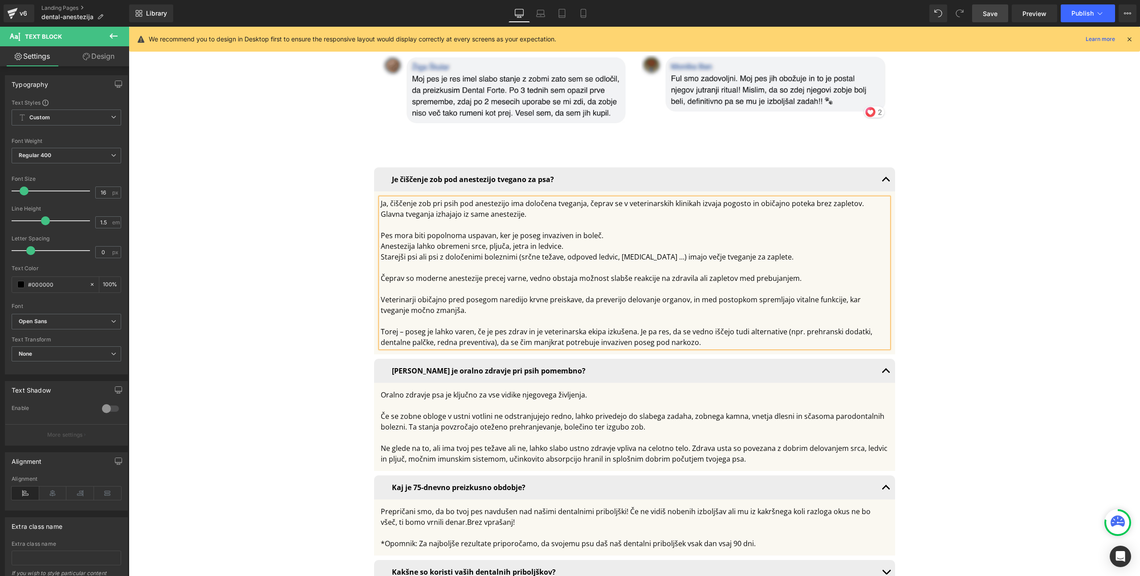
click at [381, 241] on div "Anestezija lahko obremeni srce, pljuča, jetra in ledvice." at bounding box center [635, 246] width 508 height 11
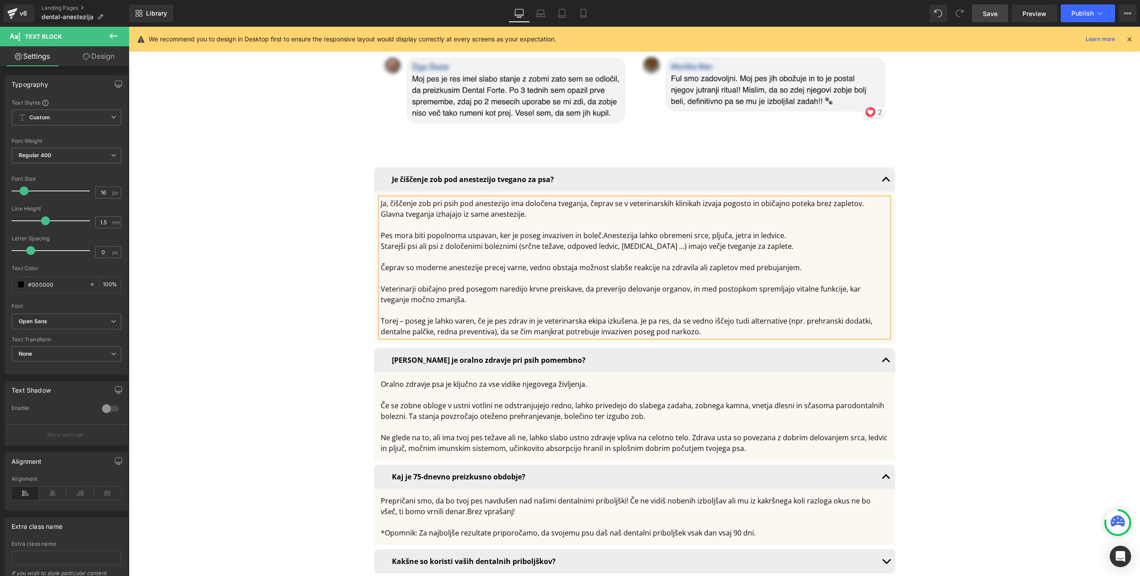
click at [381, 241] on div "Starejši psi ali psi z določenimi boleznimi (srčne težave, odpoved ledvic, diab…" at bounding box center [635, 246] width 508 height 11
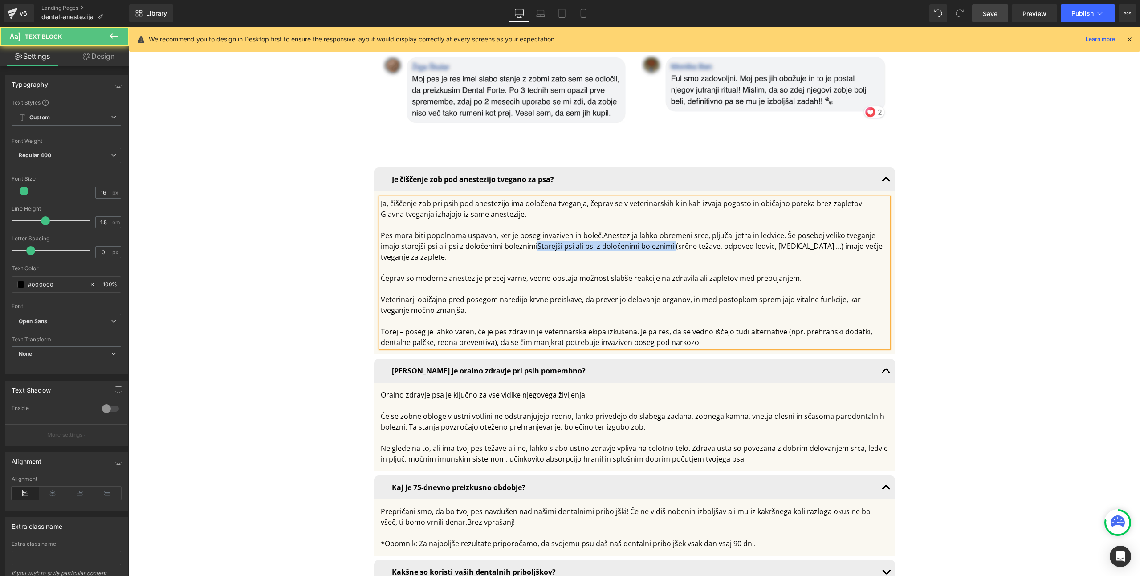
drag, startPoint x: 533, startPoint y: 207, endPoint x: 670, endPoint y: 205, distance: 136.7
click at [670, 241] on span "Starejši psi ali psi z določenimi boleznimi (srčne težave, odpoved ledvic, diab…" at bounding box center [632, 251] width 502 height 20
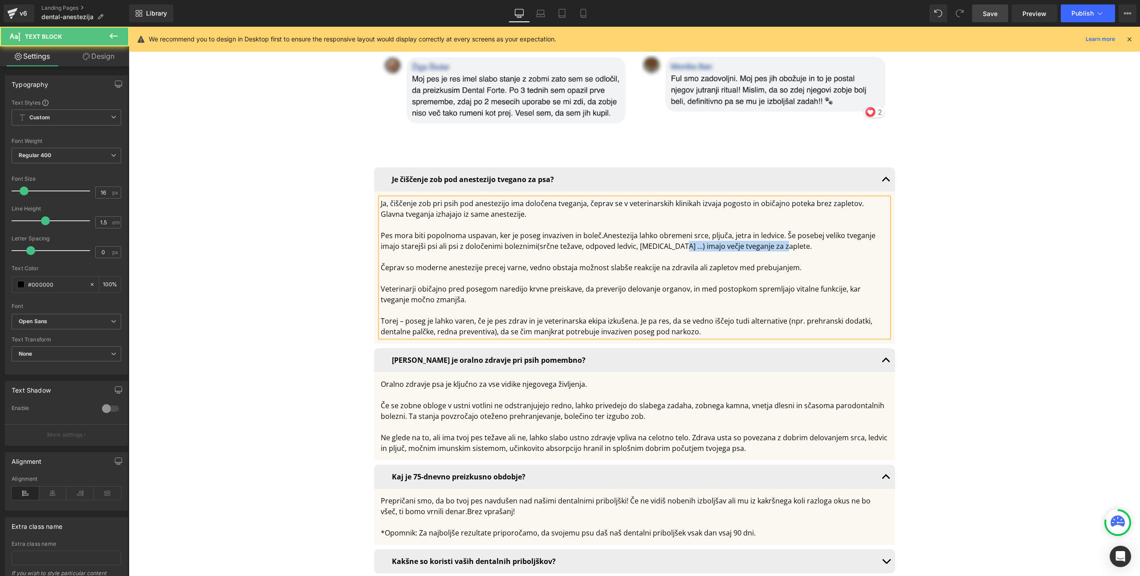
drag, startPoint x: 776, startPoint y: 207, endPoint x: 675, endPoint y: 206, distance: 101.5
click at [675, 241] on span "(srčne težave, odpoved ledvic, diabetes …) imajo večje tveganje za zaplete." at bounding box center [674, 246] width 274 height 10
click at [381, 284] on div "Veterinarji običajno pred posegom naredijo krvne preiskave, da preverijo delova…" at bounding box center [635, 294] width 508 height 21
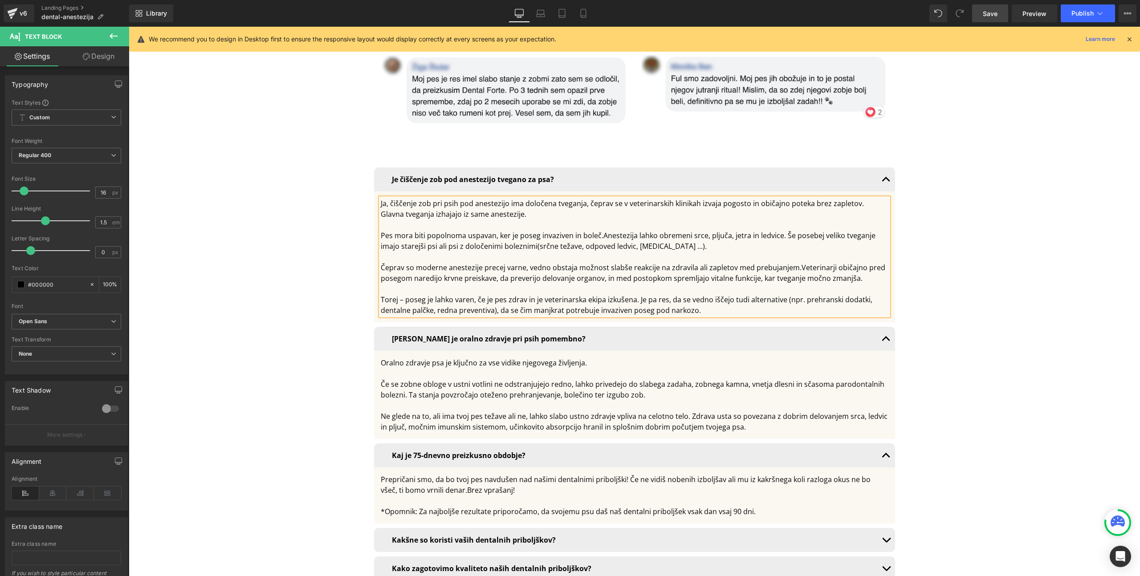
click at [598, 263] on span "Veterinarji običajno pred posegom naredijo krvne preiskave, da preverijo delova…" at bounding box center [633, 273] width 504 height 20
drag, startPoint x: 794, startPoint y: 228, endPoint x: 366, endPoint y: 226, distance: 428.3
click at [367, 226] on div "Je čiščenje zob pod anestezijo tvegano za psa? Text Block Ja, čiščenje zob pri …" at bounding box center [634, 244] width 534 height 159
copy div "Čeprav so moderne anestezije precej varne, vedno obstaja možnost slabše reakcij…"
click at [473, 262] on div "Veterinarji običajno pred posegom naredijo krvne preiskave, da preverijo delova…" at bounding box center [635, 272] width 508 height 21
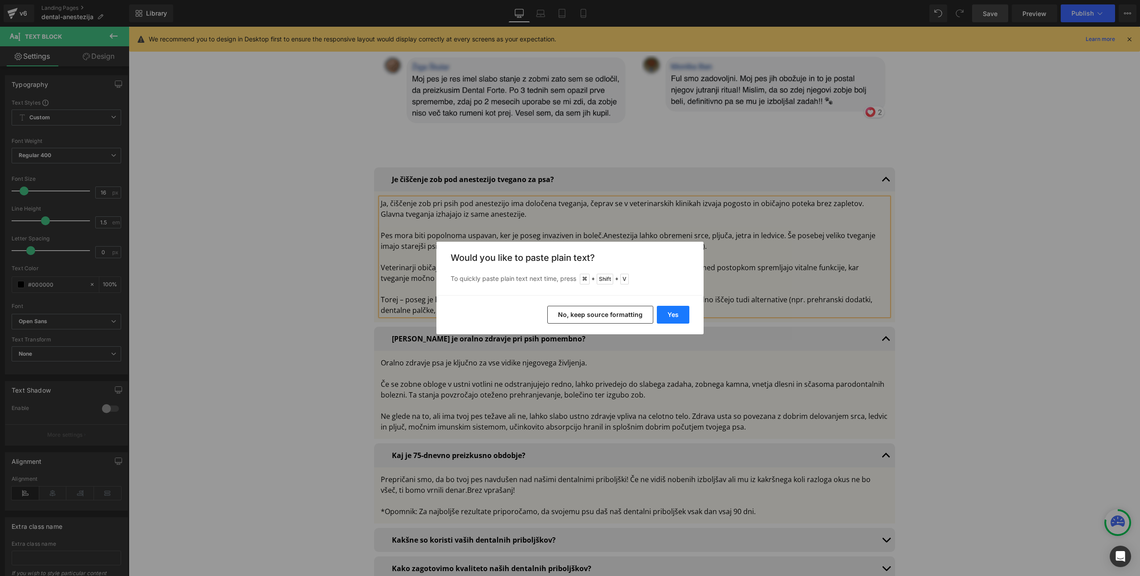
click at [672, 316] on button "Yes" at bounding box center [673, 315] width 33 height 18
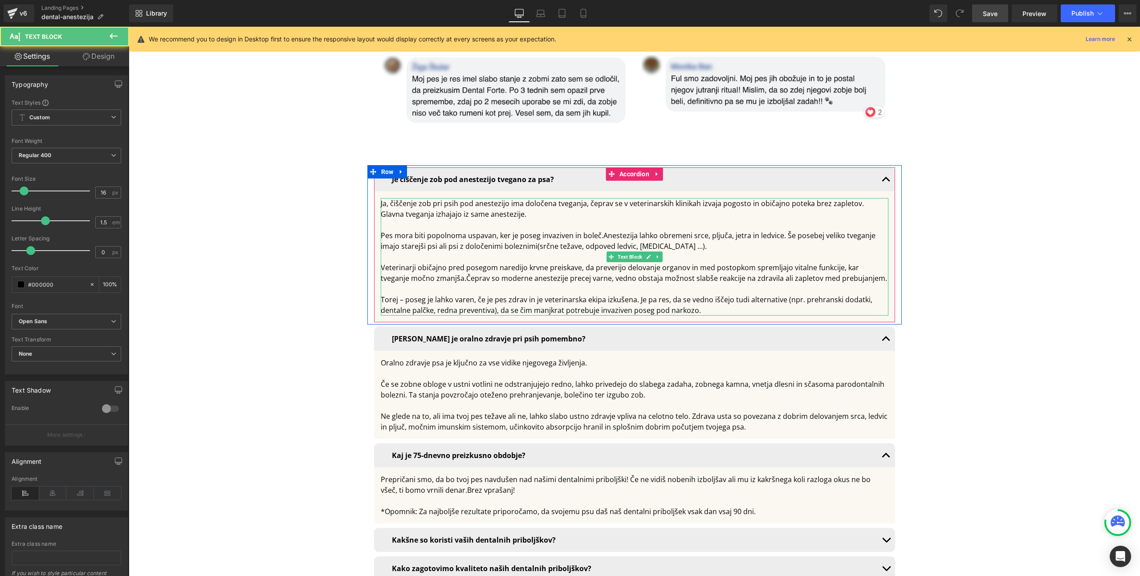
click at [430, 263] on span "Veterinarji običajno pred posegom naredijo krvne preiskave, da preverijo delova…" at bounding box center [634, 273] width 506 height 20
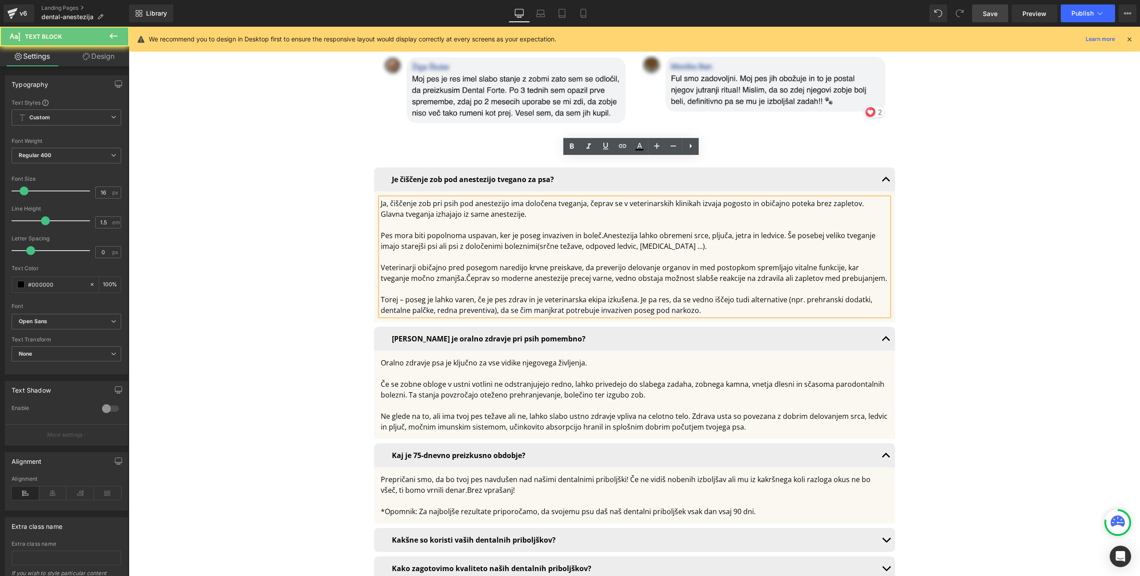
click at [432, 263] on span "Veterinarji običajno pred posegom naredijo krvne preiskave, da preverijo delova…" at bounding box center [634, 273] width 506 height 20
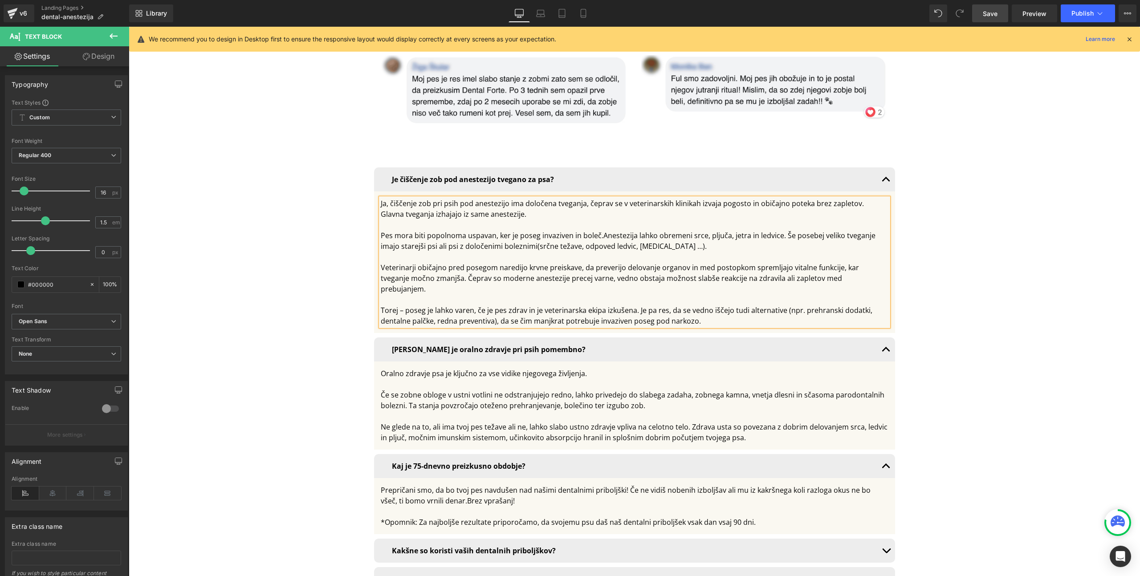
click at [654, 305] on div "Torej – poseg je lahko varen, če je pes zdrav in je veterinarska ekipa izkušena…" at bounding box center [635, 315] width 508 height 21
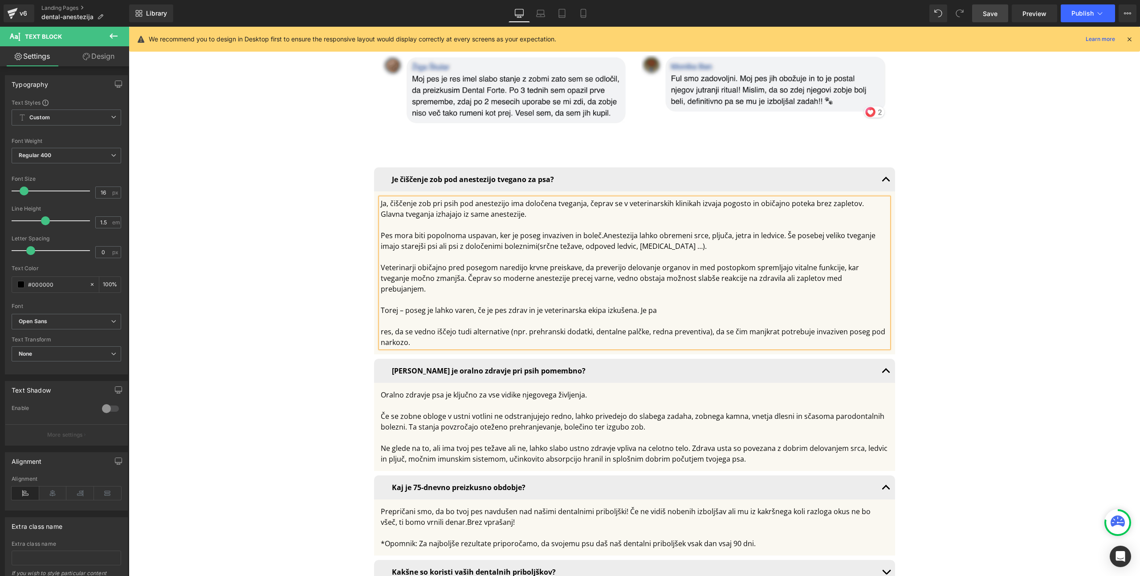
click at [687, 305] on div "Torej – poseg je lahko varen, če je pes zdrav in je veterinarska ekipa izkušena…" at bounding box center [635, 310] width 508 height 11
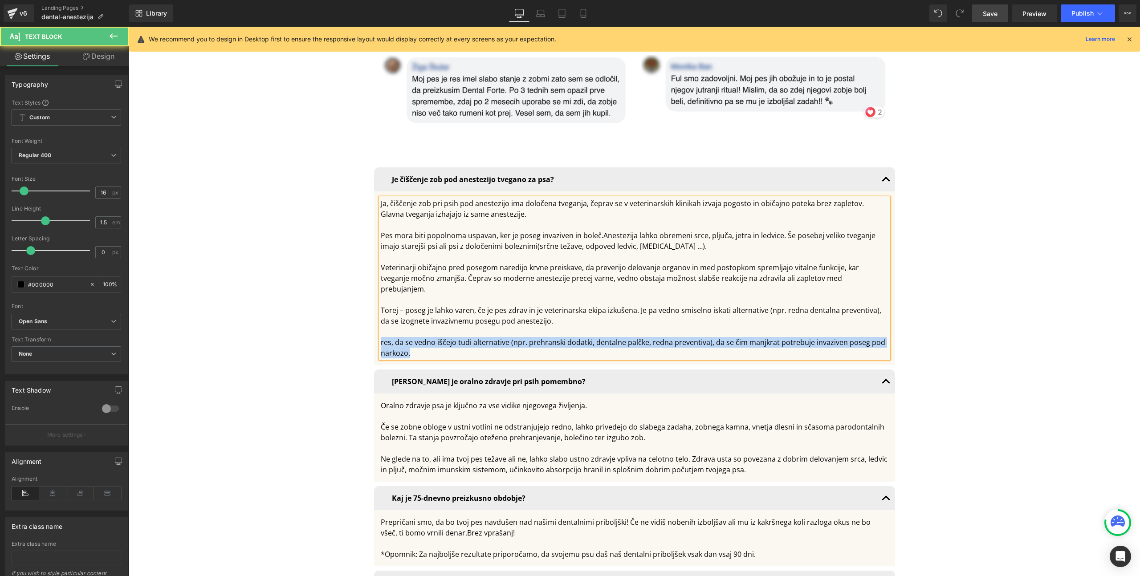
drag, startPoint x: 415, startPoint y: 304, endPoint x: 367, endPoint y: 290, distance: 49.5
click at [367, 290] on div "Je čiščenje zob pod anestezijo tvegano za psa? Text Block Ja, čiščenje zob pri …" at bounding box center [634, 266] width 534 height 202
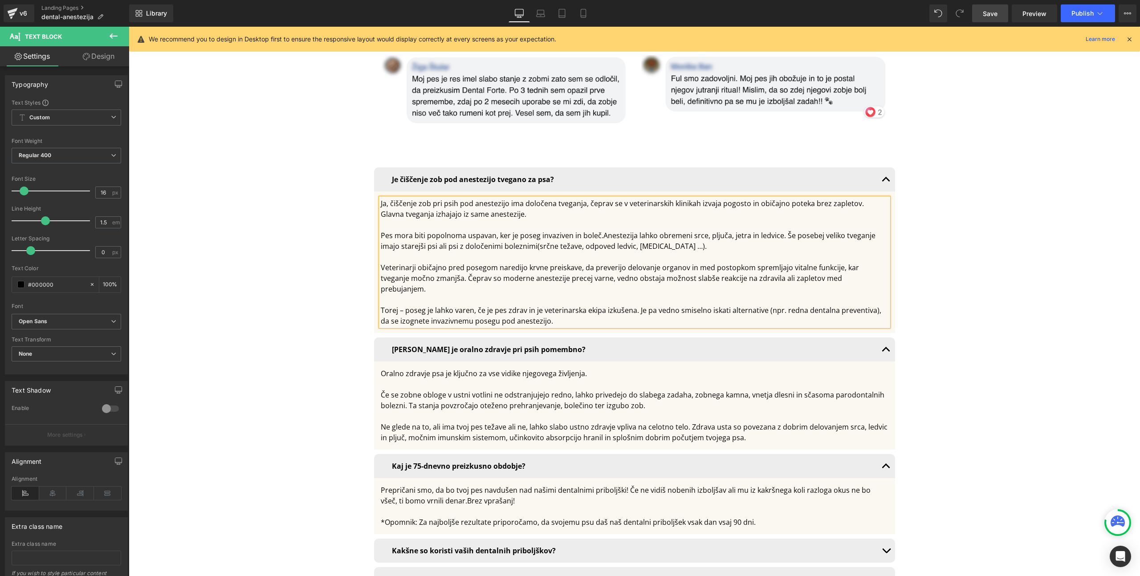
click at [458, 305] on div "Torej – poseg je lahko varen, če je pes zdrav in je veterinarska ekipa izkušena…" at bounding box center [635, 315] width 508 height 21
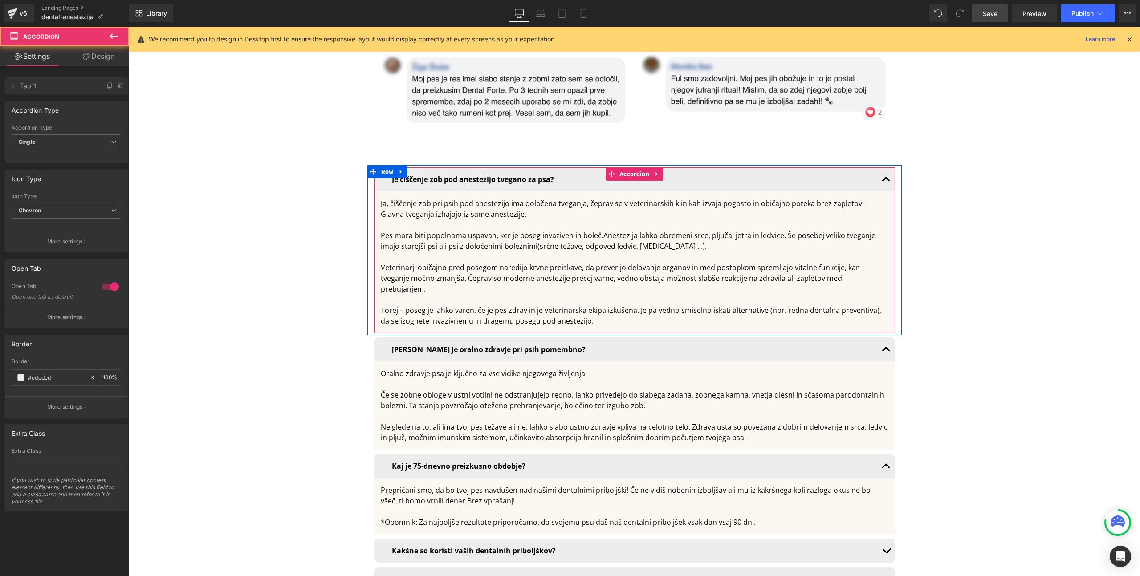
click at [881, 167] on button "button" at bounding box center [886, 179] width 18 height 24
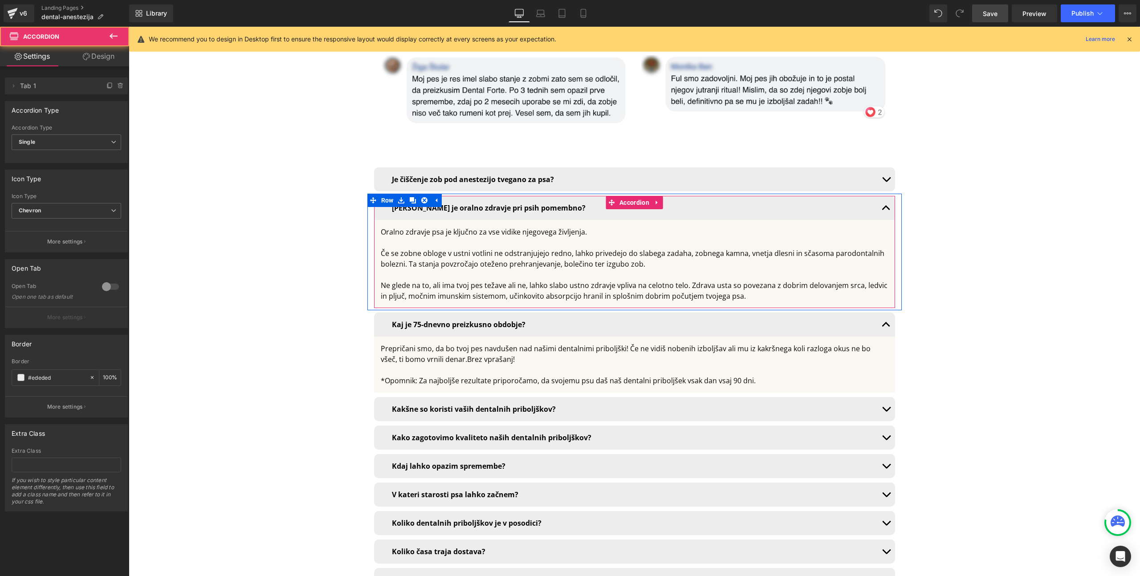
click at [886, 210] on span "button" at bounding box center [886, 210] width 0 height 0
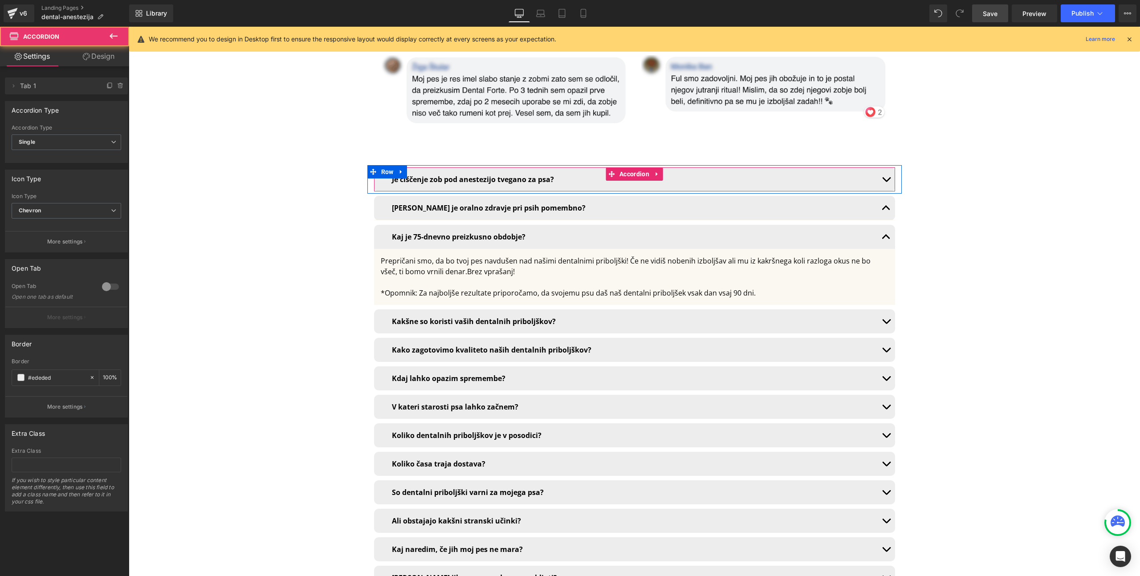
click at [882, 167] on button "button" at bounding box center [886, 179] width 18 height 24
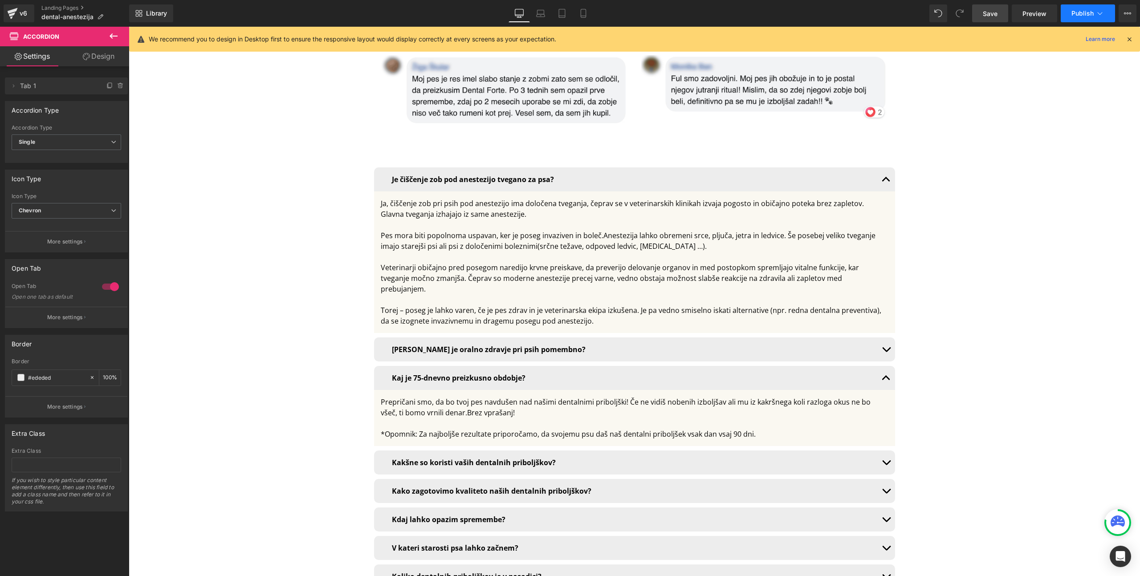
click at [1103, 15] on icon at bounding box center [1099, 13] width 9 height 9
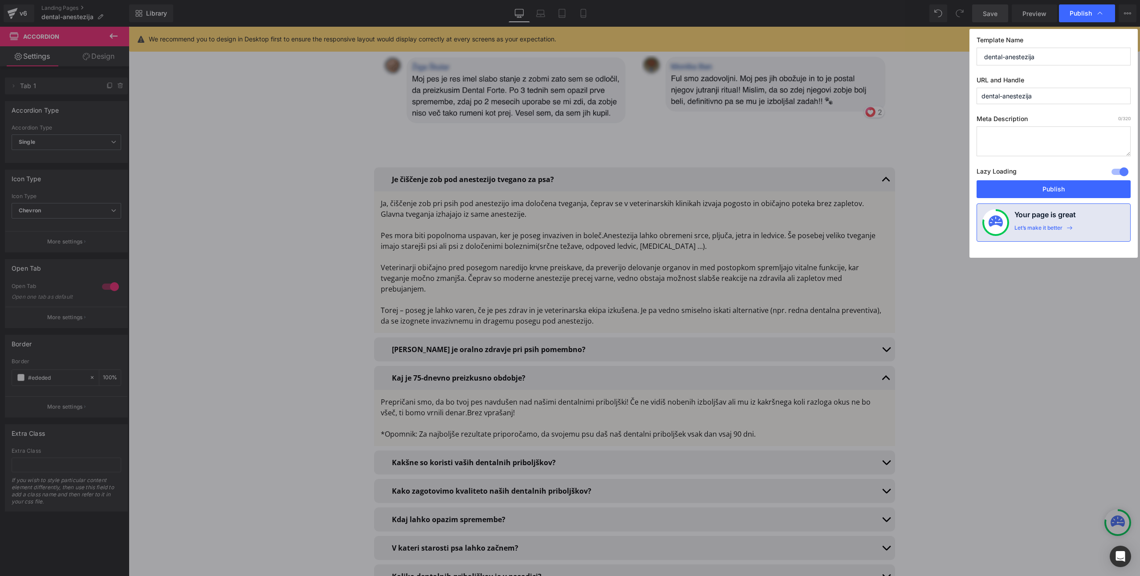
drag, startPoint x: 1053, startPoint y: 99, endPoint x: 916, endPoint y: 91, distance: 136.9
click at [916, 91] on div "Publish Template Name dental-anestezija URL and Handle dental-anestezija Meta D…" at bounding box center [570, 288] width 1140 height 576
